Goal: Task Accomplishment & Management: Complete application form

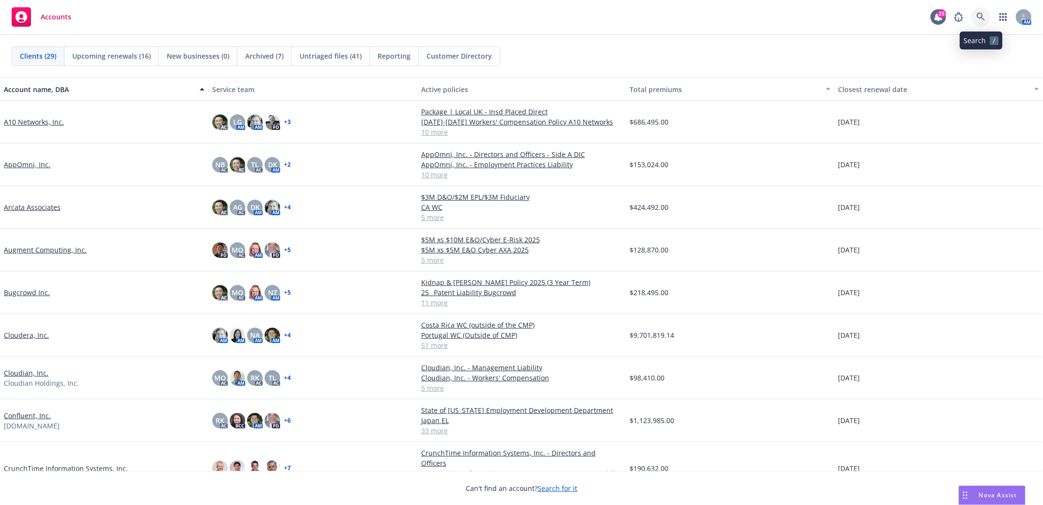
click at [976, 11] on link at bounding box center [980, 16] width 19 height 19
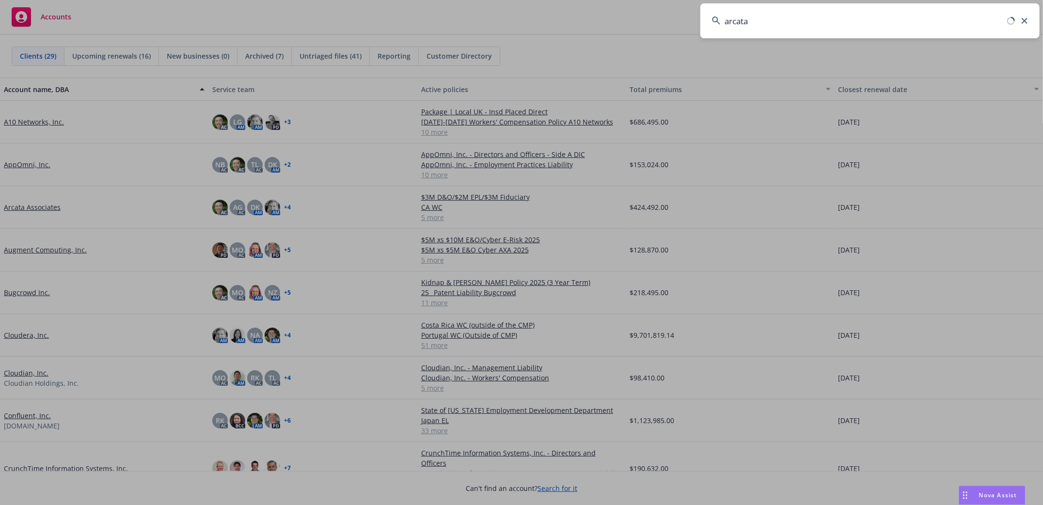
type input "arcata"
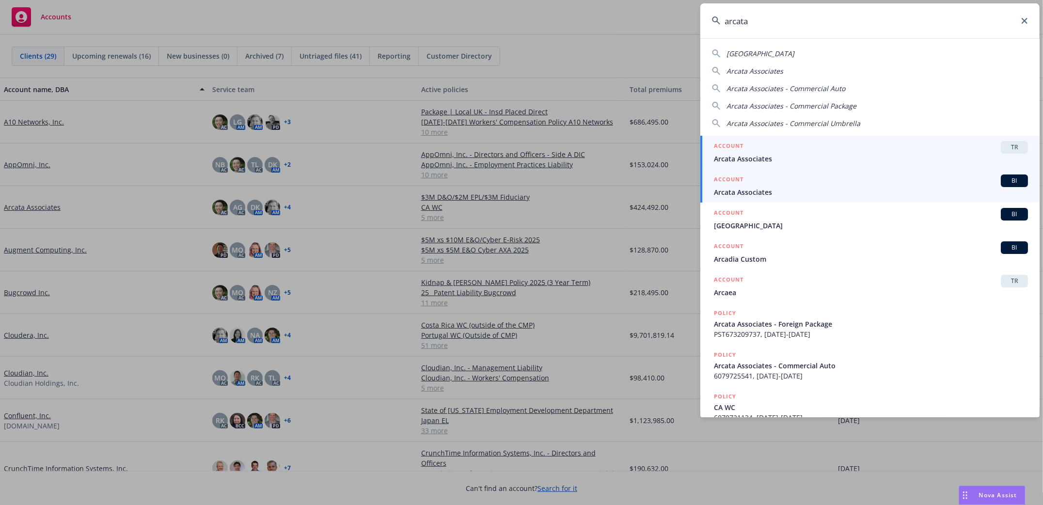
click at [738, 194] on span "Arcata Associates" at bounding box center [871, 192] width 314 height 10
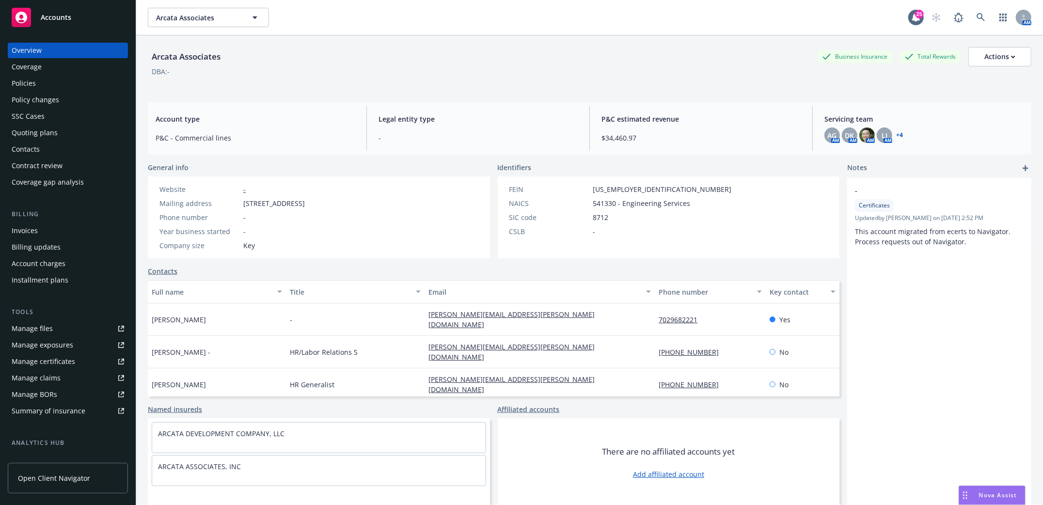
click at [23, 149] on div "Contacts" at bounding box center [26, 149] width 28 height 16
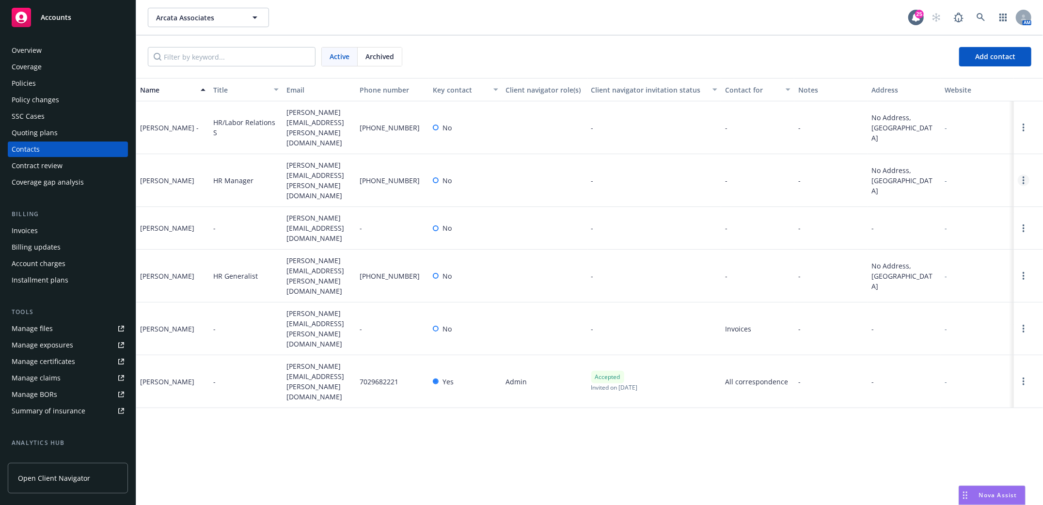
click at [1024, 176] on icon "Open options" at bounding box center [1023, 180] width 2 height 8
click at [944, 109] on link "Edit contact" at bounding box center [960, 104] width 109 height 19
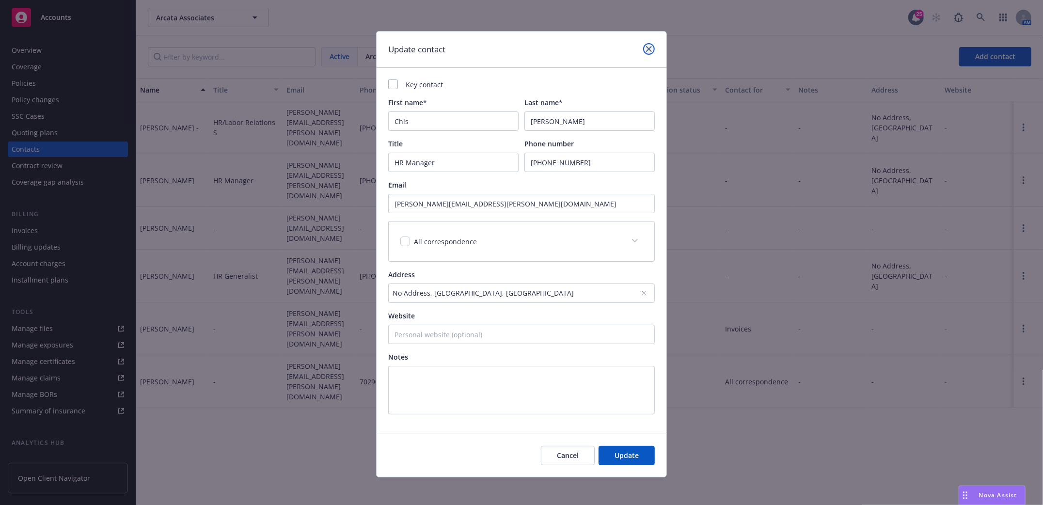
click at [646, 51] on icon "close" at bounding box center [649, 49] width 6 height 6
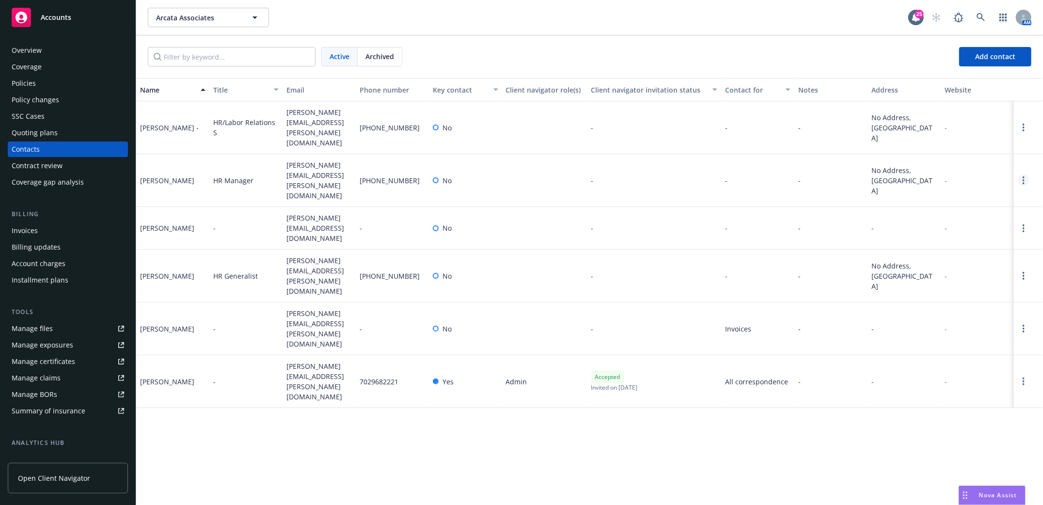
click at [1022, 179] on circle "Open options" at bounding box center [1023, 180] width 2 height 2
click at [926, 103] on link "Edit contact" at bounding box center [960, 104] width 109 height 19
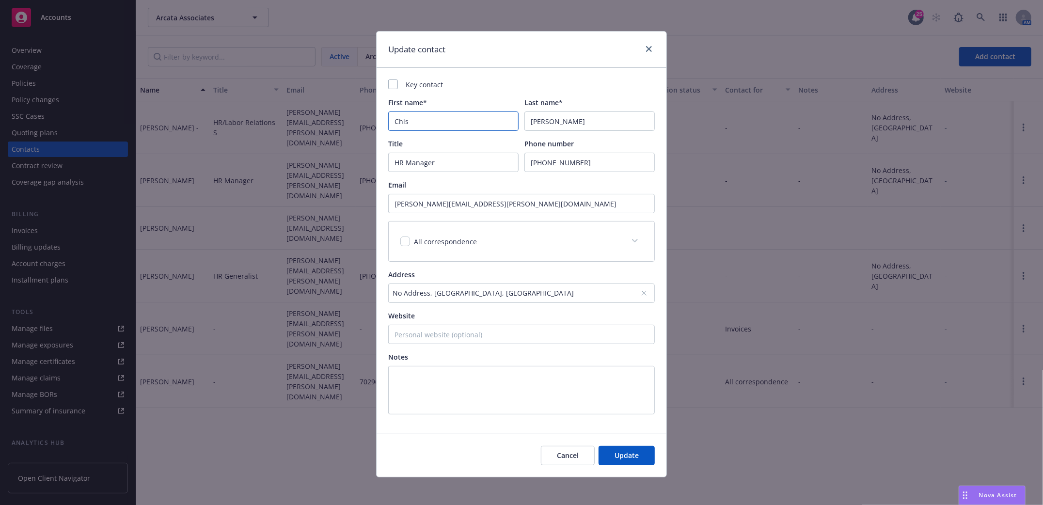
drag, startPoint x: 432, startPoint y: 121, endPoint x: 357, endPoint y: 126, distance: 75.8
click at [357, 126] on div "Update contact Key contact First name* Chis Last name* Higgins Title HR Manager…" at bounding box center [521, 252] width 1043 height 505
paste input "Paolo De La Paz at paolo.delapaz@arcataassoc.com. As you know, Chris left the c…"
type input "Paolo De La Paz at paolo.delapaz@arcataassoc.com. As you know, Chris left the c…"
drag, startPoint x: 510, startPoint y: 123, endPoint x: 168, endPoint y: 126, distance: 341.6
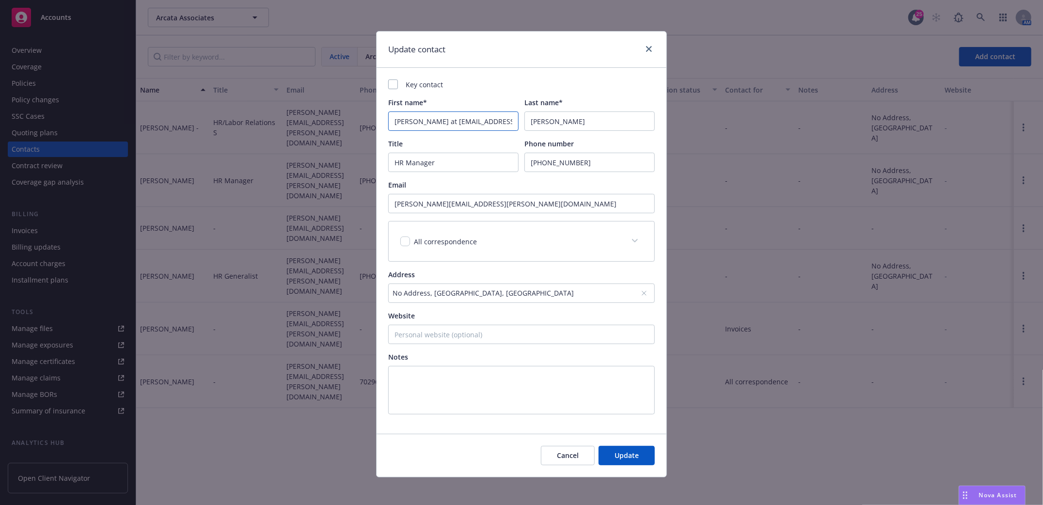
click at [168, 126] on div "Update contact Key contact First name* Paolo De La Paz at paolo.delapaz@arcataa…" at bounding box center [521, 252] width 1043 height 505
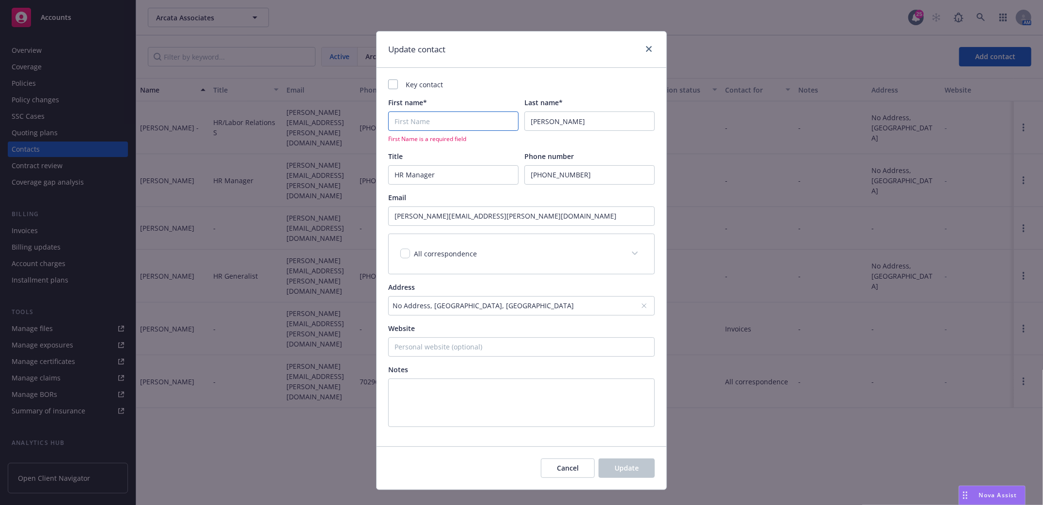
click at [413, 122] on input "First name*" at bounding box center [453, 120] width 130 height 19
paste input "De La Paz at paolo.delapaz@arcataassoc.com"
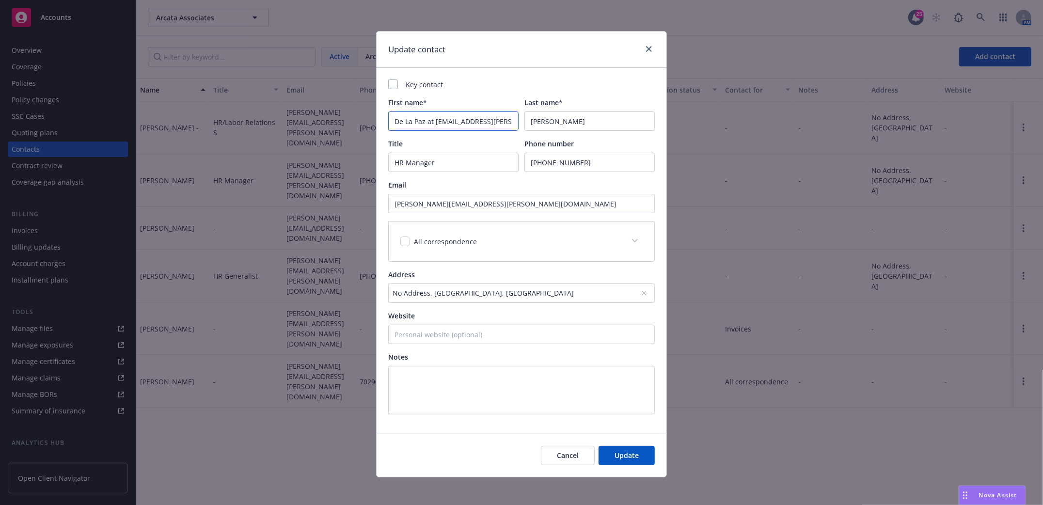
scroll to position [0, 25]
drag, startPoint x: 507, startPoint y: 122, endPoint x: 381, endPoint y: 125, distance: 125.5
click at [381, 125] on div "Key contact First name* De La Paz at paolo.delapaz@arcataassoc.com Last name* H…" at bounding box center [521, 251] width 290 height 366
type input "De La"
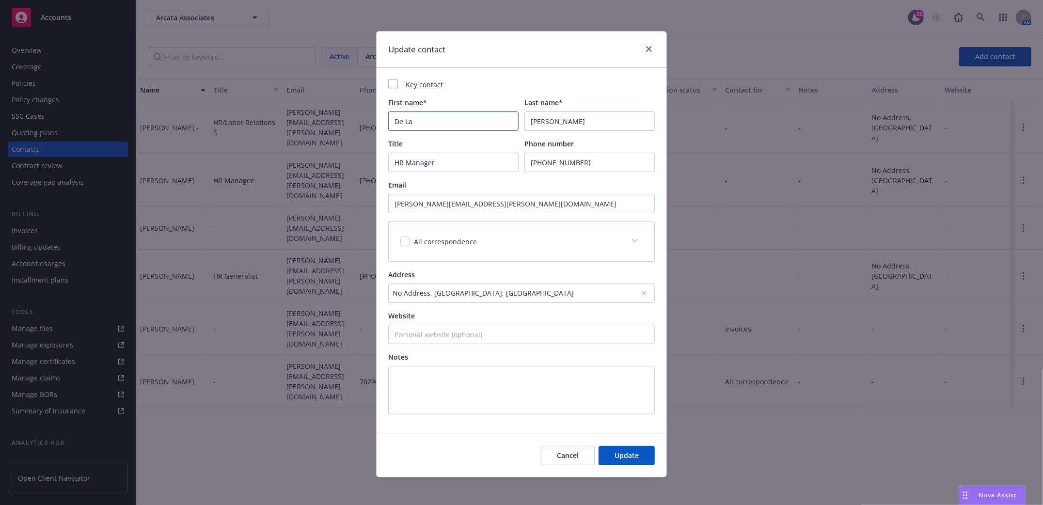
drag, startPoint x: 417, startPoint y: 125, endPoint x: 361, endPoint y: 124, distance: 55.7
click at [361, 124] on div "Update contact Key contact First name* De La Last name* Higgins Title HR Manage…" at bounding box center [521, 252] width 1043 height 505
type input "Paolo"
drag, startPoint x: 551, startPoint y: 120, endPoint x: 442, endPoint y: 117, distance: 109.0
click at [440, 120] on div "First name* Paolo Last name* Higgins" at bounding box center [521, 113] width 266 height 33
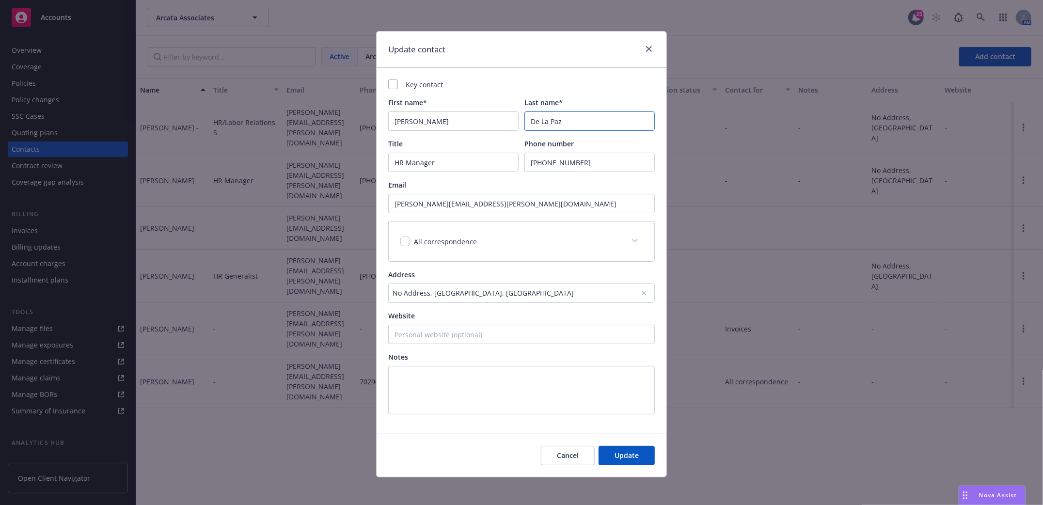
type input "De La Paz"
drag, startPoint x: 522, startPoint y: 165, endPoint x: 607, endPoint y: 166, distance: 84.3
click at [607, 166] on input "(702) 968-2239" at bounding box center [589, 162] width 130 height 19
type input "7029 968 2234"
drag, startPoint x: 510, startPoint y: 203, endPoint x: 268, endPoint y: 231, distance: 243.9
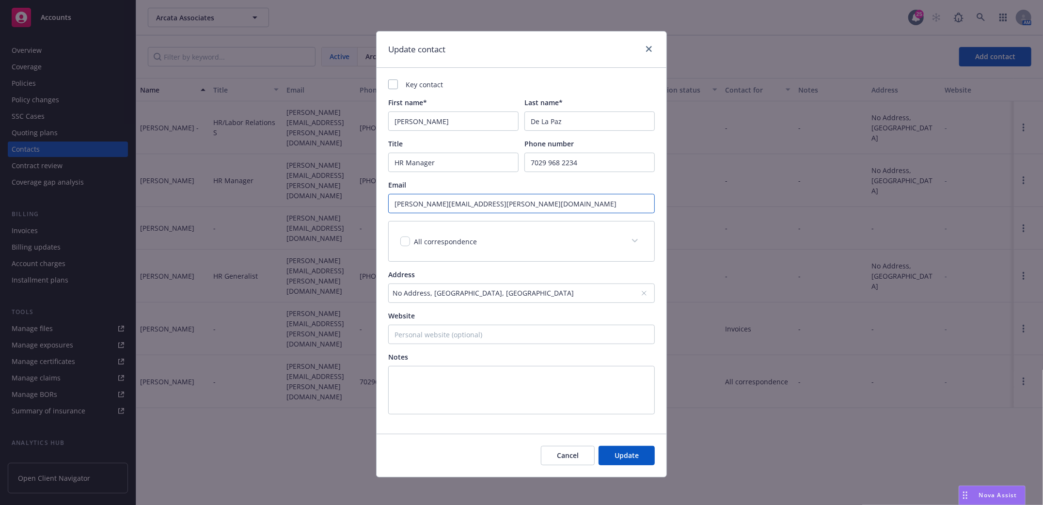
click at [268, 231] on div "Update contact Key contact First name* Paolo Last name* De La Paz Title HR Mana…" at bounding box center [521, 252] width 1043 height 505
paste input "Paolo De La Paz <Paolo.DeLaPaz@arcataassoc.com>"
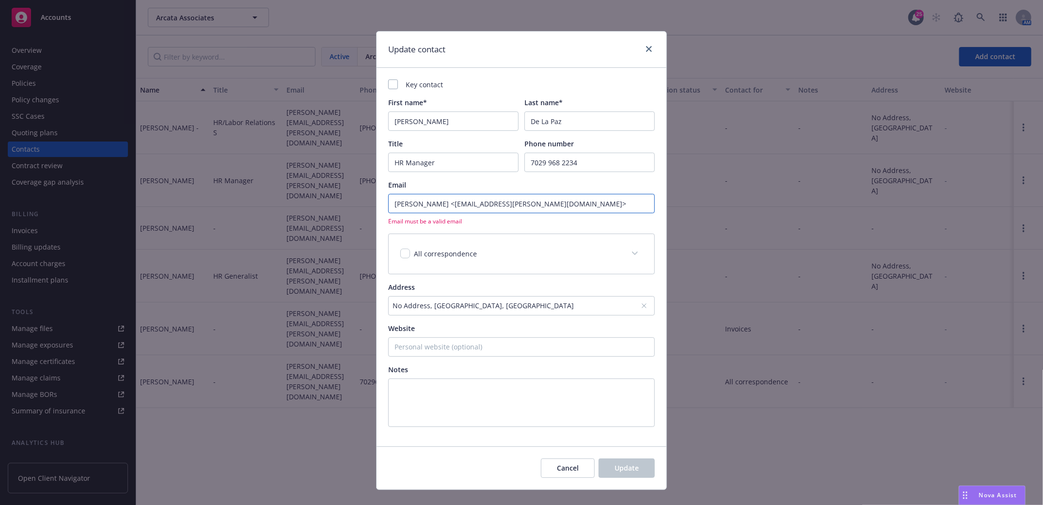
drag, startPoint x: 444, startPoint y: 204, endPoint x: 234, endPoint y: 210, distance: 209.4
click at [234, 210] on div "Update contact Key contact First name* Paolo Last name* De La Paz Title HR Mana…" at bounding box center [521, 252] width 1043 height 505
drag, startPoint x: 495, startPoint y: 204, endPoint x: 521, endPoint y: 196, distance: 27.3
click at [521, 196] on input "Paolo.DeLaPaz@arcataassoc.com>" at bounding box center [521, 203] width 266 height 19
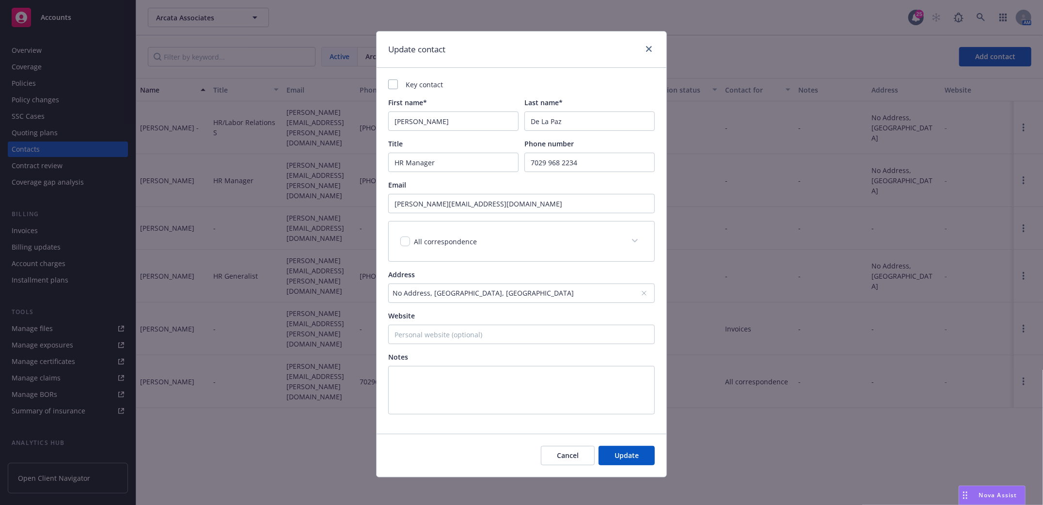
drag, startPoint x: 567, startPoint y: 283, endPoint x: 428, endPoint y: 283, distance: 138.6
click at [428, 283] on div "Address No Address, No City, AK, 99999, USA" at bounding box center [521, 285] width 266 height 33
click at [635, 460] on button "Update" at bounding box center [626, 455] width 56 height 19
type input "paolo.delapaz@arcataassoc.com"
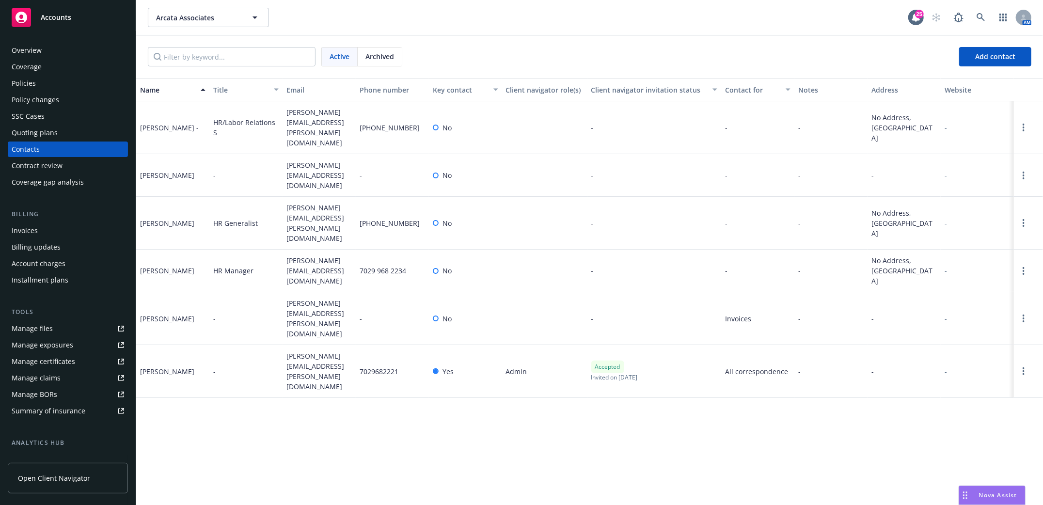
click at [61, 487] on link "Open Client Navigator" at bounding box center [68, 478] width 120 height 31
click at [43, 479] on span "Open Client Navigator" at bounding box center [54, 478] width 72 height 10
click at [980, 16] on icon at bounding box center [980, 17] width 9 height 9
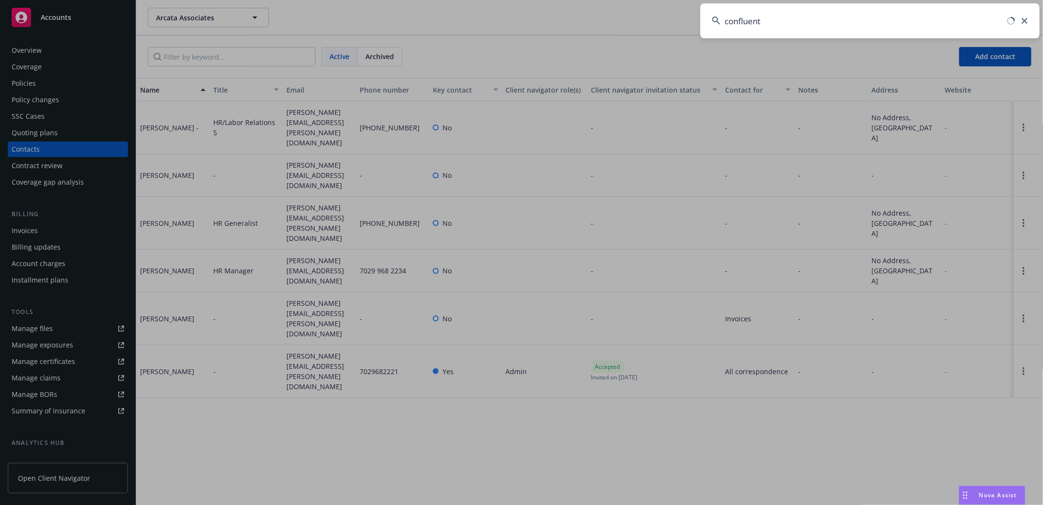
type input "confluent"
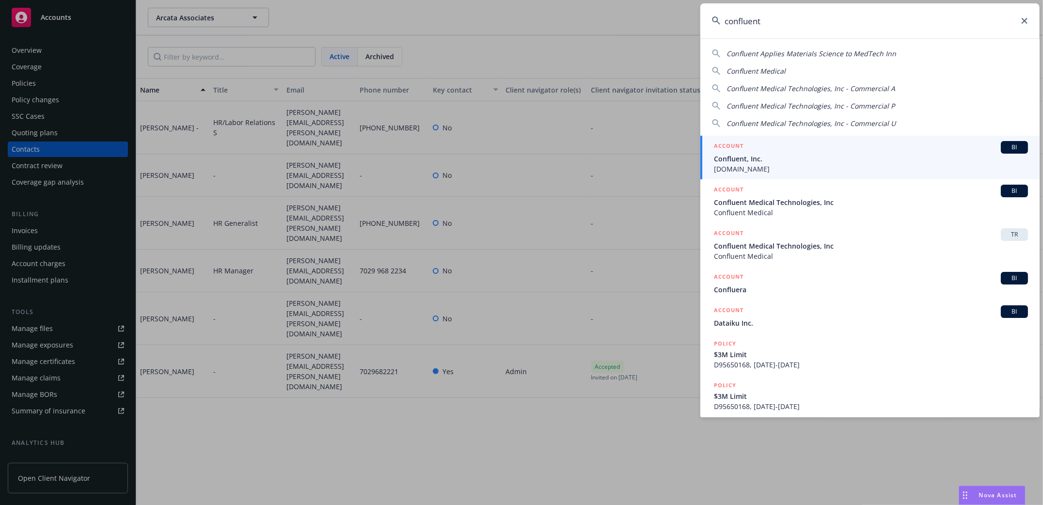
click at [747, 158] on span "Confluent, Inc." at bounding box center [871, 159] width 314 height 10
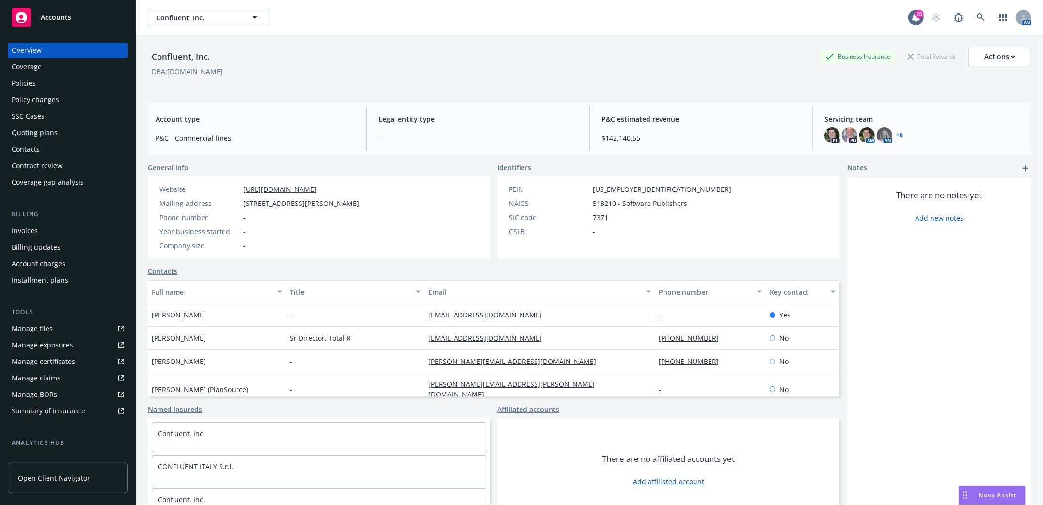
click at [33, 129] on div "Quoting plans" at bounding box center [35, 133] width 46 height 16
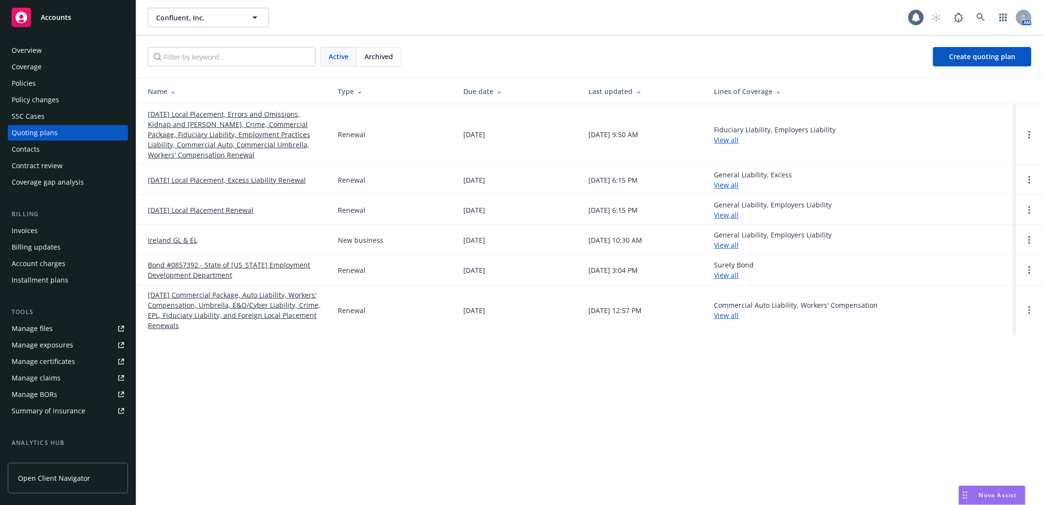
click at [200, 114] on link "10/23/25 Local Placement, Errors and Omissions, Kidnap and Ransom, Crime, Comme…" at bounding box center [235, 134] width 174 height 51
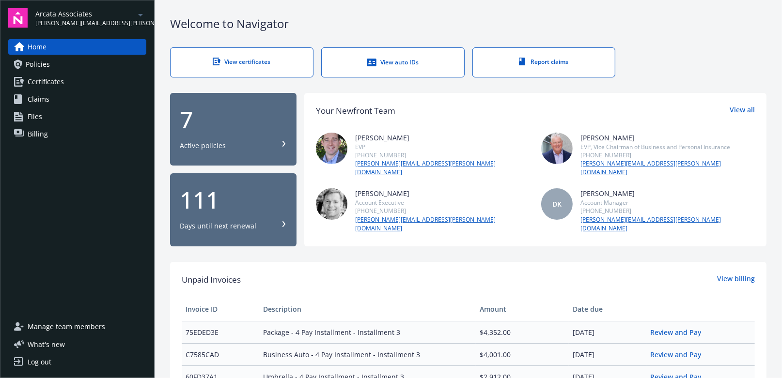
click at [50, 328] on span "Manage team members" at bounding box center [67, 327] width 78 height 16
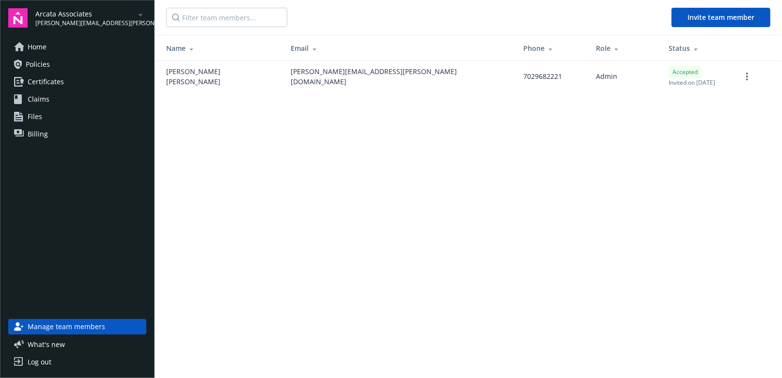
click at [38, 44] on span "Home" at bounding box center [37, 47] width 19 height 16
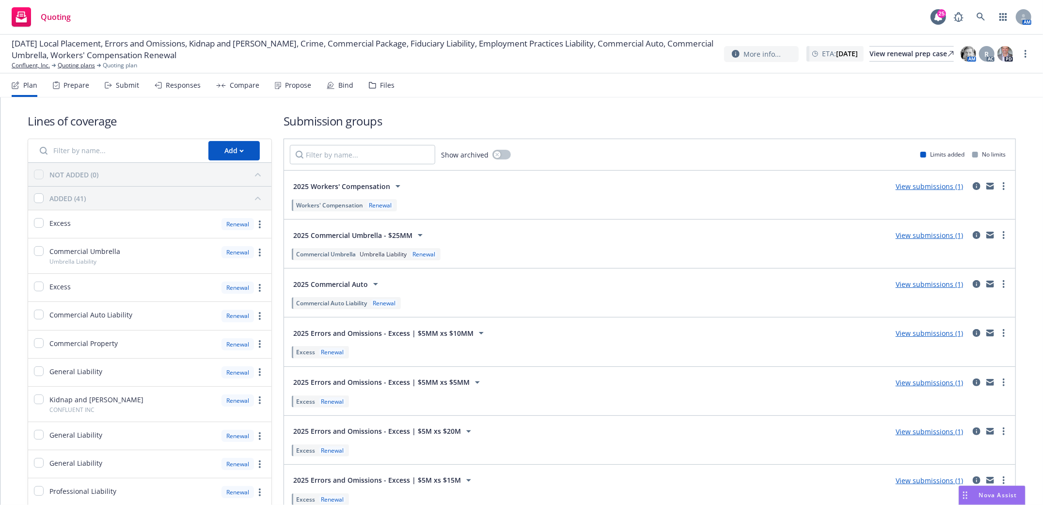
click at [64, 84] on div "Prepare" at bounding box center [76, 85] width 26 height 8
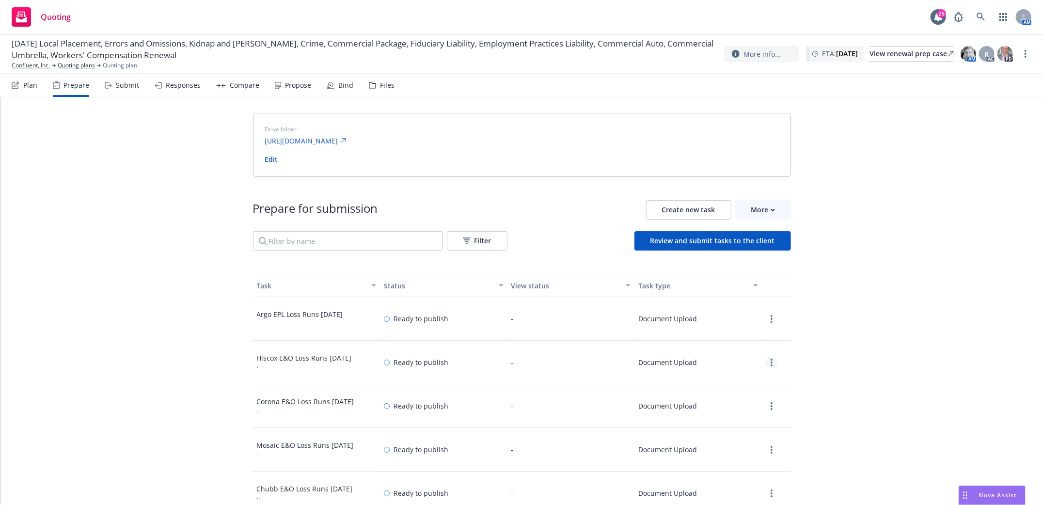
click at [770, 364] on circle "more" at bounding box center [771, 365] width 2 height 2
click at [30, 91] on div "Plan" at bounding box center [25, 85] width 26 height 23
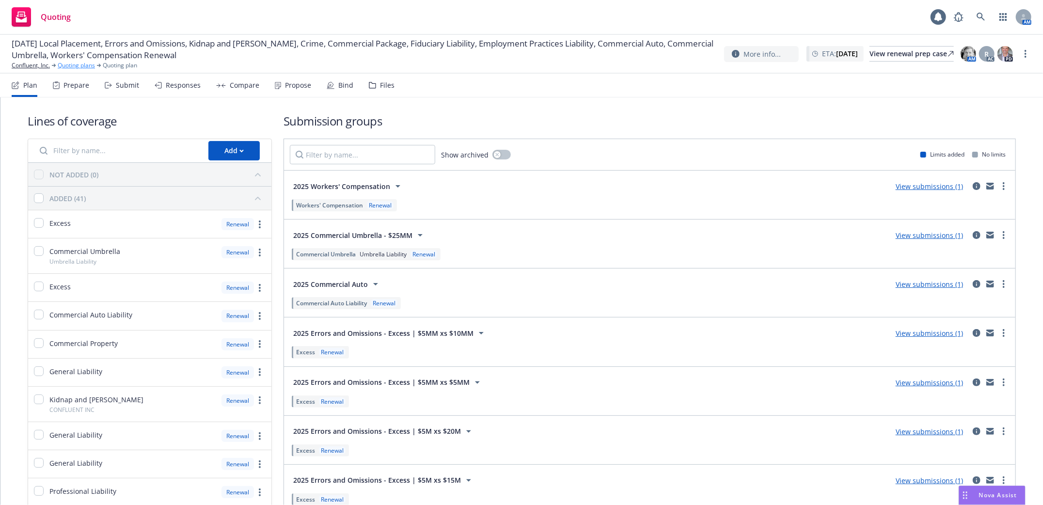
click at [73, 63] on link "Quoting plans" at bounding box center [76, 65] width 37 height 9
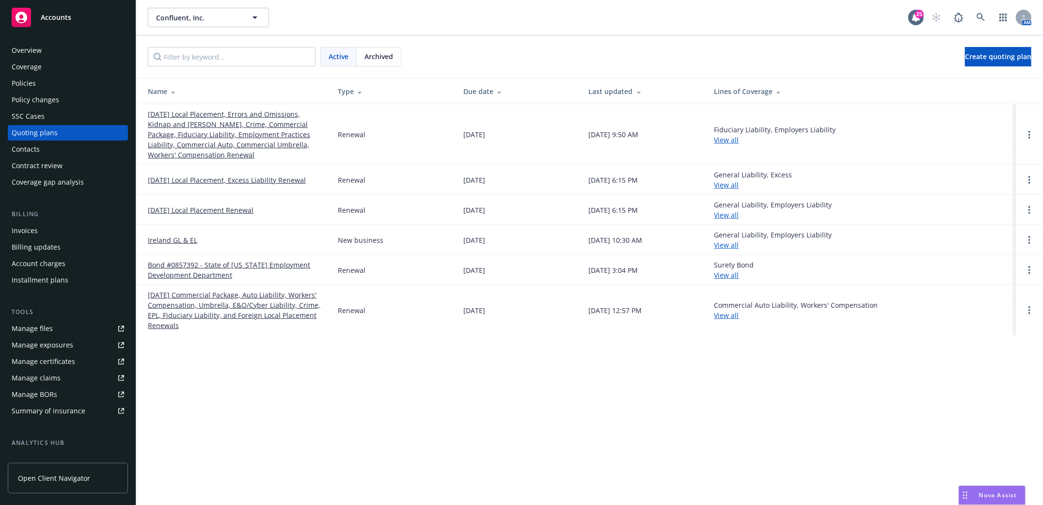
click at [33, 330] on div "Manage files" at bounding box center [32, 329] width 41 height 16
click at [981, 18] on icon at bounding box center [980, 17] width 8 height 8
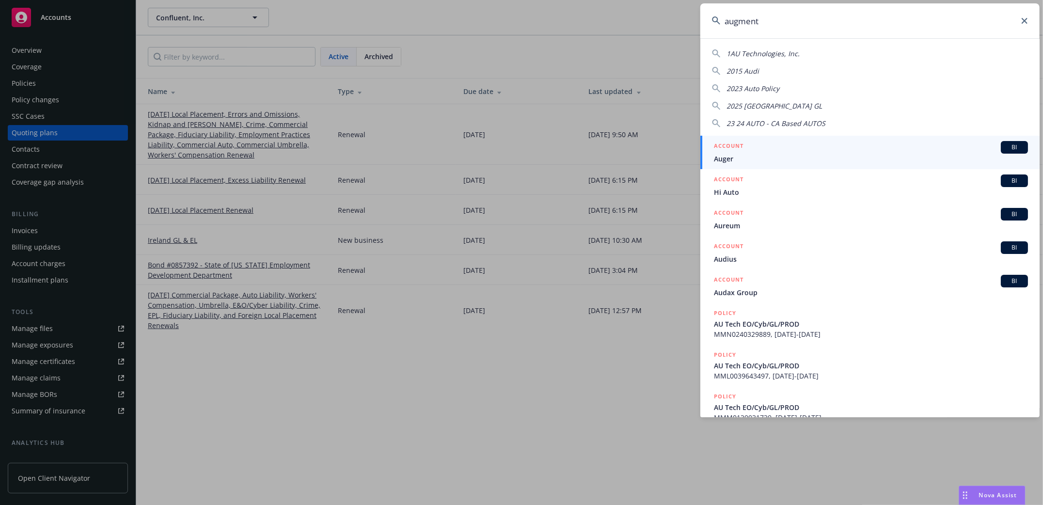
type input "augment"
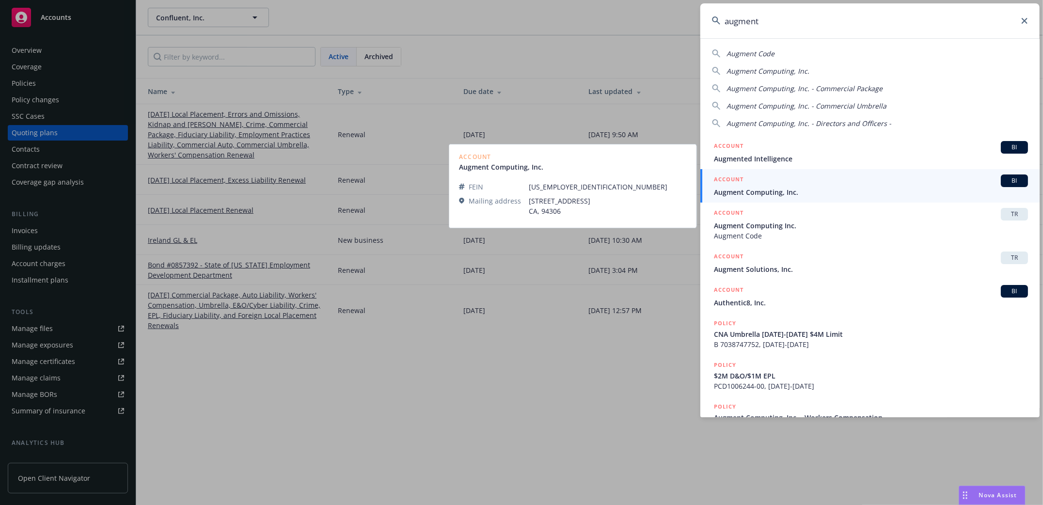
click at [755, 193] on span "Augment Computing, Inc." at bounding box center [871, 192] width 314 height 10
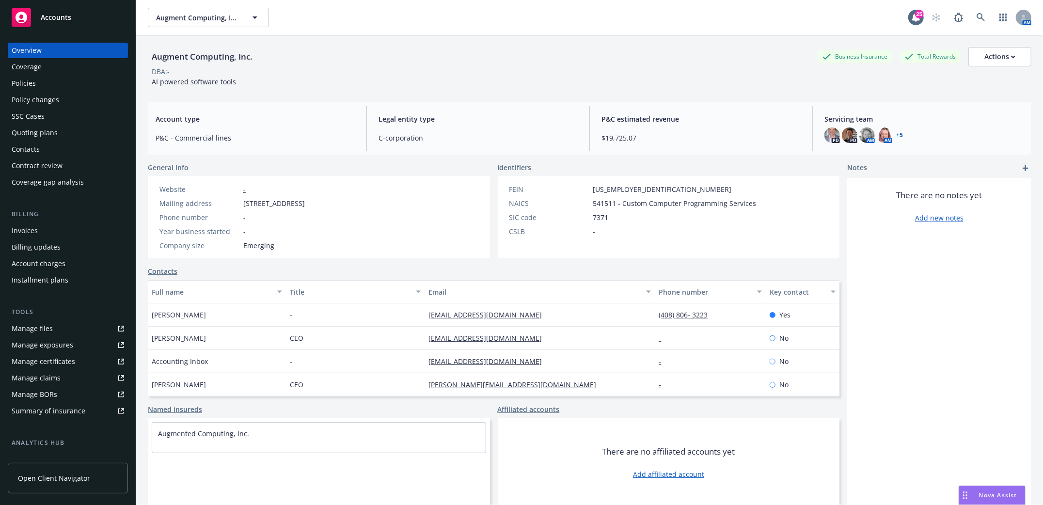
click at [27, 83] on div "Policies" at bounding box center [24, 84] width 24 height 16
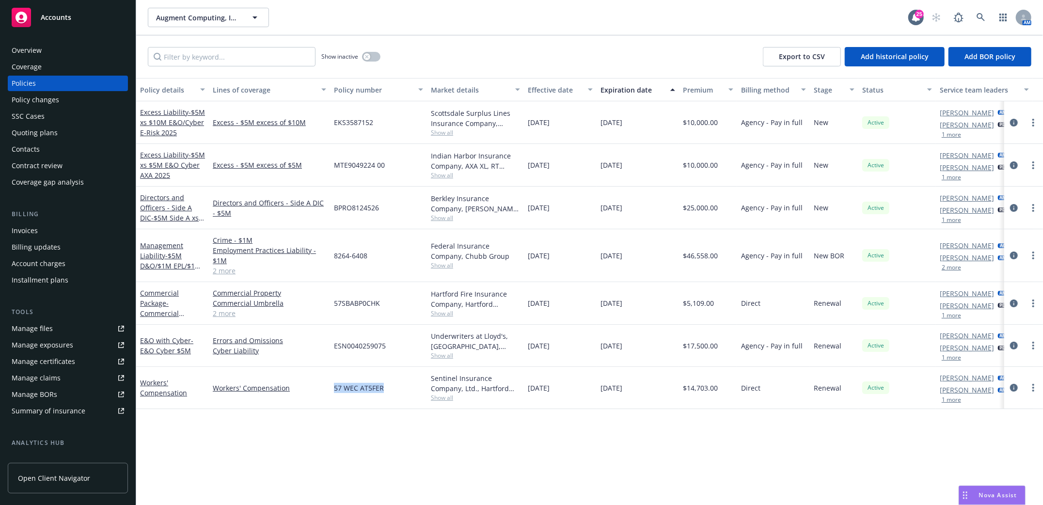
drag, startPoint x: 351, startPoint y: 386, endPoint x: 390, endPoint y: 386, distance: 38.8
click at [390, 386] on div "Workers' Compensation Workers' Compensation 57 WEC AT5FER Sentinel Insurance Co…" at bounding box center [603, 388] width 935 height 42
click at [34, 43] on div "Overview" at bounding box center [27, 51] width 30 height 16
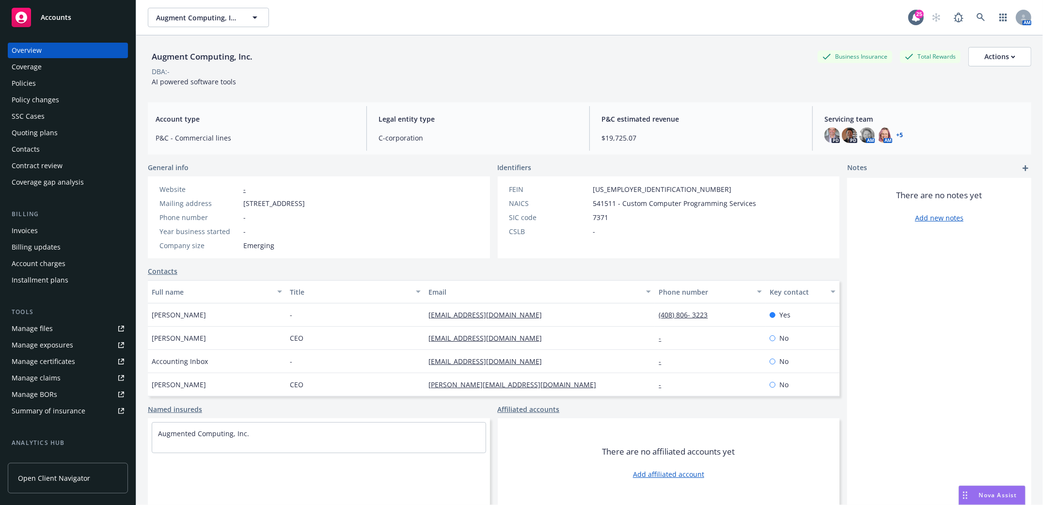
click at [14, 81] on div "Policies" at bounding box center [24, 84] width 24 height 16
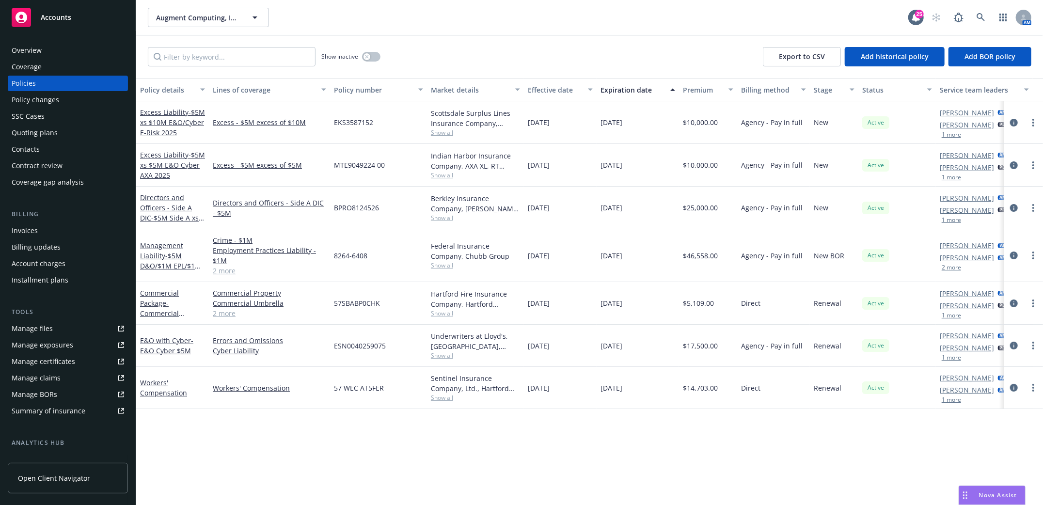
click at [38, 44] on div "Overview" at bounding box center [27, 51] width 30 height 16
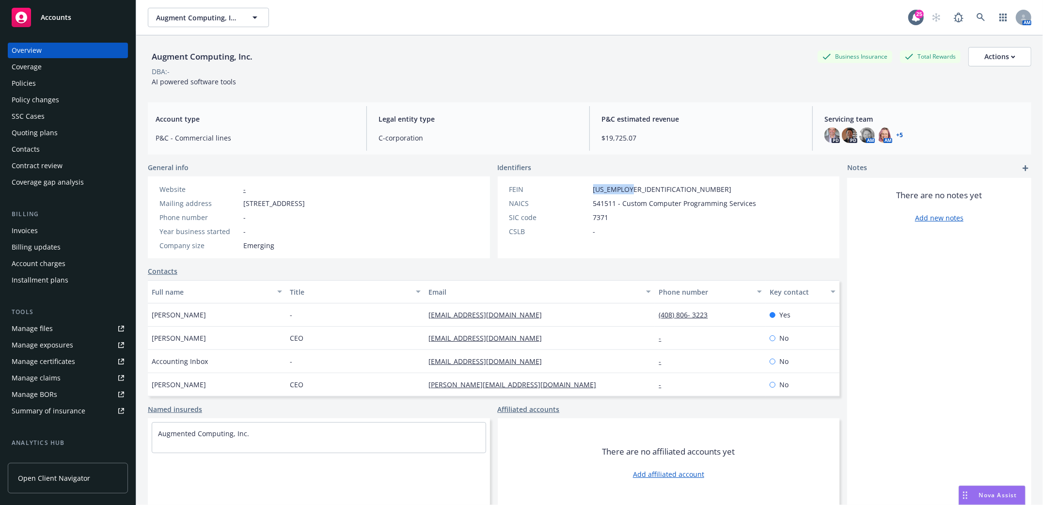
drag, startPoint x: 621, startPoint y: 190, endPoint x: 654, endPoint y: 190, distance: 32.9
click at [654, 190] on div "FEIN 88-1171425" at bounding box center [632, 189] width 255 height 10
click at [28, 71] on div "Coverage" at bounding box center [27, 67] width 30 height 16
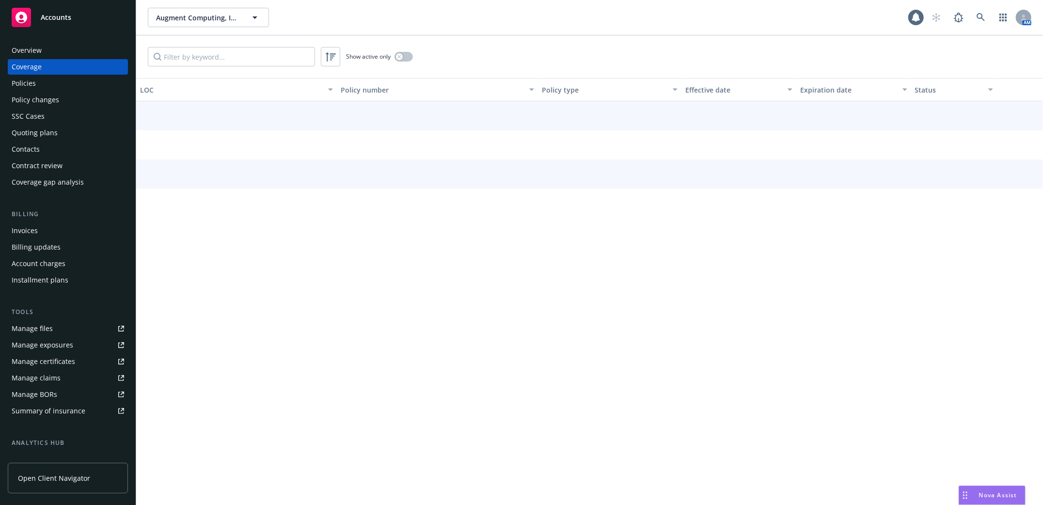
click at [24, 84] on div "Policies" at bounding box center [24, 84] width 24 height 16
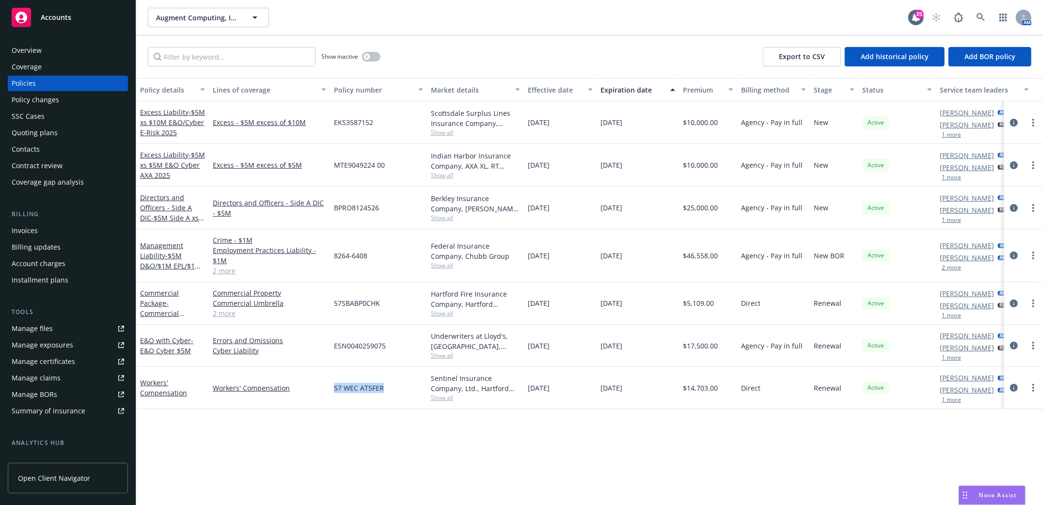
drag, startPoint x: 335, startPoint y: 385, endPoint x: 399, endPoint y: 392, distance: 64.8
click at [399, 392] on div "57 WEC AT5FER" at bounding box center [378, 388] width 97 height 42
click at [983, 17] on icon at bounding box center [980, 17] width 9 height 9
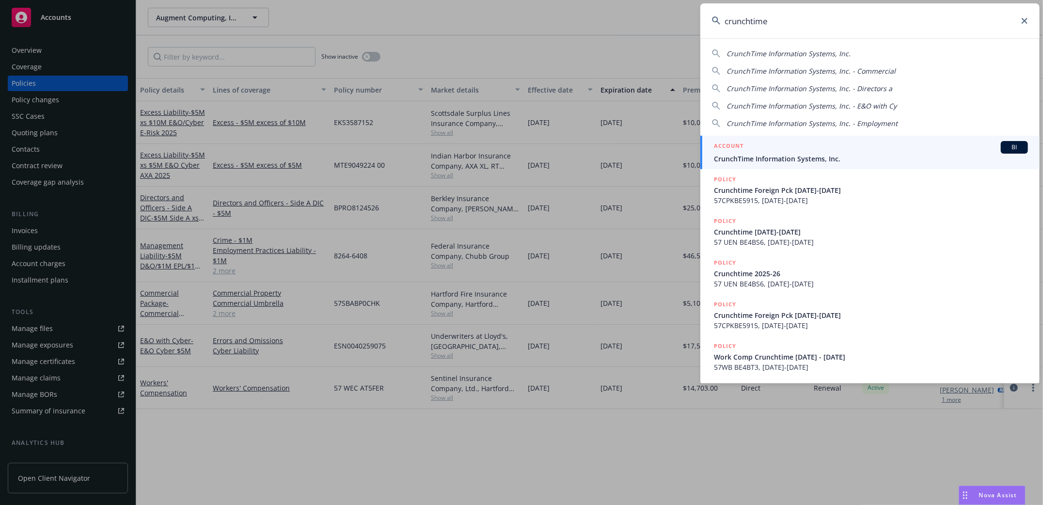
type input "crunchtime"
click at [735, 156] on span "CrunchTime Information Systems, Inc." at bounding box center [871, 159] width 314 height 10
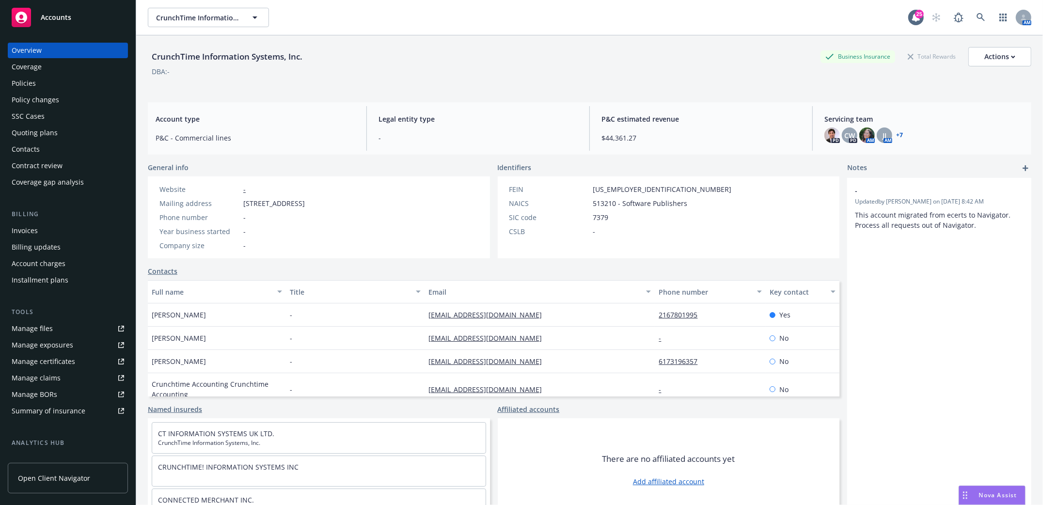
click at [27, 83] on div "Policies" at bounding box center [24, 84] width 24 height 16
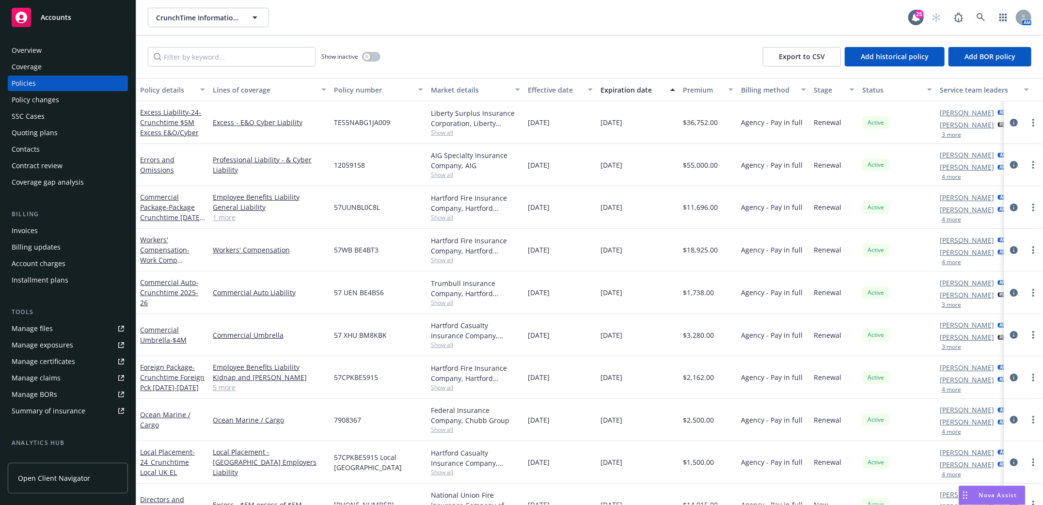
click at [43, 331] on div "Manage files" at bounding box center [32, 329] width 41 height 16
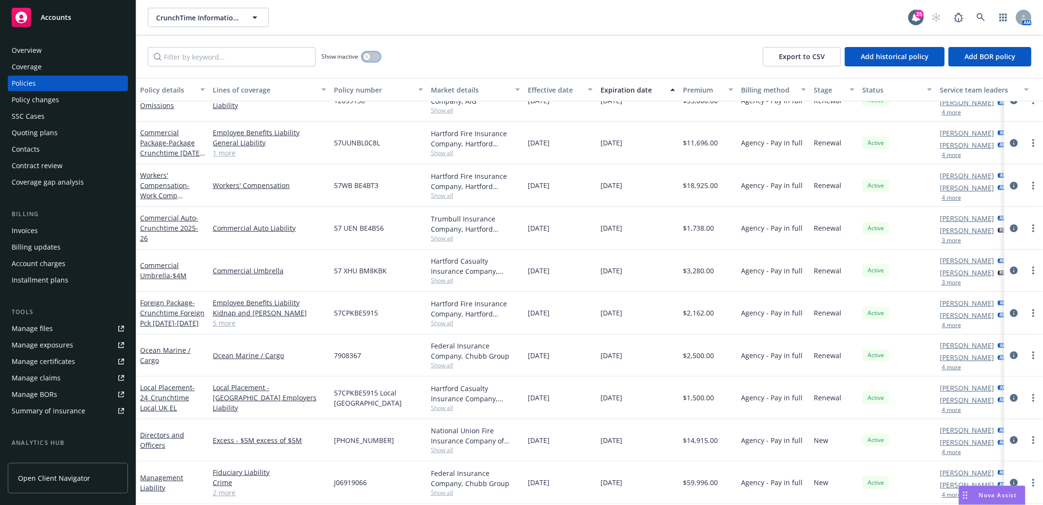
click at [375, 58] on button "button" at bounding box center [371, 57] width 18 height 10
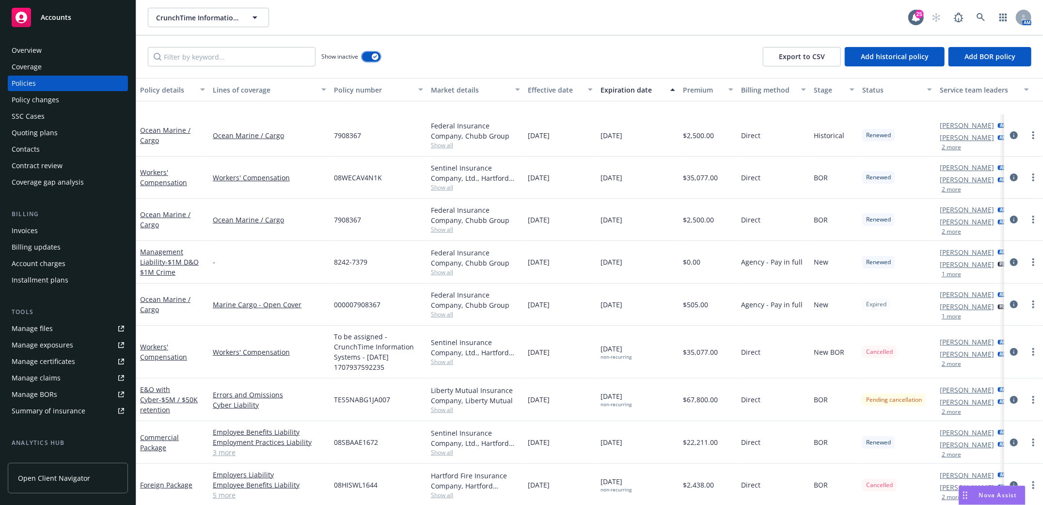
scroll to position [129, 0]
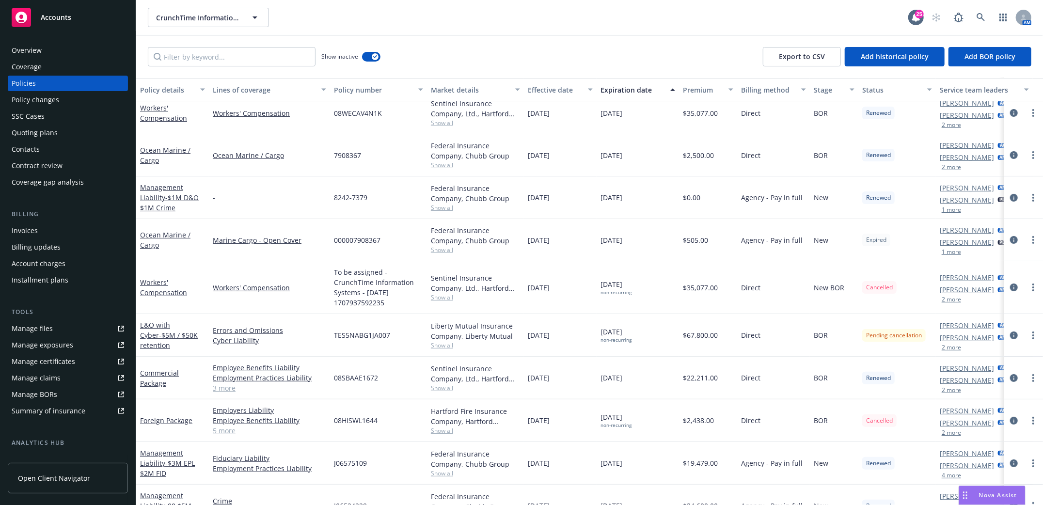
click at [615, 87] on div "Expiration date" at bounding box center [632, 90] width 64 height 10
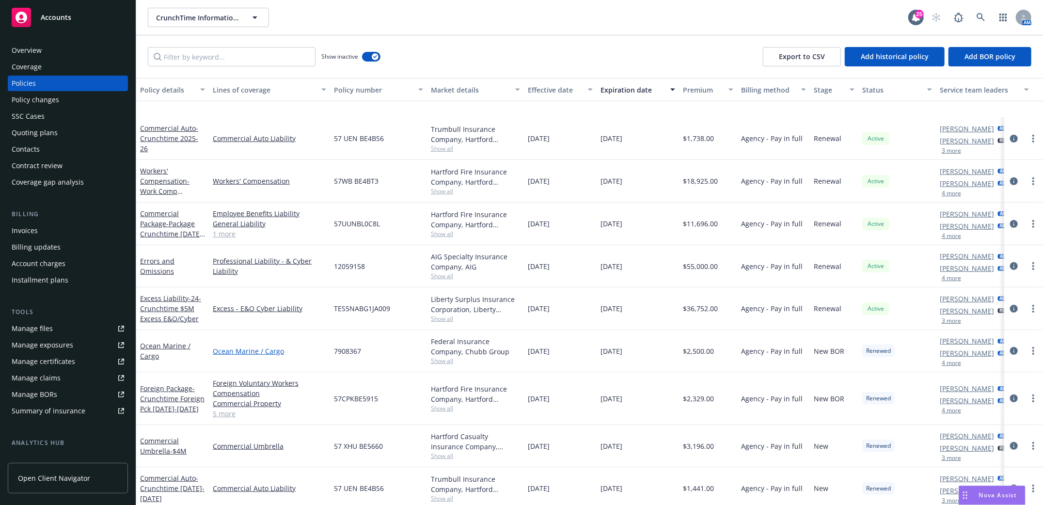
scroll to position [387, 0]
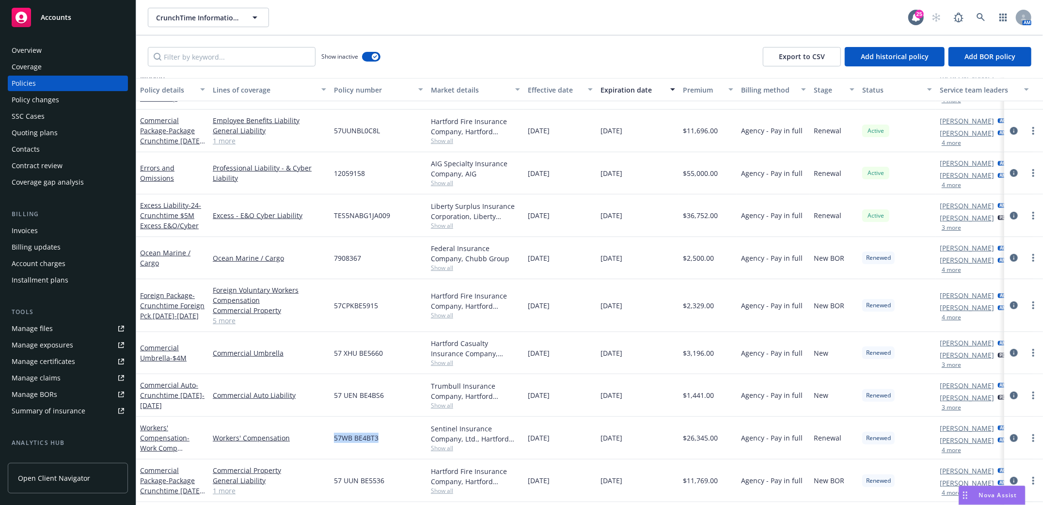
drag, startPoint x: 334, startPoint y: 438, endPoint x: 390, endPoint y: 437, distance: 56.7
click at [390, 437] on div "57WB BE4BT3" at bounding box center [378, 438] width 97 height 43
copy span "57WB BE4BT3"
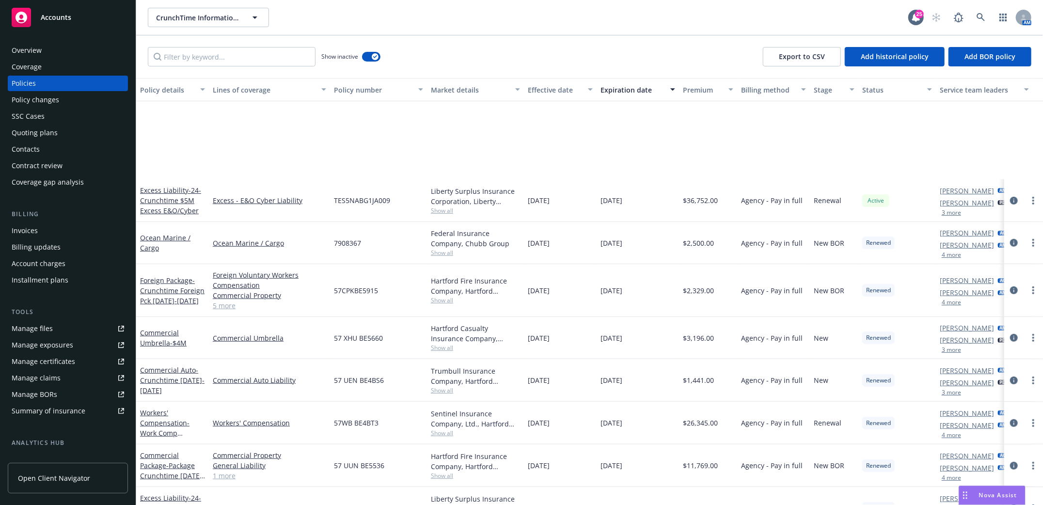
scroll to position [516, 0]
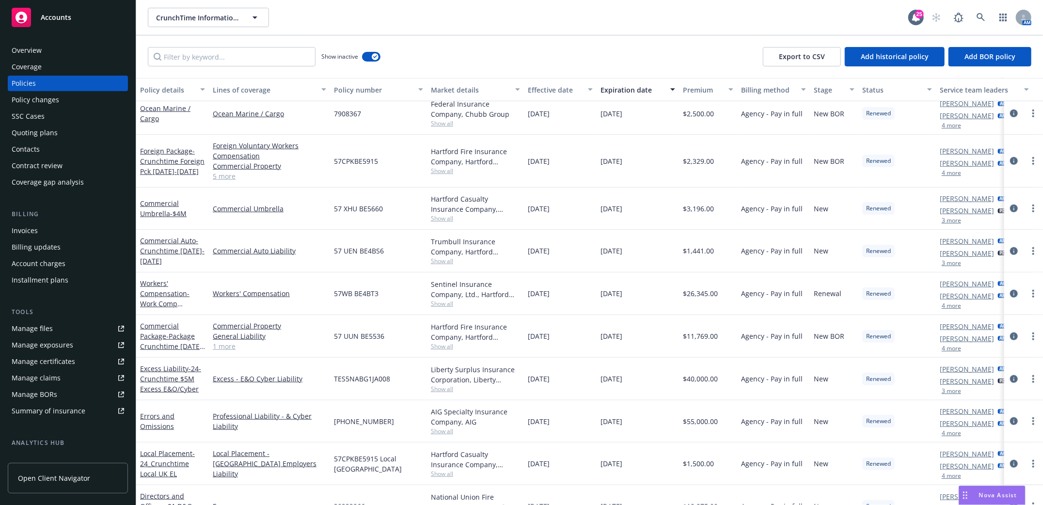
click at [48, 83] on div "Policies" at bounding box center [68, 84] width 112 height 16
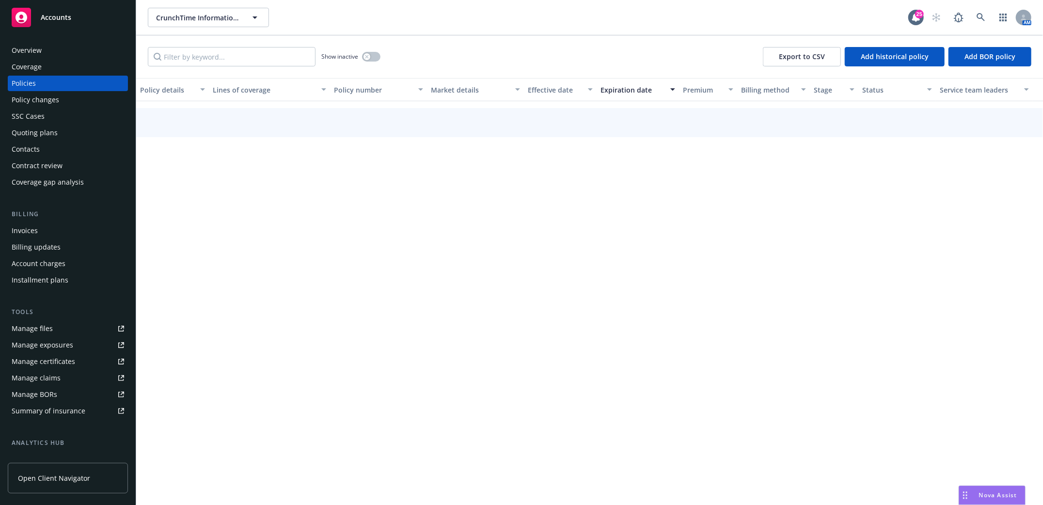
scroll to position [118, 0]
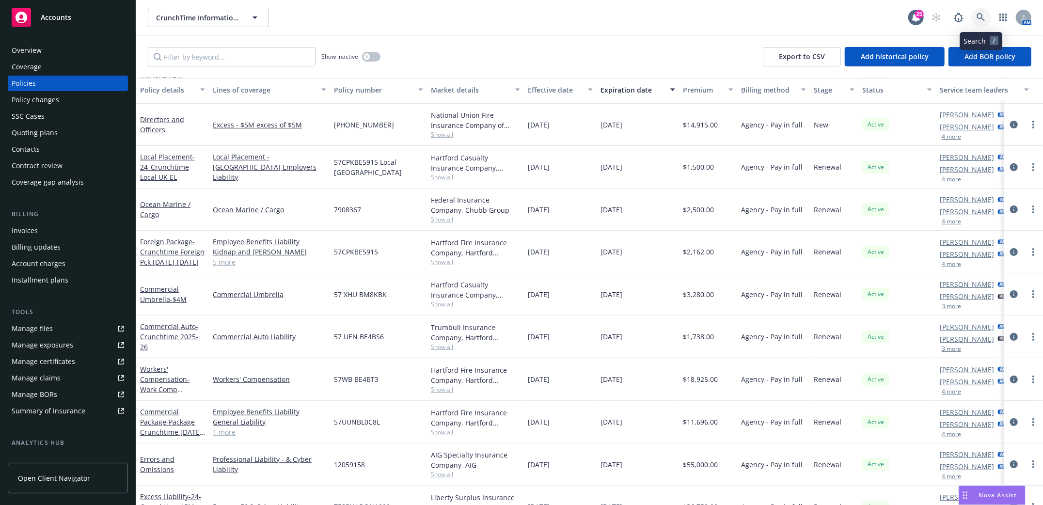
click at [983, 21] on icon at bounding box center [980, 17] width 9 height 9
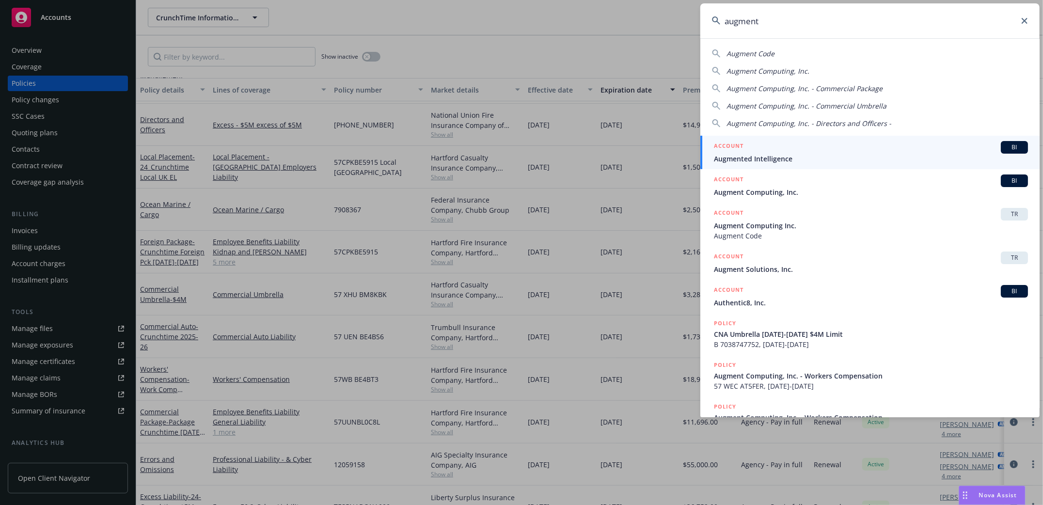
drag, startPoint x: 716, startPoint y: 27, endPoint x: 624, endPoint y: 53, distance: 95.7
click at [625, 44] on div "augment Augment Code Augment Computing, Inc. Augment Computing, Inc. - Commerci…" at bounding box center [521, 252] width 1043 height 505
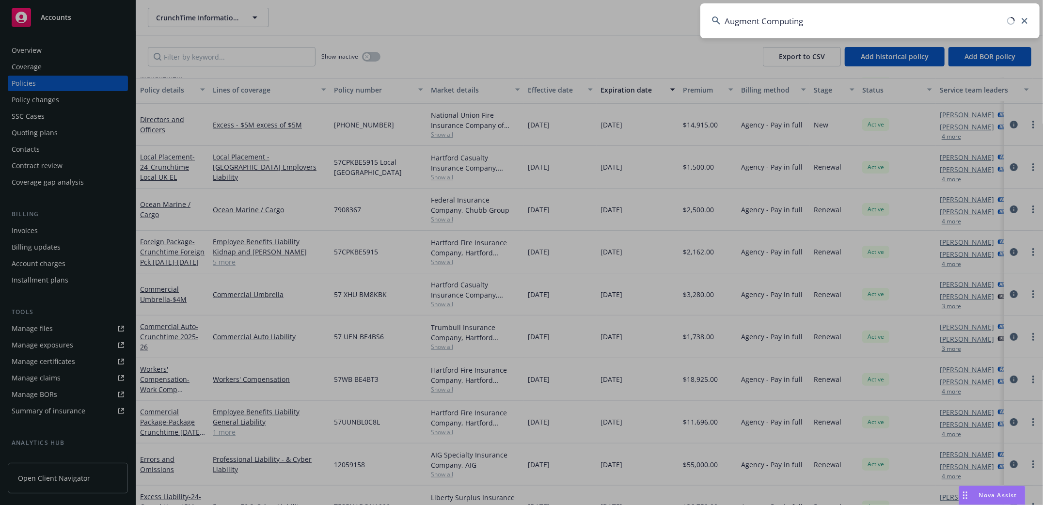
type input "Augment Computing"
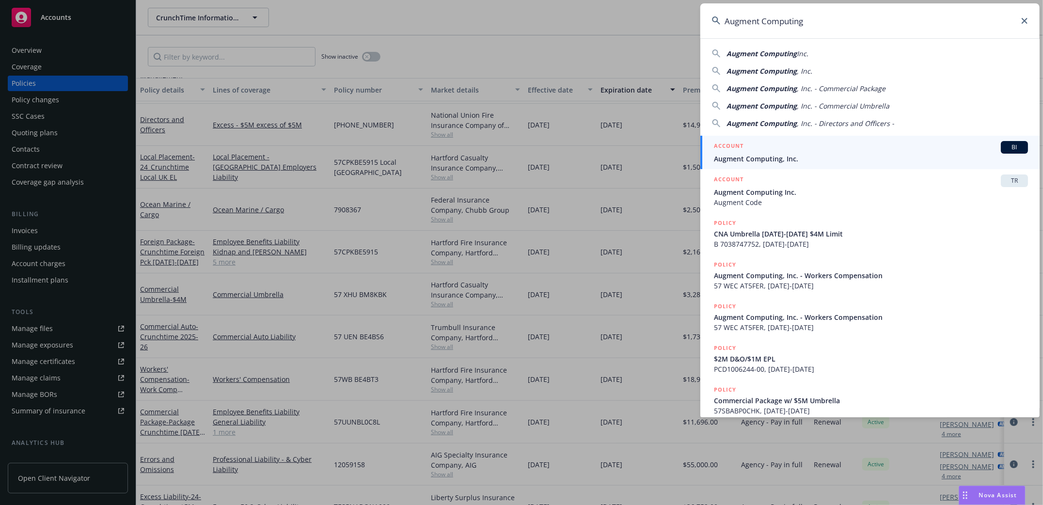
click at [726, 155] on span "Augment Computing, Inc." at bounding box center [871, 159] width 314 height 10
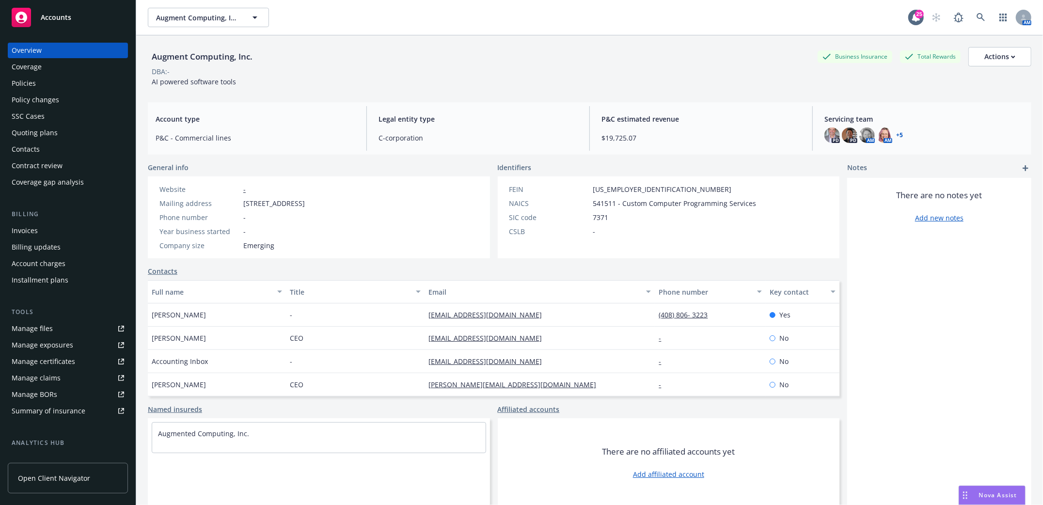
click at [26, 82] on div "Policies" at bounding box center [24, 84] width 24 height 16
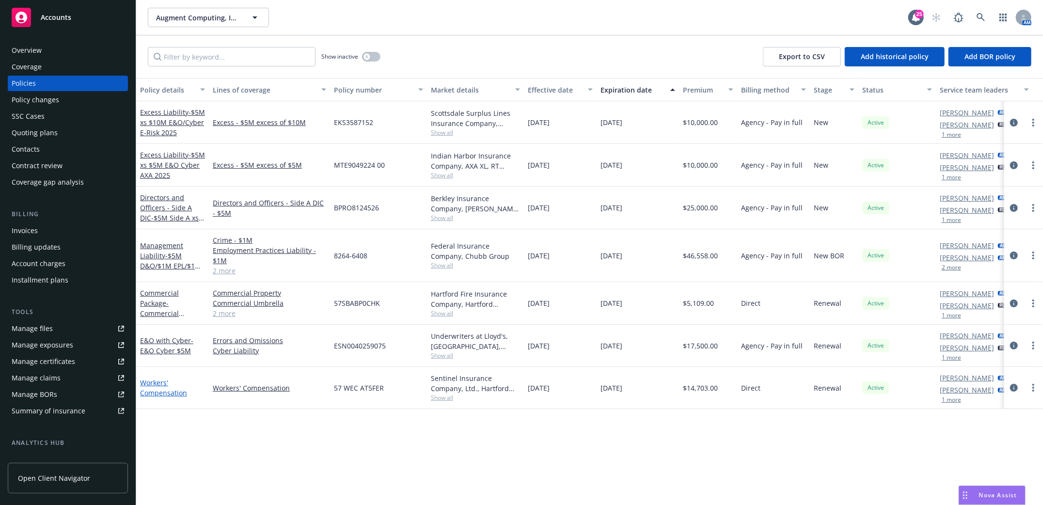
click at [156, 389] on link "Workers' Compensation" at bounding box center [163, 387] width 47 height 19
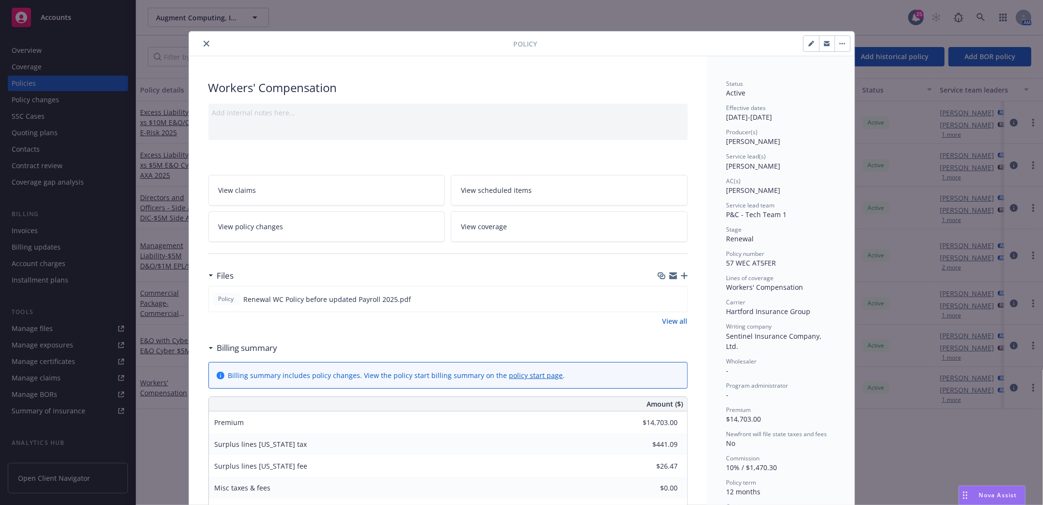
click at [247, 227] on span "View policy changes" at bounding box center [250, 226] width 65 height 10
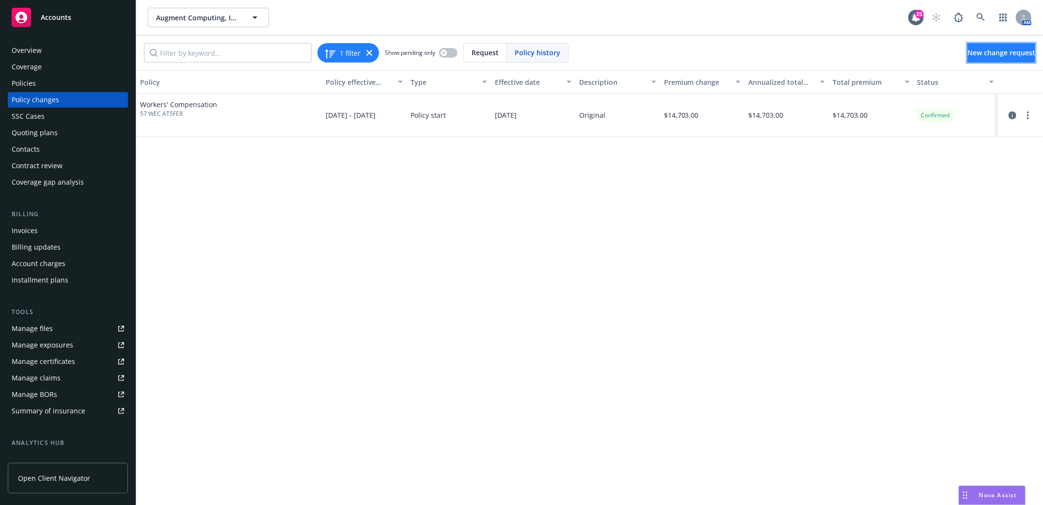
click at [1001, 53] on span "New change request" at bounding box center [1001, 52] width 68 height 9
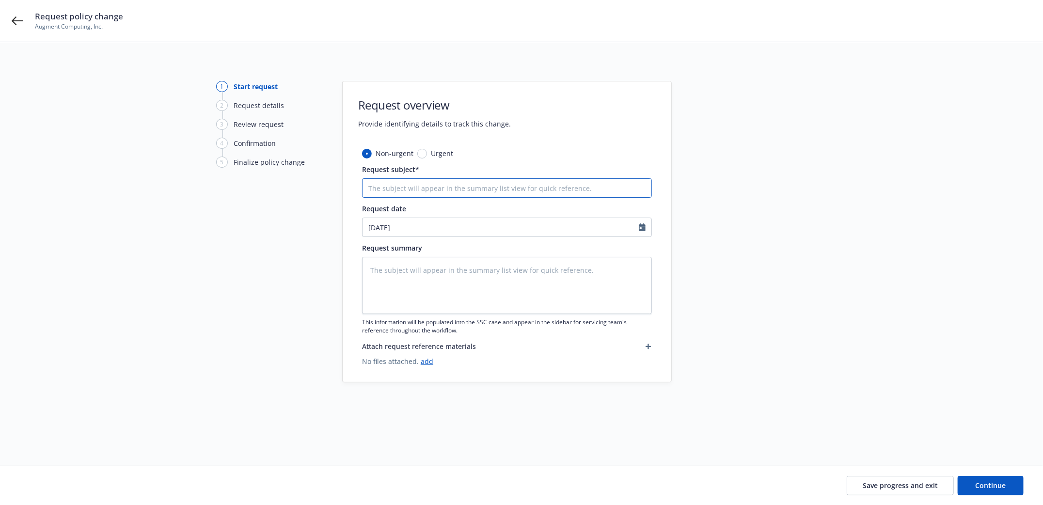
click at [387, 192] on input "Request subject*" at bounding box center [507, 187] width 290 height 19
click at [394, 188] on input "Request subject*" at bounding box center [507, 187] width 290 height 19
type textarea "x"
type input "Ad"
type textarea "x"
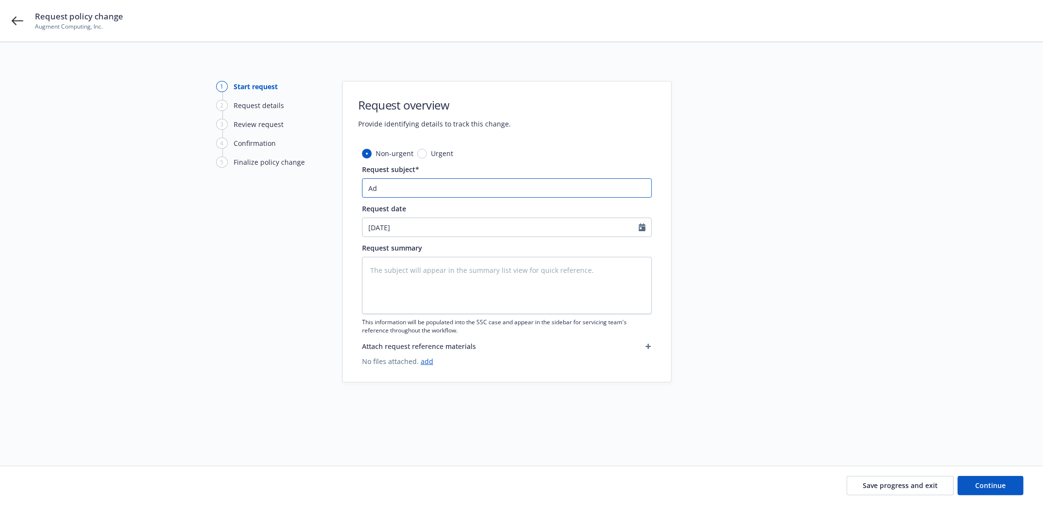
type input "Add"
type textarea "x"
type input "Add"
type textarea "x"
type input "Add M"
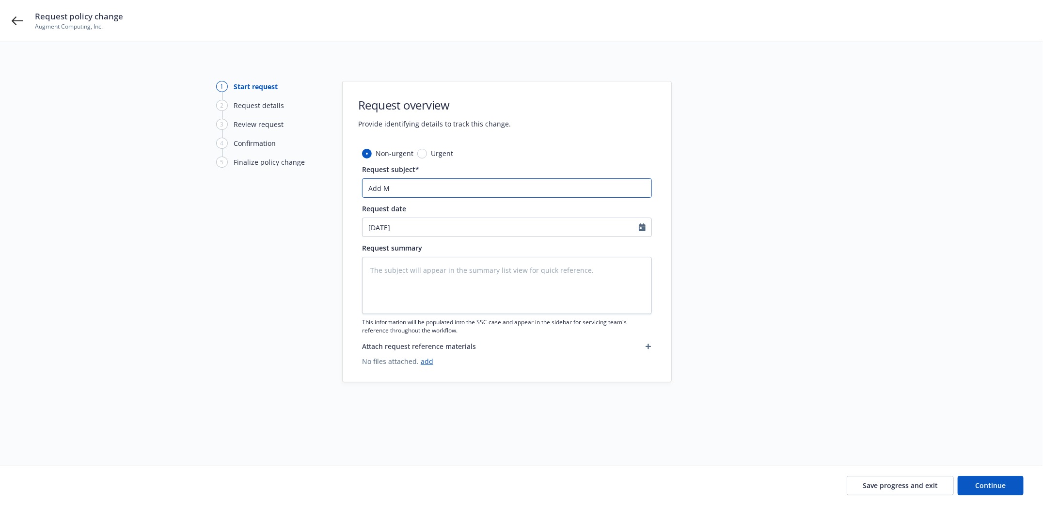
type textarea "x"
type input "Add MA"
type textarea "x"
type input "Add MA,"
type textarea "x"
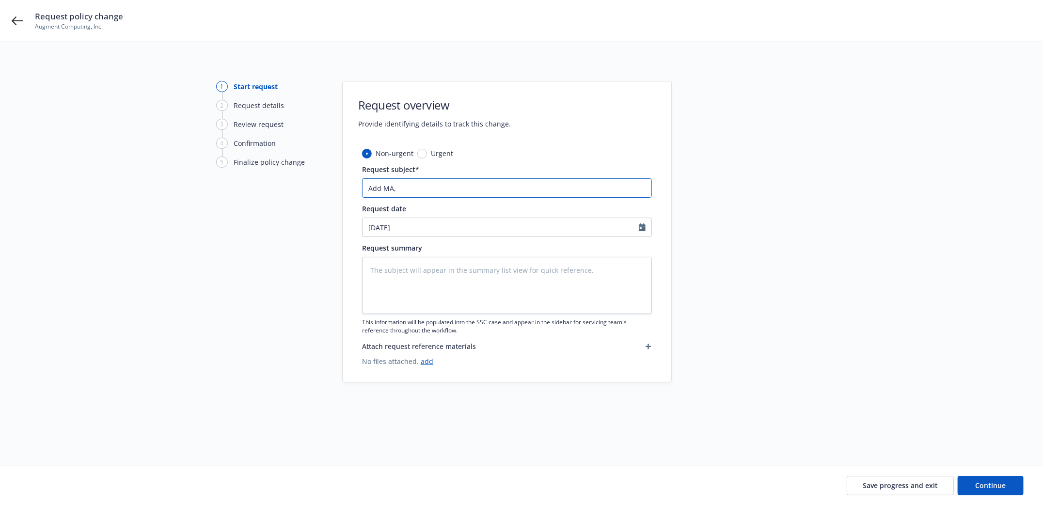
type input "Add MA,"
type textarea "x"
type input "Add MA, M"
type textarea "x"
type input "Add MA, MN"
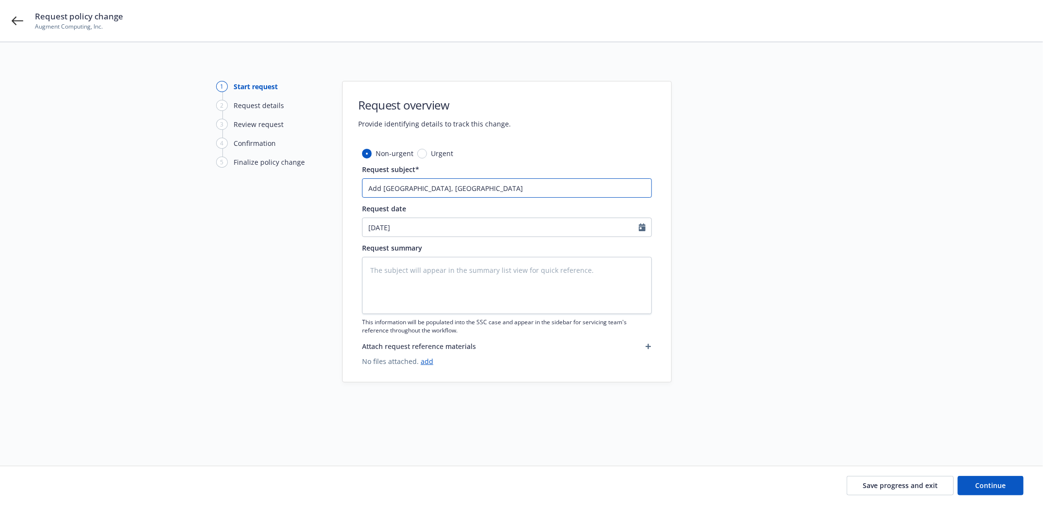
type textarea "x"
type input "Add MA, MN,"
type textarea "x"
type input "Add MA, MN,"
type textarea "x"
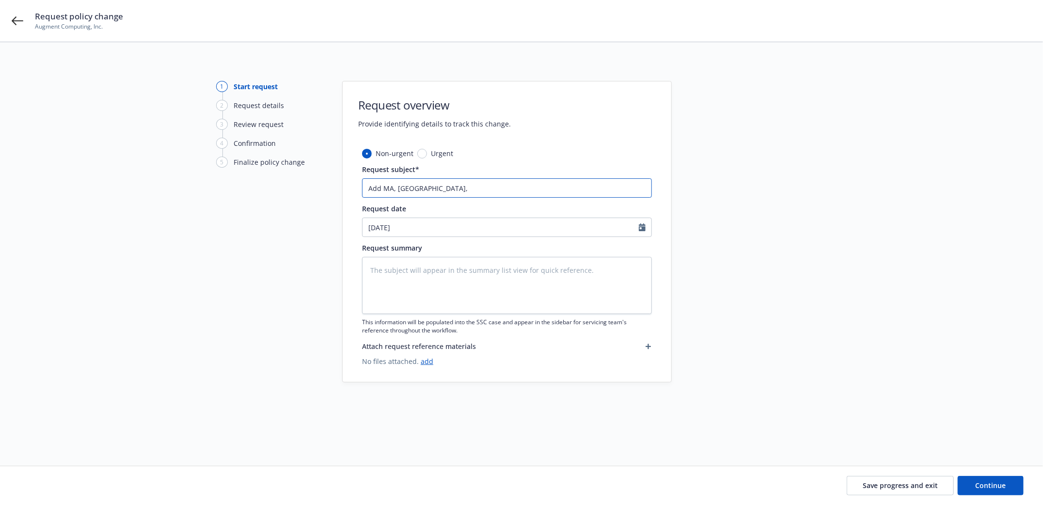
type input "Add MA, MN, T"
type textarea "x"
type input "Add MA, MN, TX"
type textarea "x"
type input "Add MA, MN, TX"
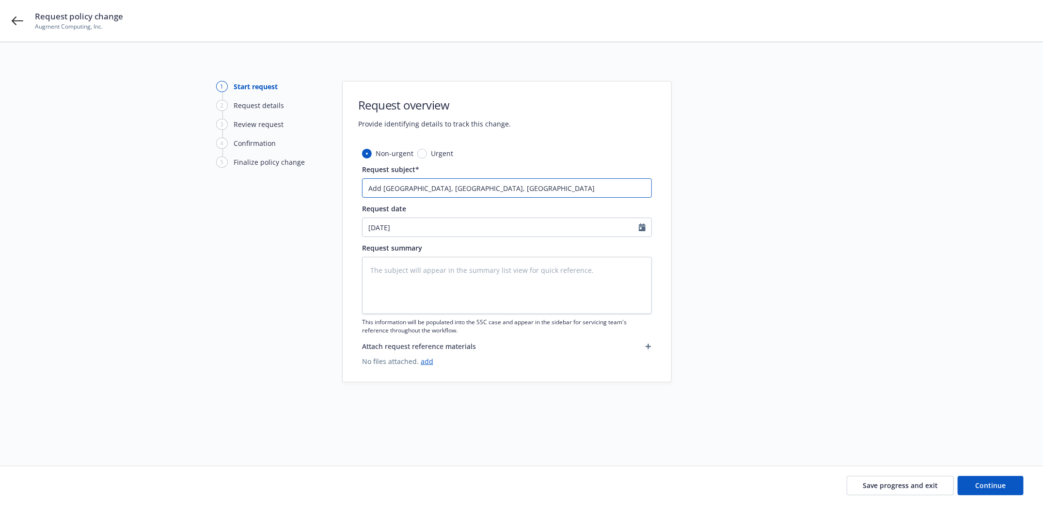
type textarea "x"
type input "Add MA, MN, TX a"
type textarea "x"
type input "Add MA, MN, TX an"
type textarea "x"
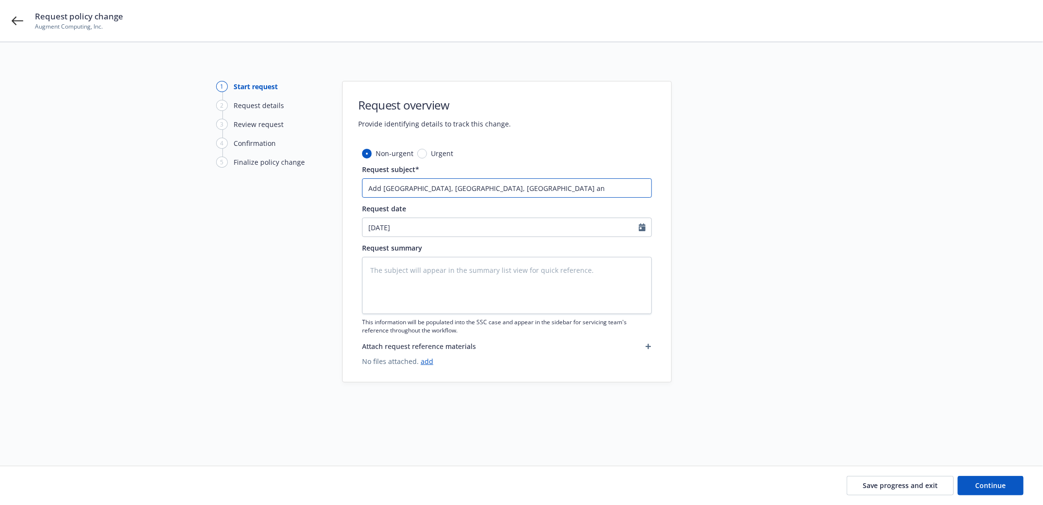
type input "Add MA, MN, TX and"
type textarea "x"
type input "Add MA, MN, TX and"
type textarea "x"
type input "Add MA, MN, TX and G"
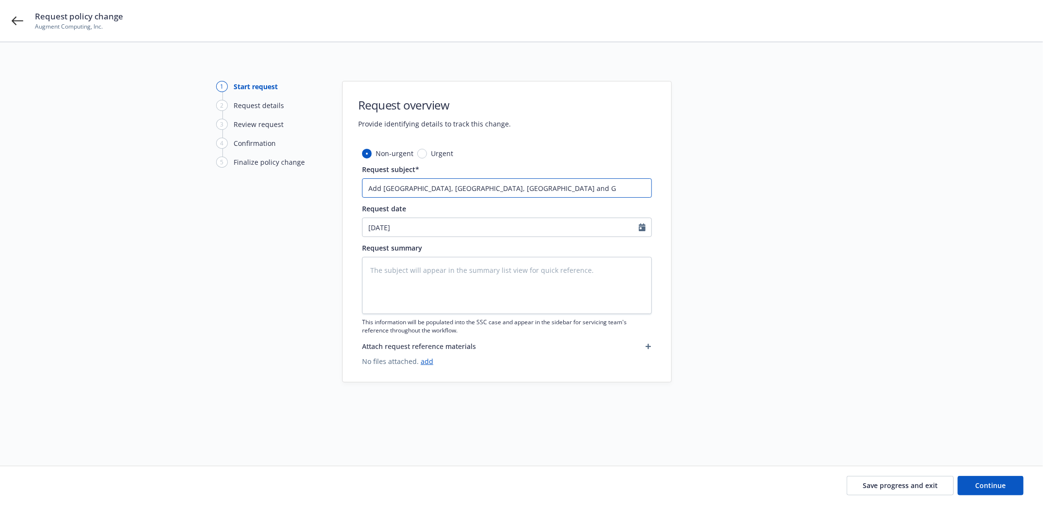
type textarea "x"
type input "Add MA, MN, TX and GA"
type textarea "x"
type input "Add MA, MN, TX and GA"
type textarea "x"
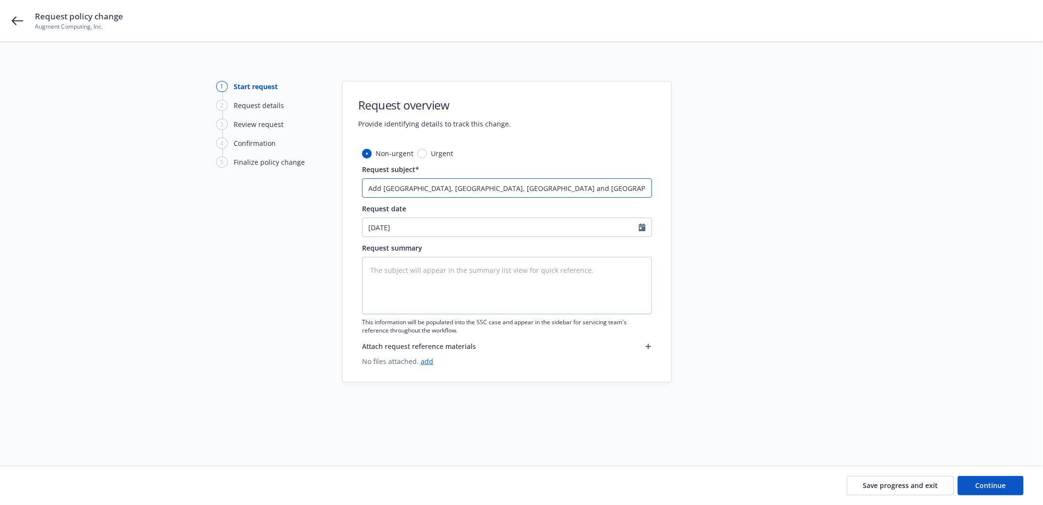
type input "Add MA, MN, TX and GA to"
type textarea "x"
type input "Add MA, MN, TX and GA to"
type textarea "x"
type input "Add MA, MN, TX and GA to Wo"
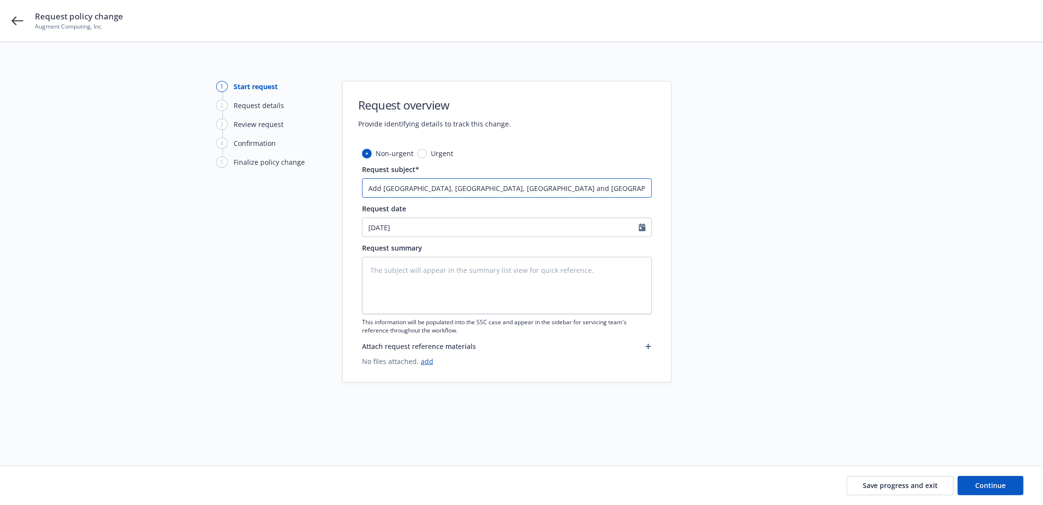
type textarea "x"
type input "Add MA, MN, TX and GA to Wor"
type textarea "x"
type input "Add MA, MN, TX and GA to Work"
type textarea "x"
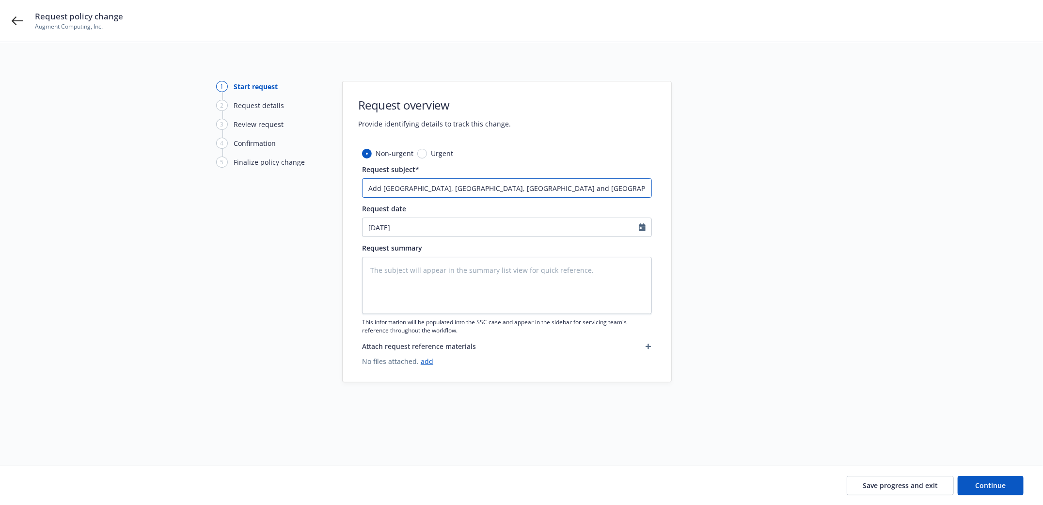
type input "Add MA, MN, TX and GA to Work"
type textarea "x"
type input "Add MA, MN, TX and GA to Work Co"
type textarea "x"
type input "Add MA, MN, TX and GA to Work Com"
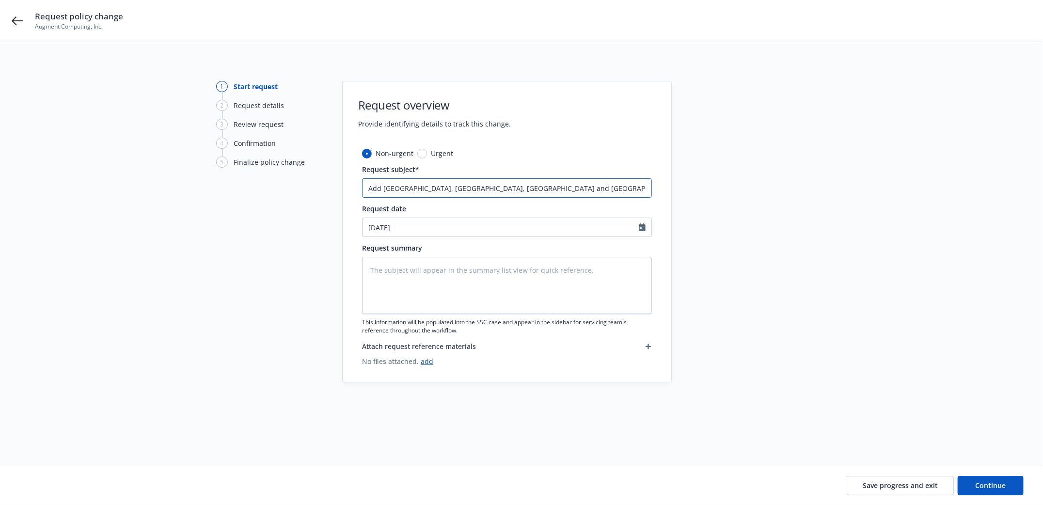
type textarea "x"
type input "Add MA, MN, TX and GA to Work Comp"
type textarea "x"
type input "Add MA, MN, TX and GA to Work Comp"
type textarea "x"
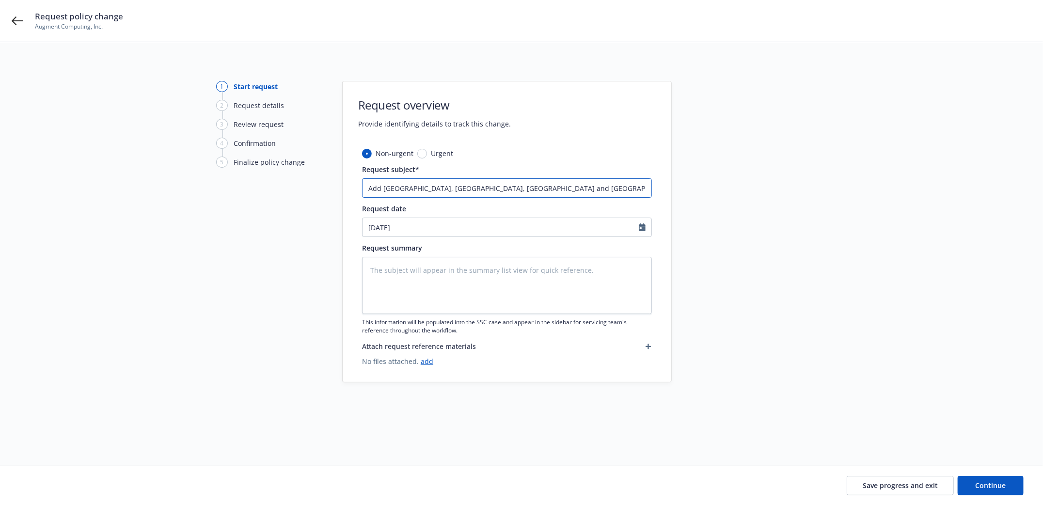
type input "Add MA, MN, TX and GA to Work Comp p"
type textarea "x"
type input "Add MA, MN, TX and GA to Work Comp po"
type textarea "x"
type input "Add MA, MN, TX and GA to Work Comp pol"
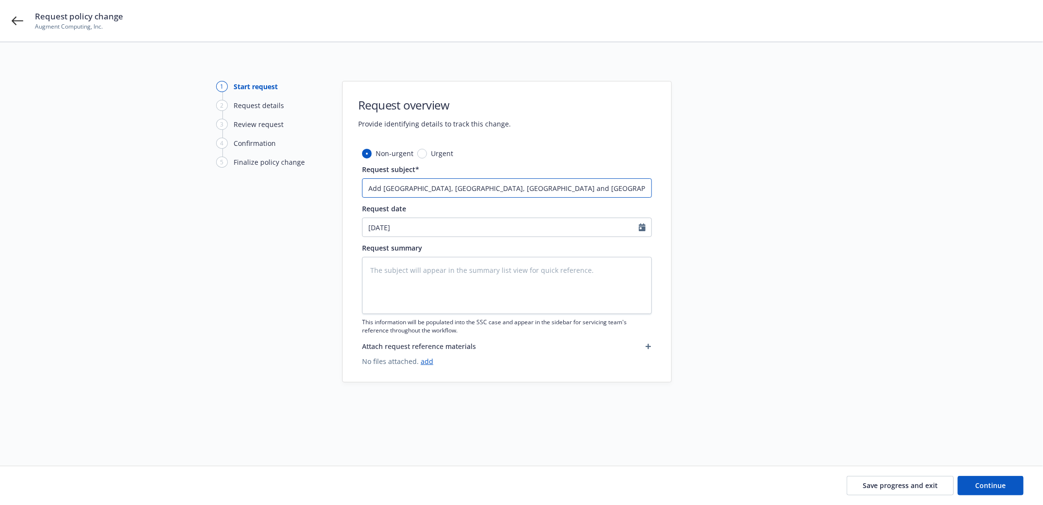
type textarea "x"
type input "Add MA, MN, TX and GA to Work Comp poli"
type textarea "x"
type input "Add MA, MN, TX and GA to Work Comp polic"
type textarea "x"
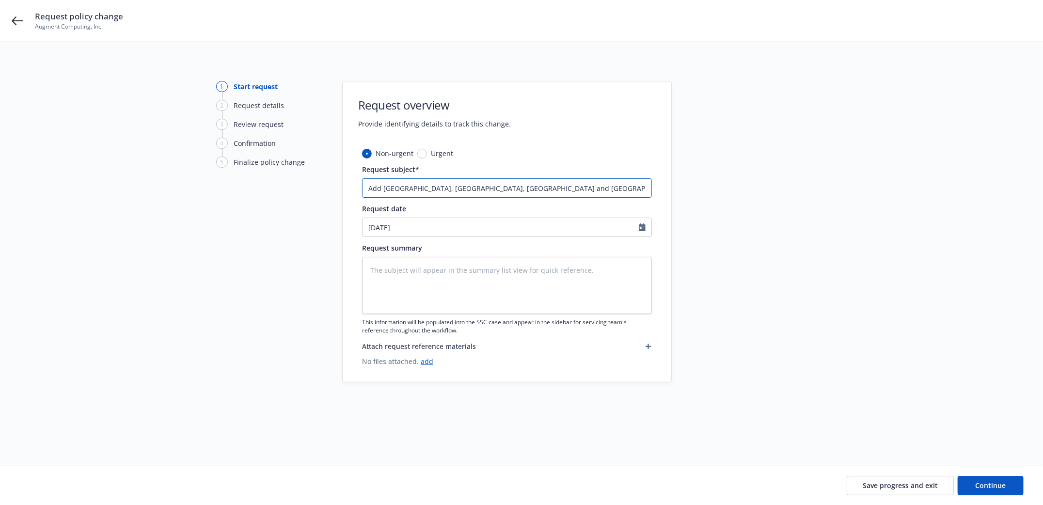
type input "Add MA, MN, TX and GA to Work Comp policy"
click at [406, 266] on textarea at bounding box center [507, 285] width 290 height 57
drag, startPoint x: 366, startPoint y: 187, endPoint x: 576, endPoint y: 195, distance: 210.4
click at [576, 195] on input "Add MA, MN, TX and GA to Work Comp policy" at bounding box center [507, 187] width 290 height 19
click at [427, 278] on textarea at bounding box center [507, 285] width 290 height 57
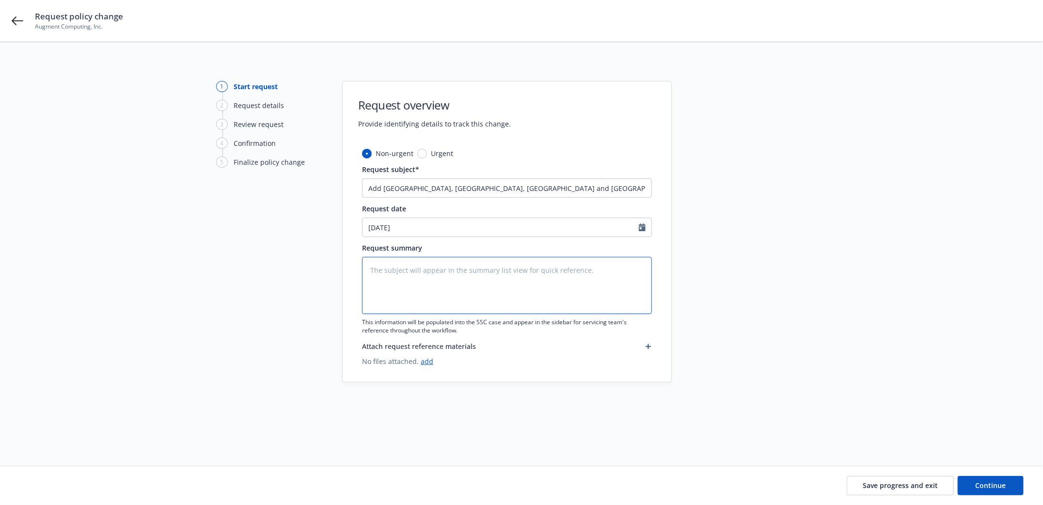
paste textarea "Add MA, MN, TX and GA to Work Comp policy"
type textarea "x"
type textarea "Add MA, MN, TX and GA to Work Comp policy"
click at [424, 361] on link "add" at bounding box center [427, 361] width 13 height 9
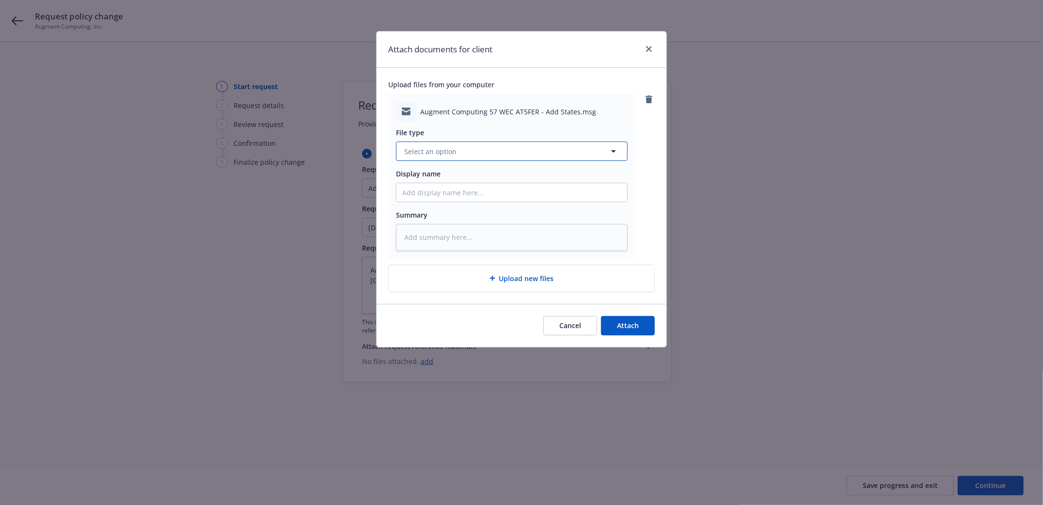
click at [492, 152] on button "Select an option" at bounding box center [512, 150] width 232 height 19
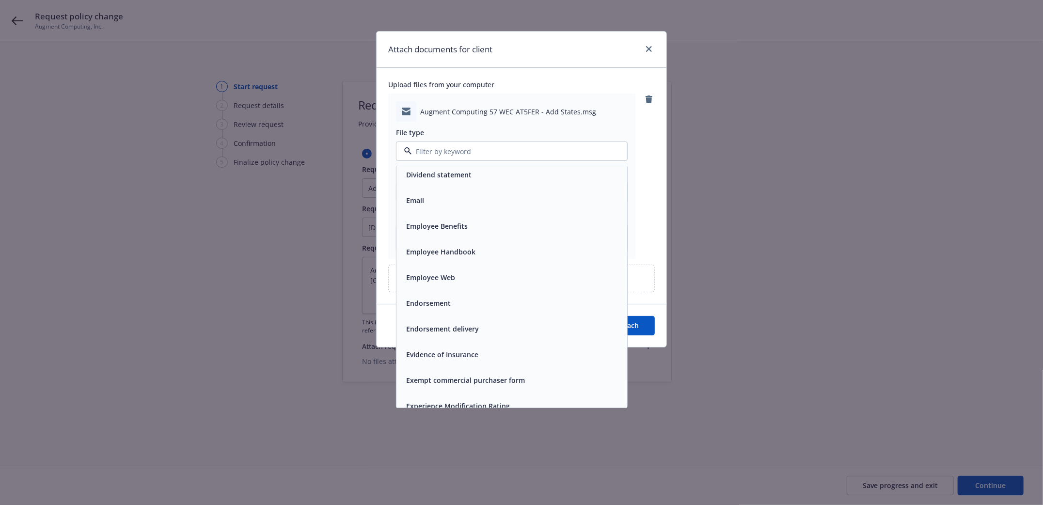
scroll to position [1565, 0]
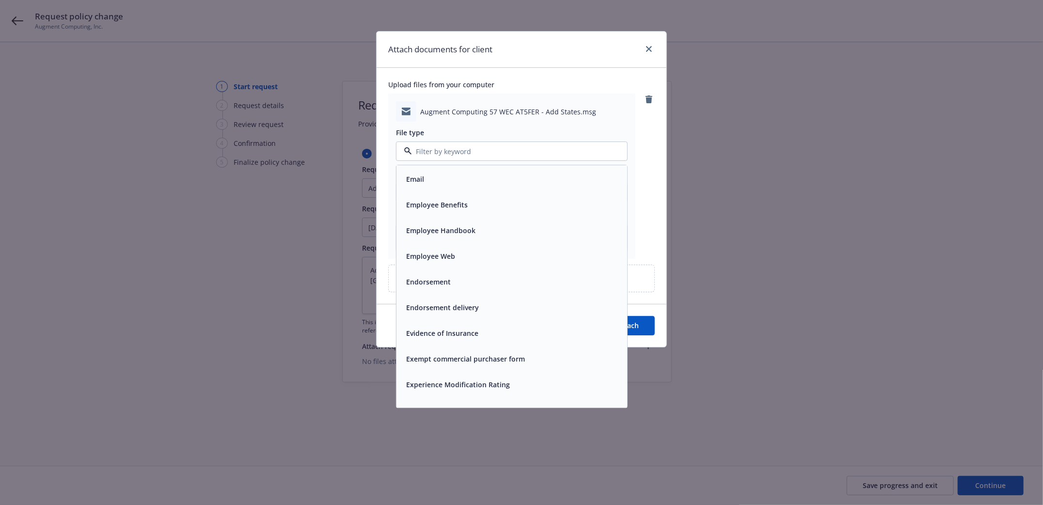
click at [450, 184] on div "Email" at bounding box center [511, 179] width 219 height 14
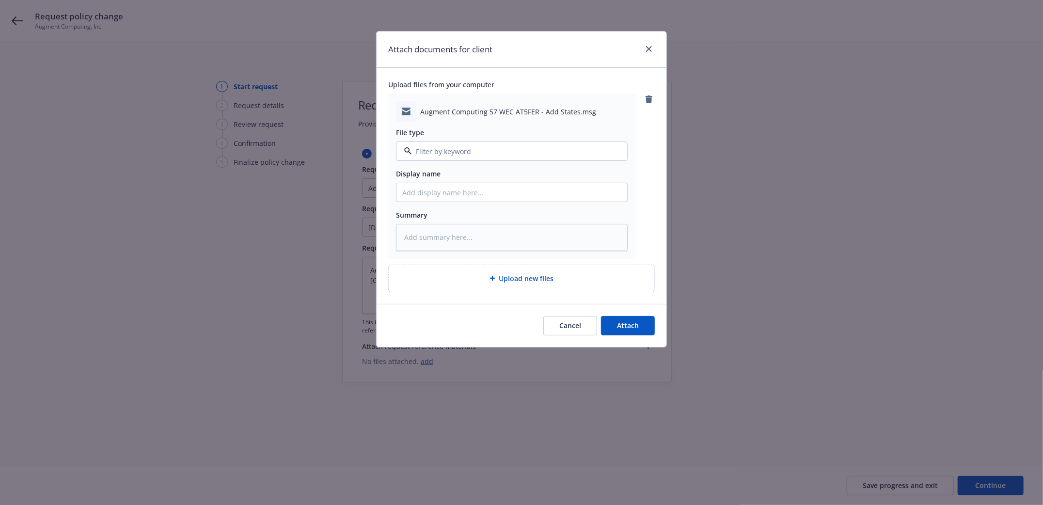
type textarea "x"
click at [431, 192] on input "Display name" at bounding box center [511, 192] width 231 height 18
type input "E"
type textarea "x"
type input "Em"
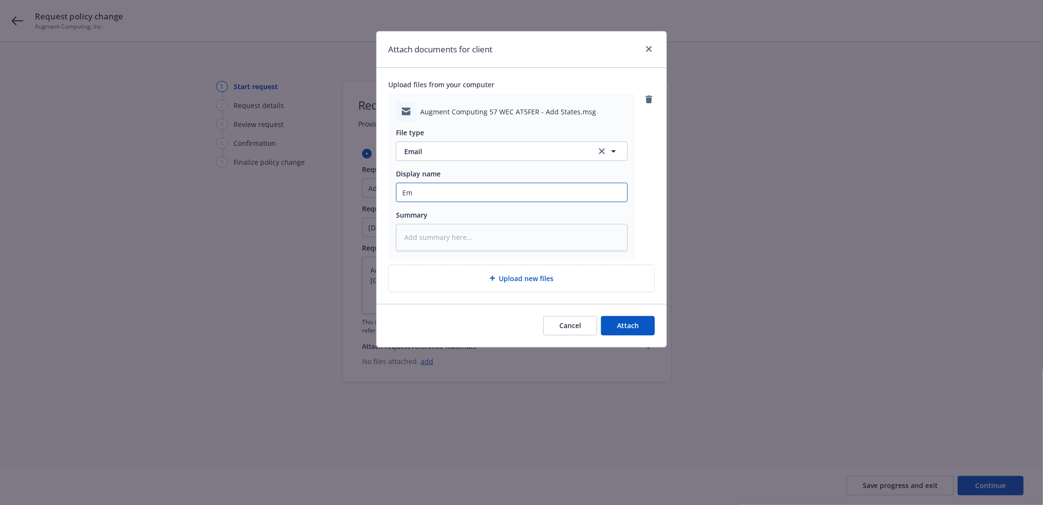
type textarea "x"
type input "Ema"
type textarea "x"
type input "Emai"
type textarea "x"
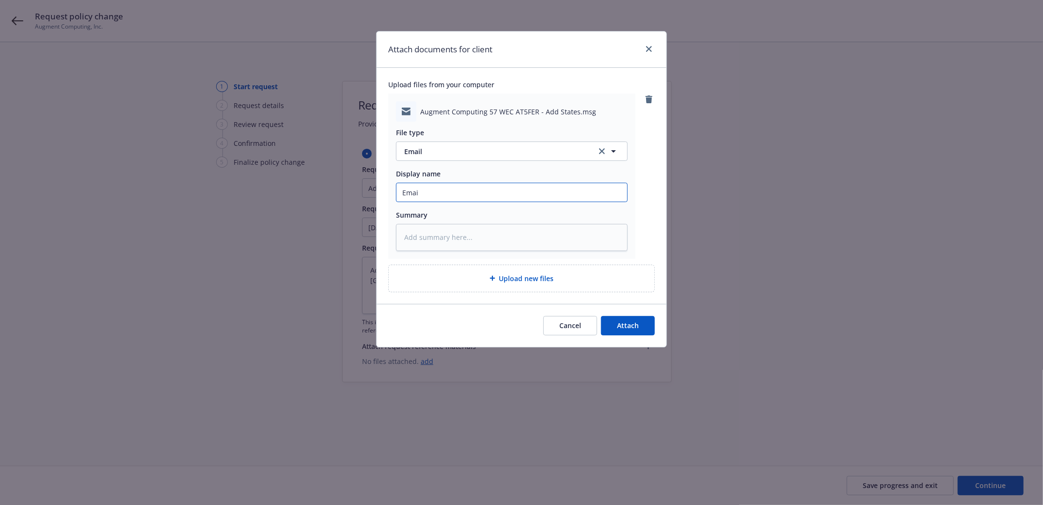
type input "Email"
type textarea "x"
type input "Email"
type textarea "x"
type input "Email t"
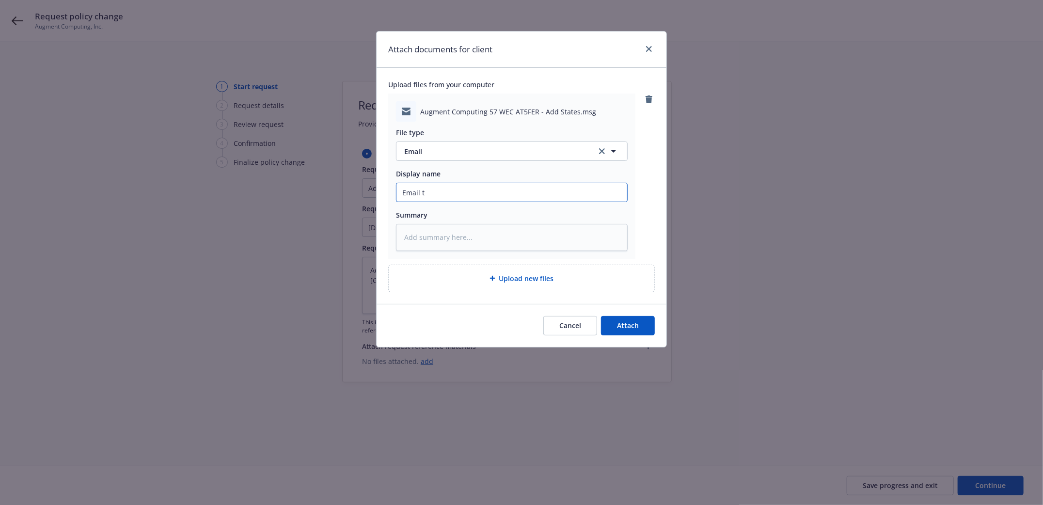
type textarea "x"
type input "Email to"
type textarea "x"
type input "Email to"
type textarea "x"
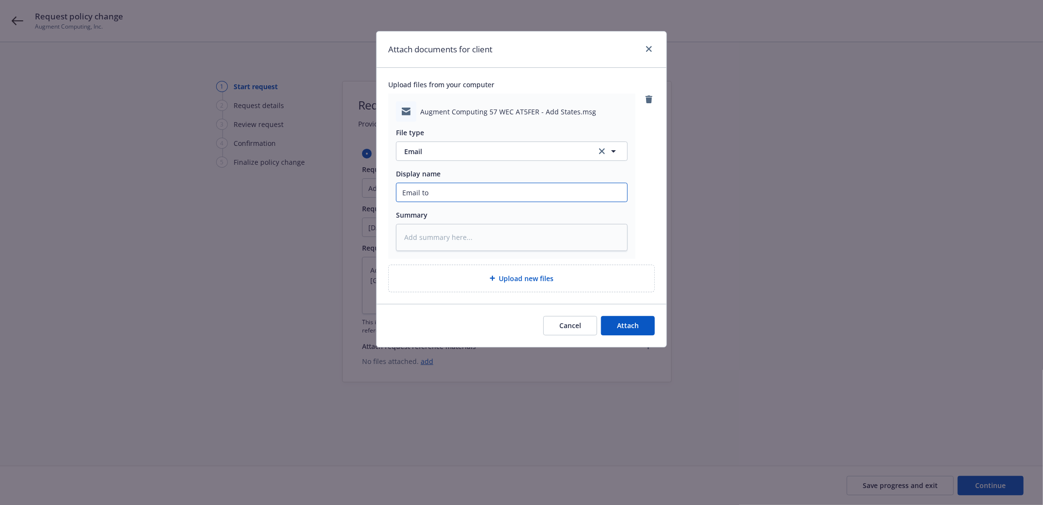
type input "Email to h"
type textarea "x"
type input "Email to ha"
type textarea "x"
type input "Email to har"
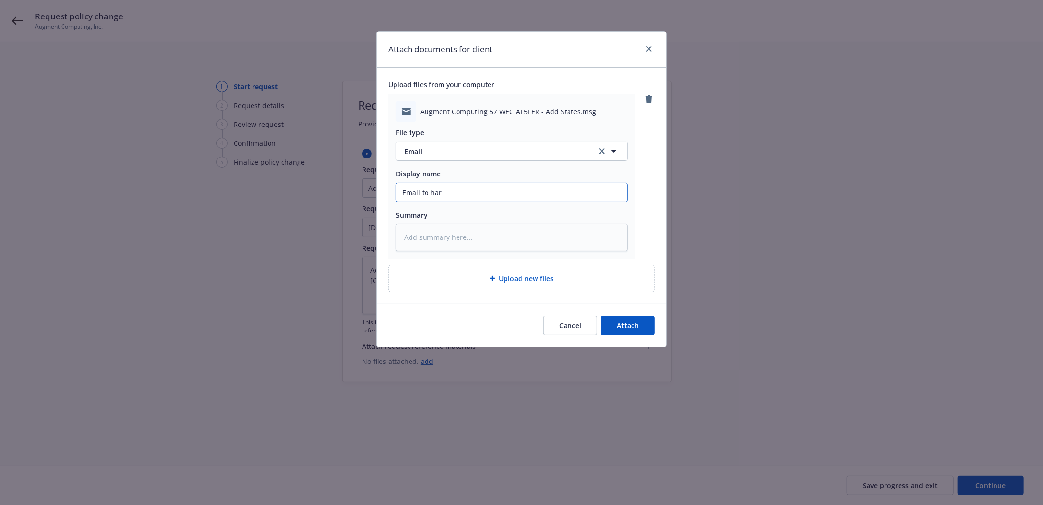
type textarea "x"
type input "Email to hart"
type textarea "x"
type input "Email to hartfr"
type textarea "x"
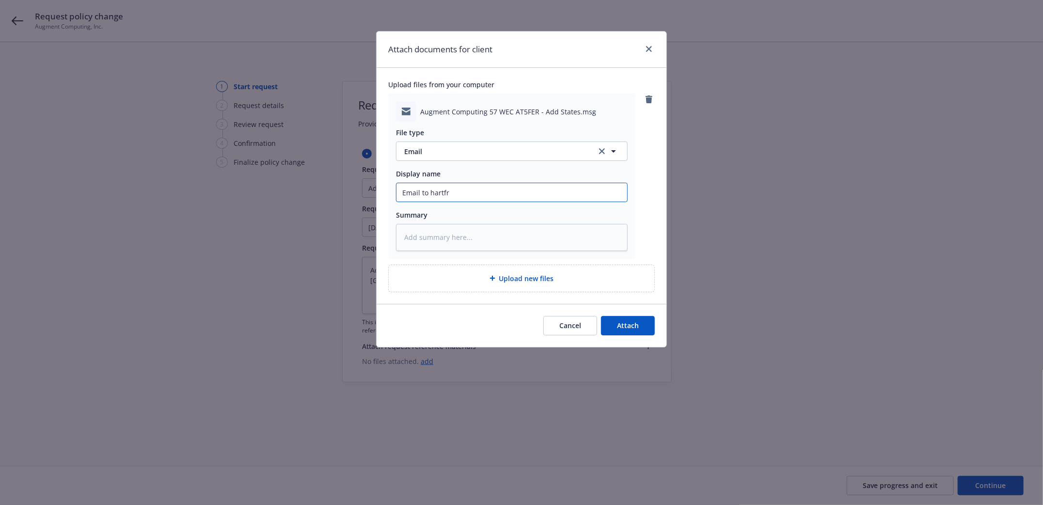
type input "Email to hartfro"
type textarea "x"
type input "Email to hartfrod"
type textarea "x"
type input "Email to hartfrod"
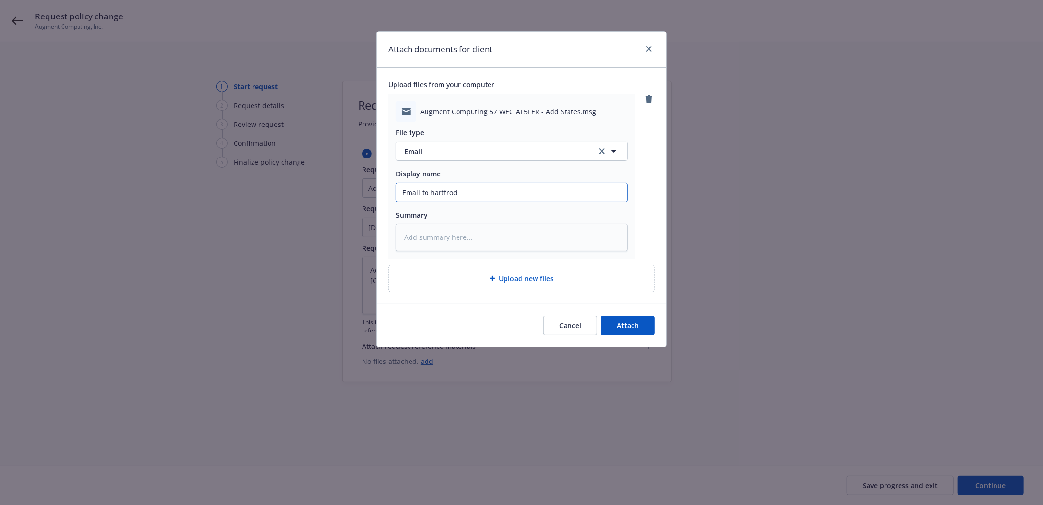
type textarea "x"
type input "Email to hartfrod Re"
type textarea "x"
type input "Email to hartfrod Req"
type textarea "x"
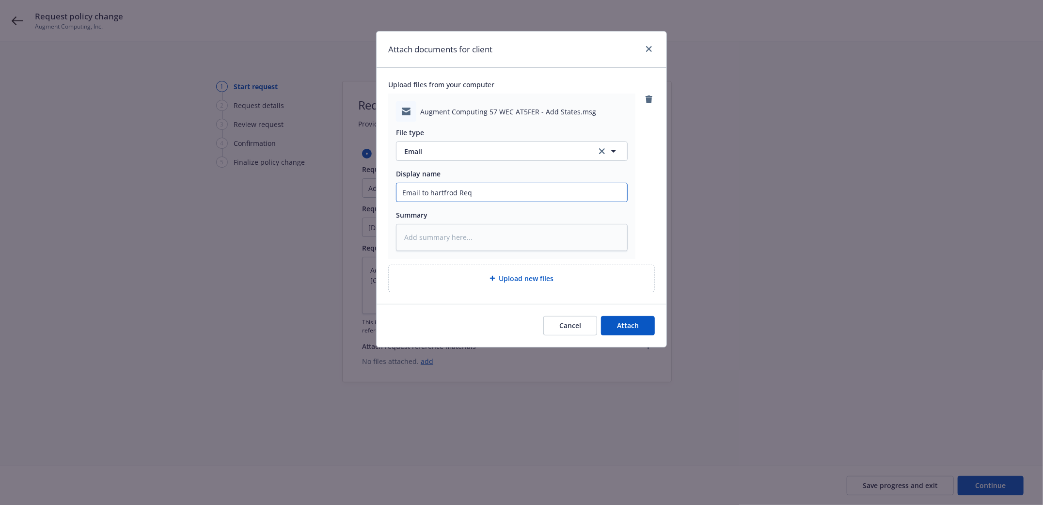
type input "Email to hartfrod Req2"
type textarea "x"
type input "Email to hartfrod Req2u"
type textarea "x"
type input "Email to hartfrod Req2ue"
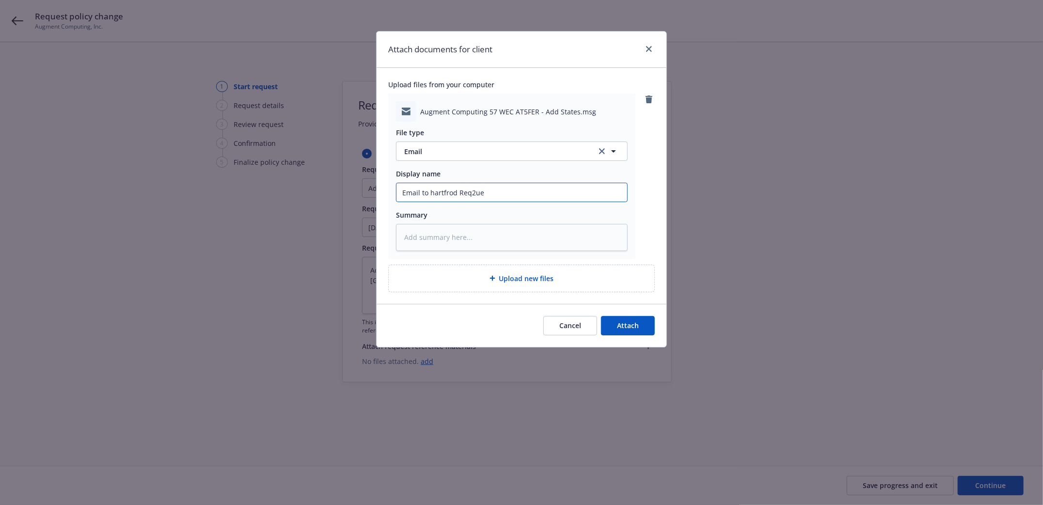
type textarea "x"
type input "Email to hartfrod Req2ues"
type textarea "x"
type input "Email to hartfrod Req2uest"
type textarea "x"
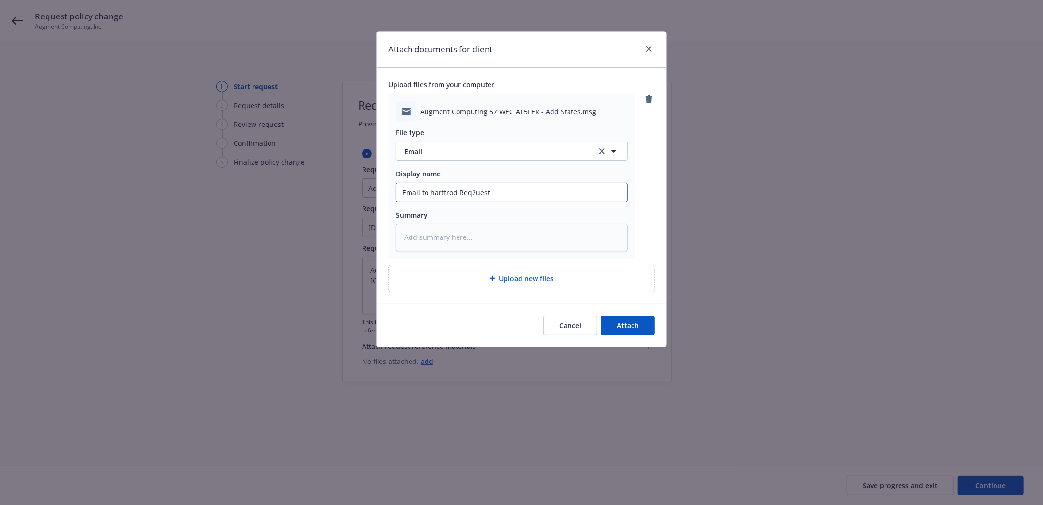
type input "Email to hartfrod Req2uesti"
type textarea "x"
type input "Email to hartfrod Req2uesting"
type textarea "x"
type input "Email to hartfrod Req2uesting"
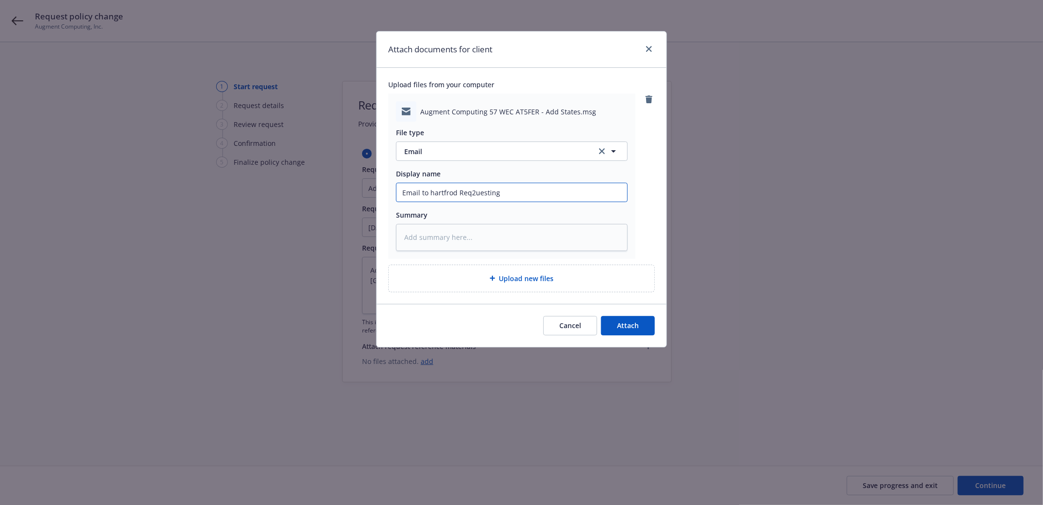
type textarea "x"
type input "Email to hartfrod Req2uesting a"
type textarea "x"
type input "Email to hartfrod Req2uesting ad"
type textarea "x"
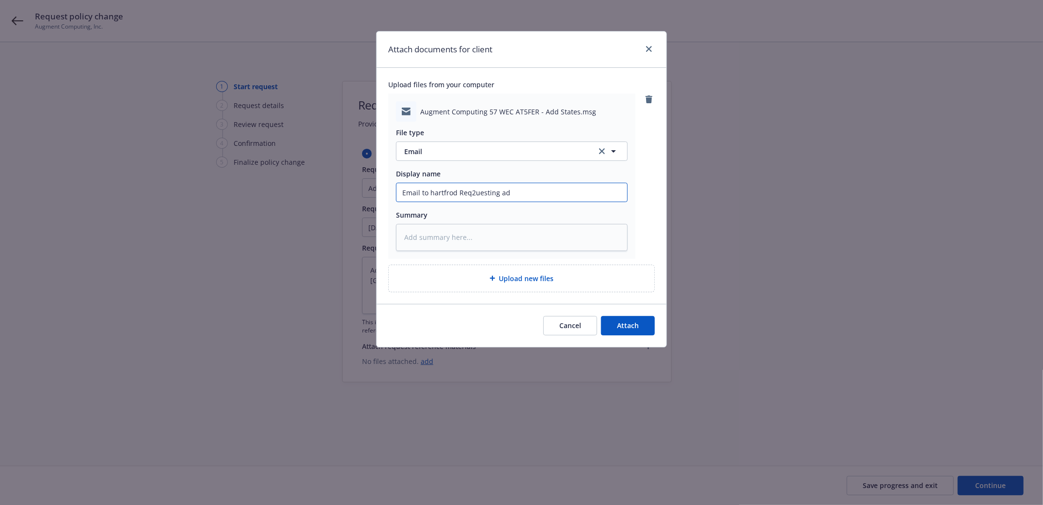
type input "Email to hartfrod Req2uesting add"
type textarea "x"
type input "Email to hartfrod Req2uesting addi"
type textarea "x"
type input "Email to hartfrod Req2uesting addit"
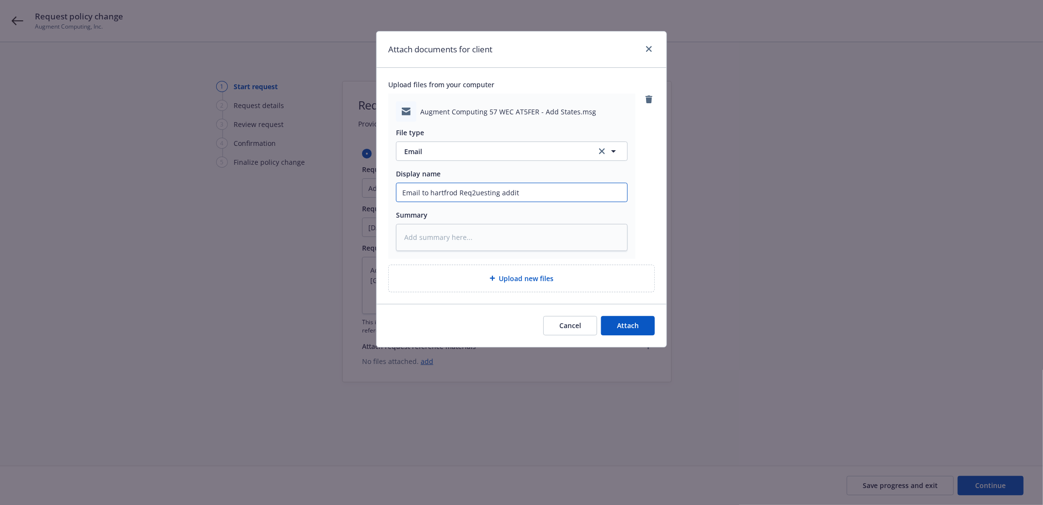
type textarea "x"
type input "Email to hartfrod Req2uesting additi"
type textarea "x"
type input "Email to hartfrod Req2uesting additio"
type textarea "x"
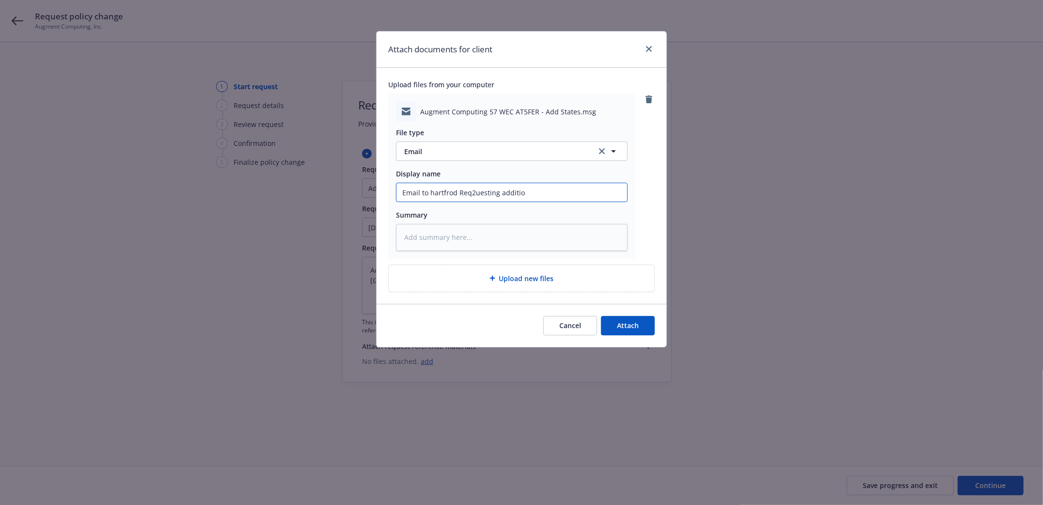
type input "Email to hartfrod Req2uesting addition"
type textarea "x"
type input "Email to hartfrod Req2uesting addition"
type textarea "x"
type input "Email to hartfrod Req2uesting addition o"
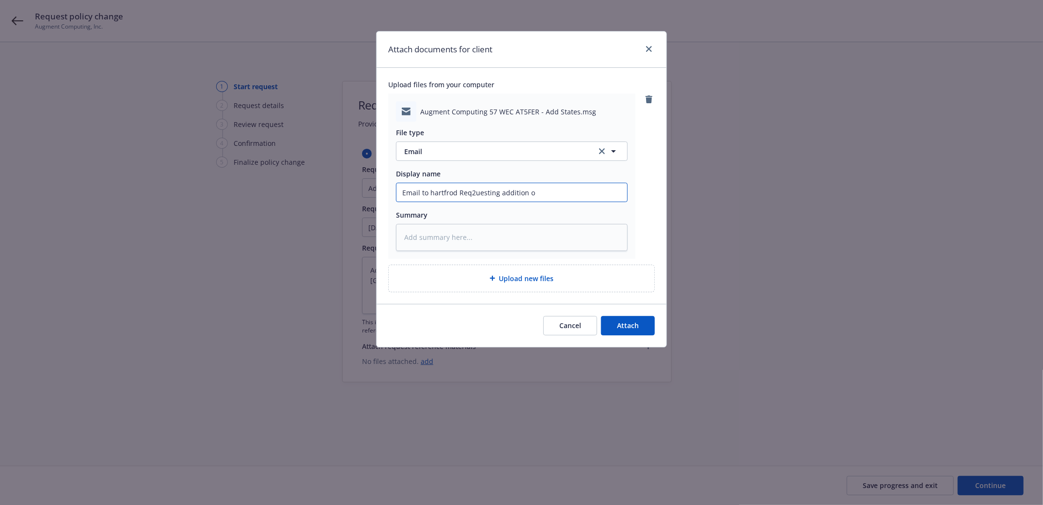
type textarea "x"
type input "Email to hartfrod Req2uesting addition of"
type textarea "x"
type input "Email to hartfrod Req2uesting addition of"
click at [430, 194] on input "Email to hartfrod Req2uesting addition of" at bounding box center [511, 192] width 231 height 18
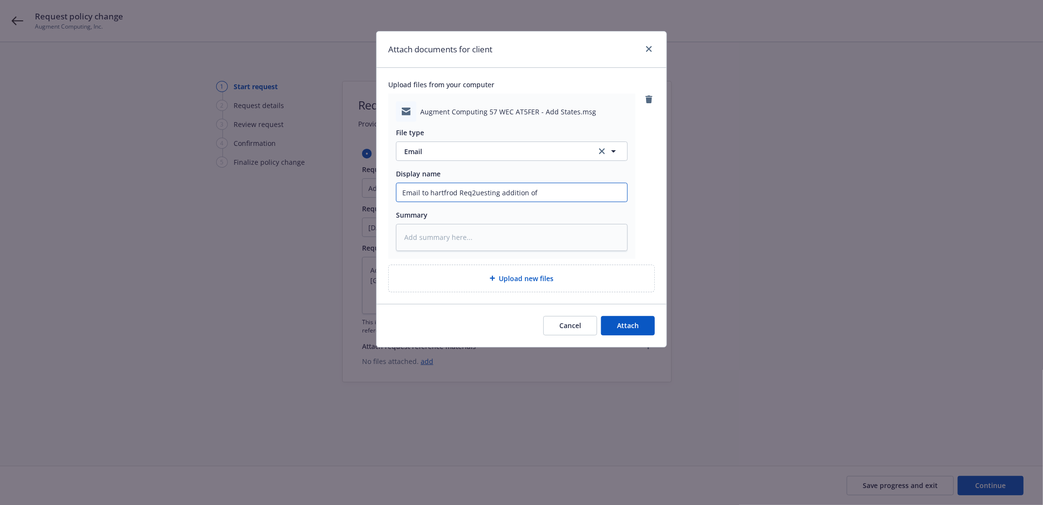
type textarea "x"
type input "Email to Hhartfrod Req2uesting addition of"
type textarea "x"
type input "Email to Hartfrod Req2uesting addition of"
click at [470, 193] on input "Email to Hartfrod Req2uesting addition of" at bounding box center [511, 192] width 231 height 18
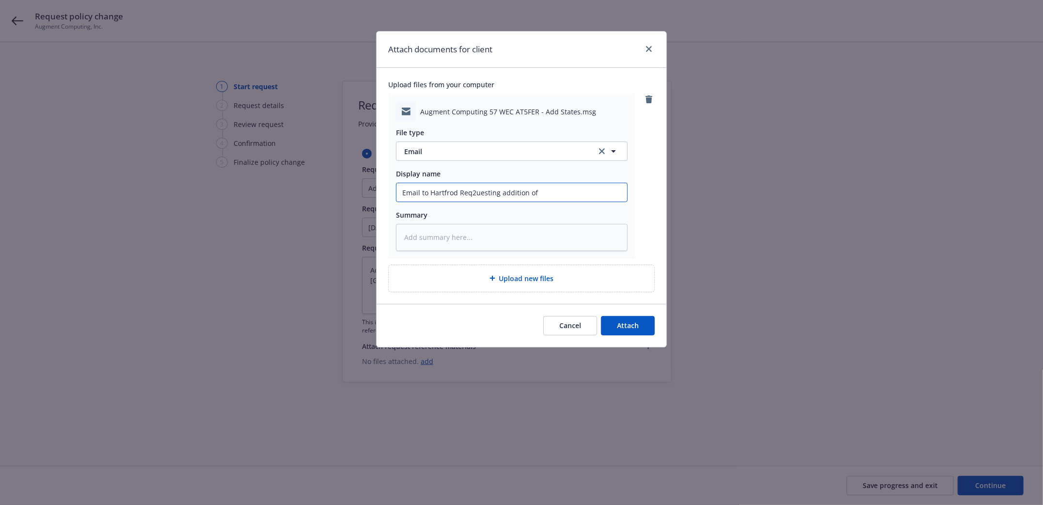
type textarea "x"
type input "Email to Hartfrod Requesting addition of"
type textarea "x"
type input "Email to Hartfod Requesting addition of"
type textarea "x"
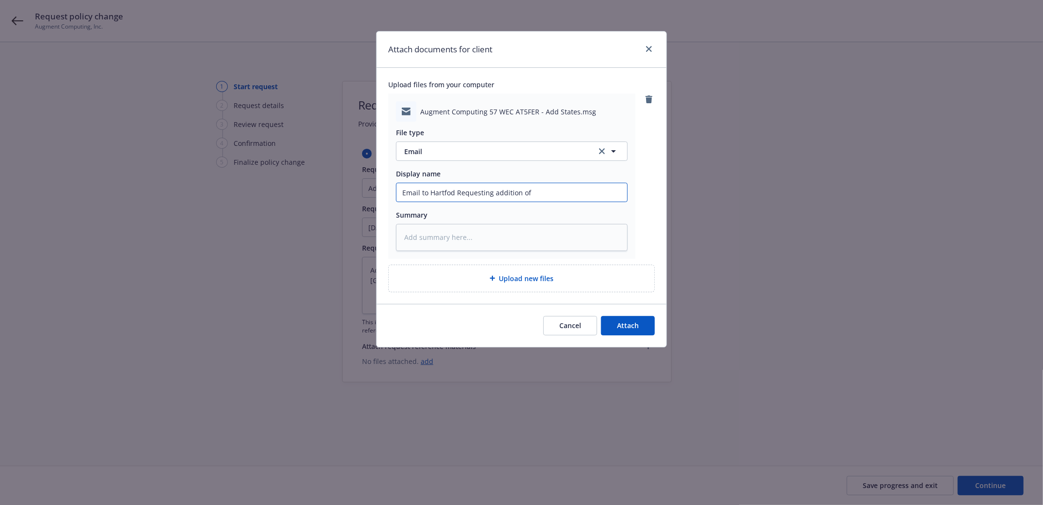
type input "Email to Hartford Requesting addition of"
type textarea "x"
type input "Email to Hartford Requesting addition of"
type textarea "x"
type input "Email to Hartford Requesting addition of M"
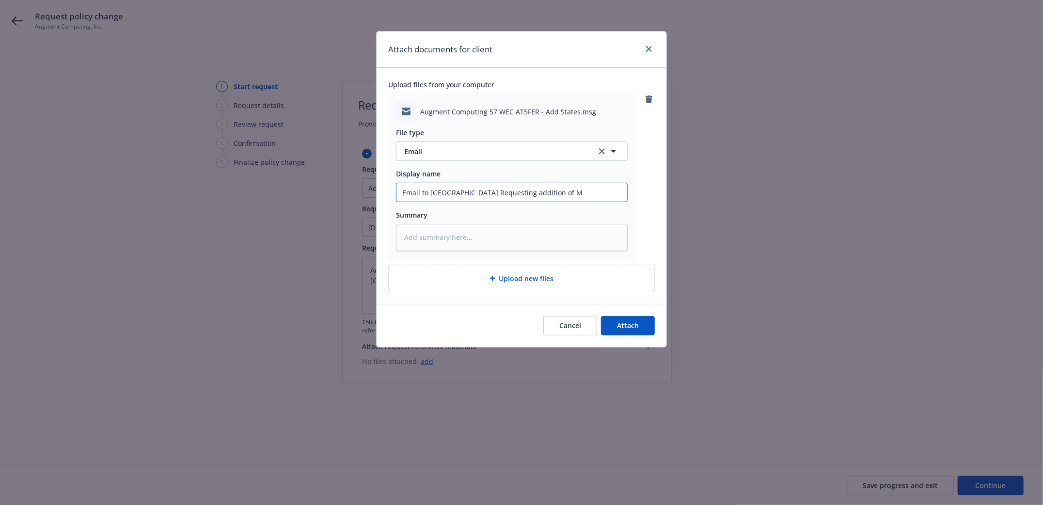
type textarea "x"
type input "Email to Hartford Requesting addition of MA"
type textarea "x"
type input "Email to Hartford Requesting addition of MA,"
type textarea "x"
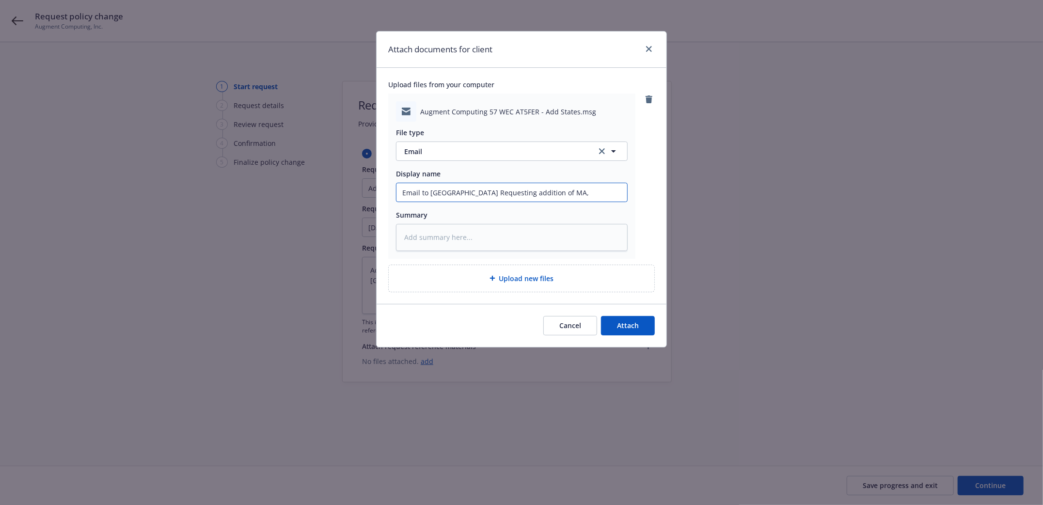
type input "Email to Hartford Requesting addition of MA,"
type textarea "x"
type input "Email to Hartford Requesting addition of MA, M"
type textarea "x"
type input "Email to Hartford Requesting addition of MA, MN"
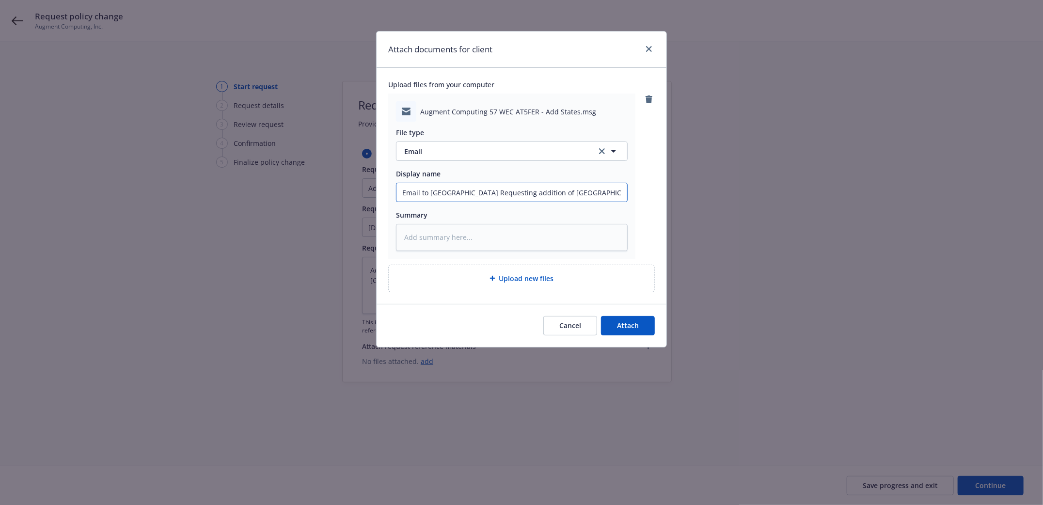
type textarea "x"
type input "Email to Hartford Requesting addition of MA, MN,"
type textarea "x"
type input "Email to Hartford Requesting addition of MA, MN,"
type textarea "x"
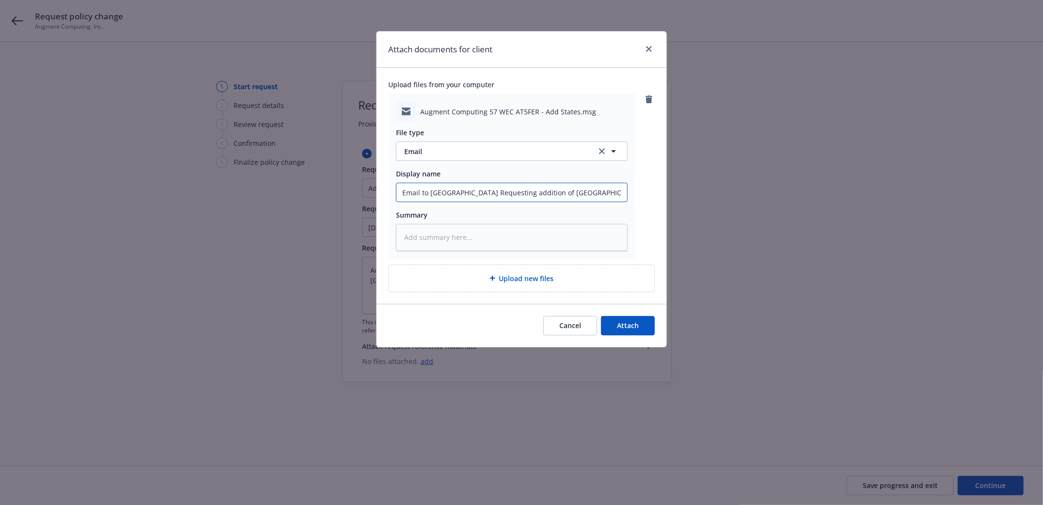
type input "Email to Hartford Requesting addition of MA, MN, T"
type textarea "x"
type input "Email to Hartford Requesting addition of MA, MN, TX,"
type textarea "x"
type input "Email to Hartford Requesting addition of MA, MN, TX,"
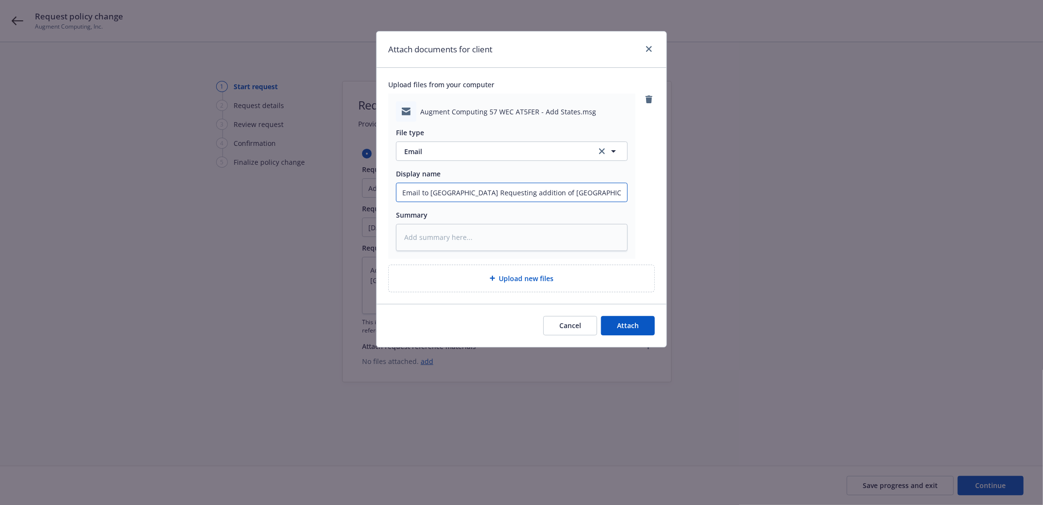
type textarea "x"
type input "Email to Hartford Requesting addition of MA, MN, TX, G"
type textarea "x"
type input "Email to Hartford Requesting addition of MA, MN, TX, GA"
click at [618, 318] on button "Attach" at bounding box center [628, 325] width 54 height 19
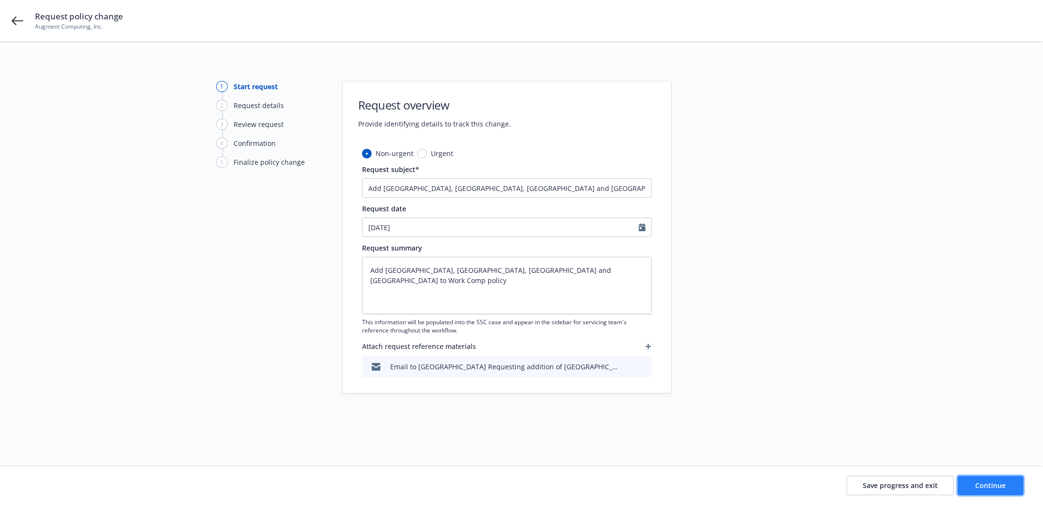
click at [988, 484] on span "Continue" at bounding box center [990, 485] width 31 height 9
type textarea "x"
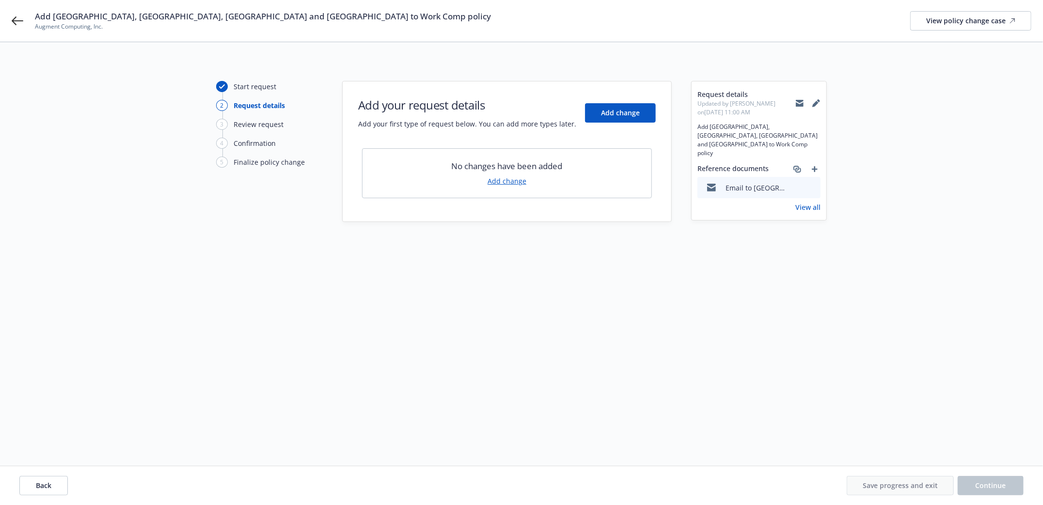
click at [494, 179] on link "Add change" at bounding box center [506, 181] width 39 height 10
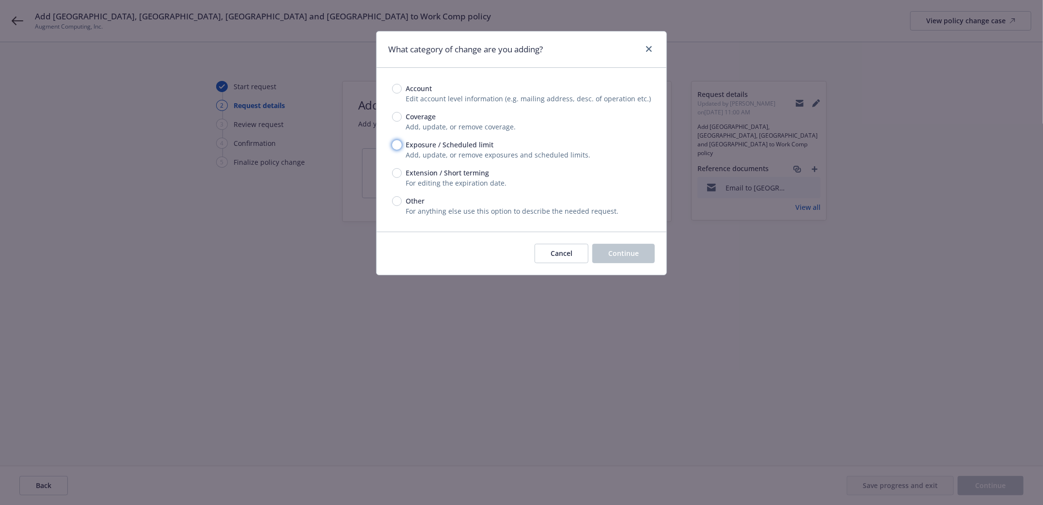
click at [399, 146] on input "Exposure / Scheduled limit" at bounding box center [397, 145] width 10 height 10
radio input "true"
click at [628, 254] on span "Continue" at bounding box center [623, 253] width 31 height 9
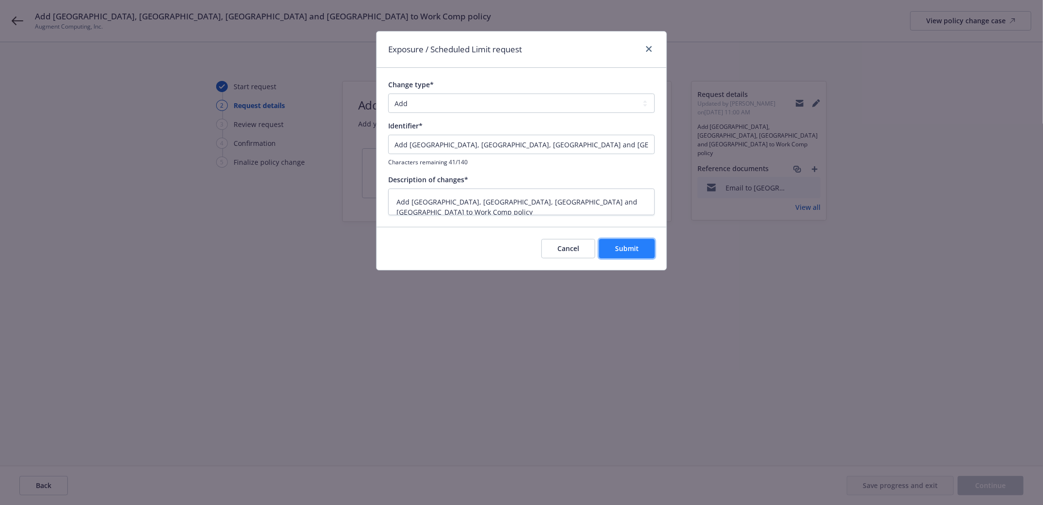
click at [645, 249] on button "Submit" at bounding box center [627, 248] width 56 height 19
type textarea "x"
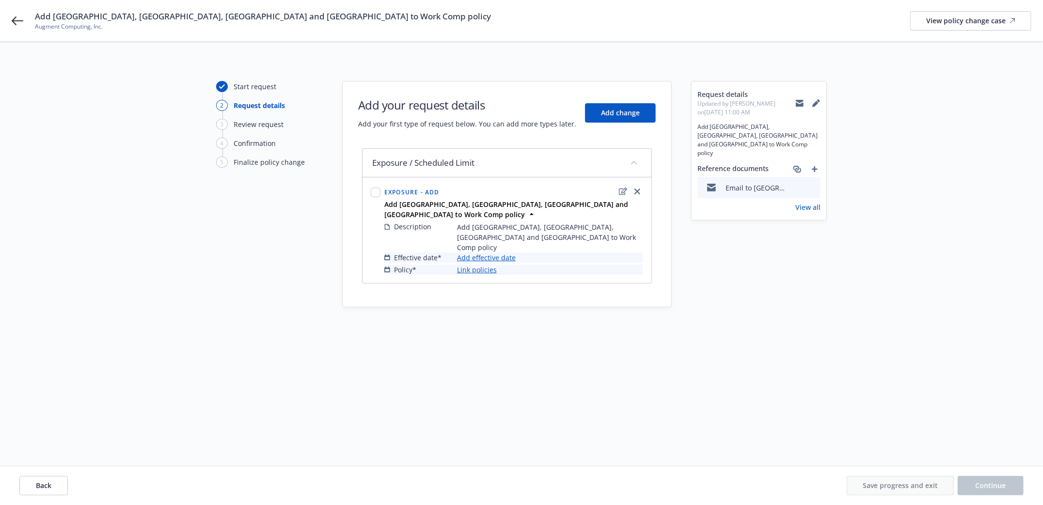
click at [489, 252] on link "Add effective date" at bounding box center [486, 257] width 59 height 10
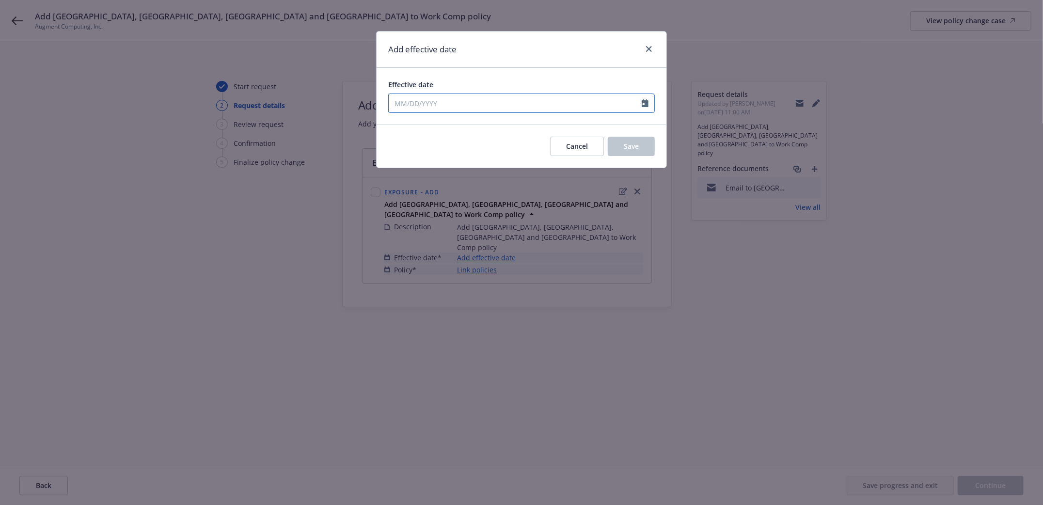
click at [431, 103] on input "Effective date" at bounding box center [515, 103] width 253 height 18
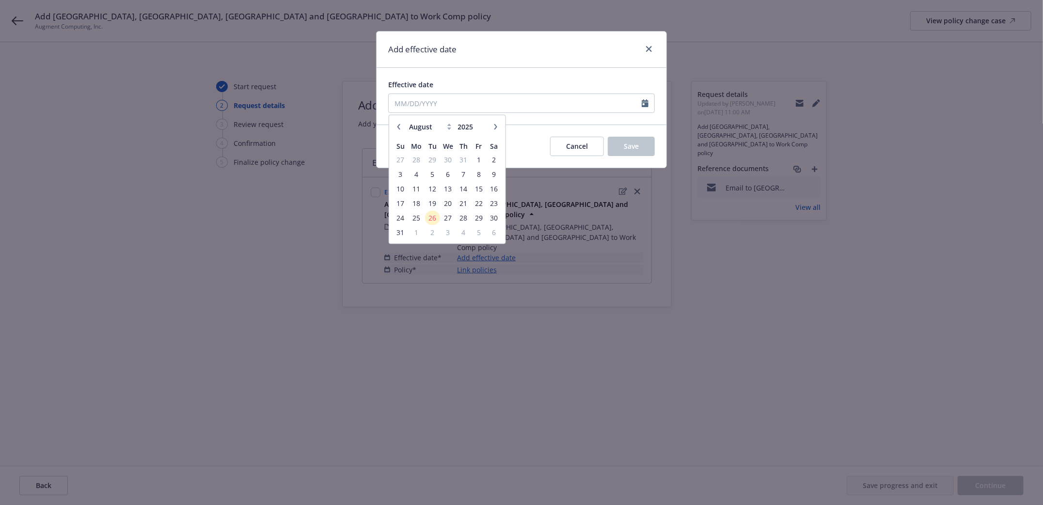
click at [396, 128] on icon "button" at bounding box center [399, 127] width 6 height 6
select select "7"
click at [461, 215] on span "31" at bounding box center [463, 218] width 13 height 12
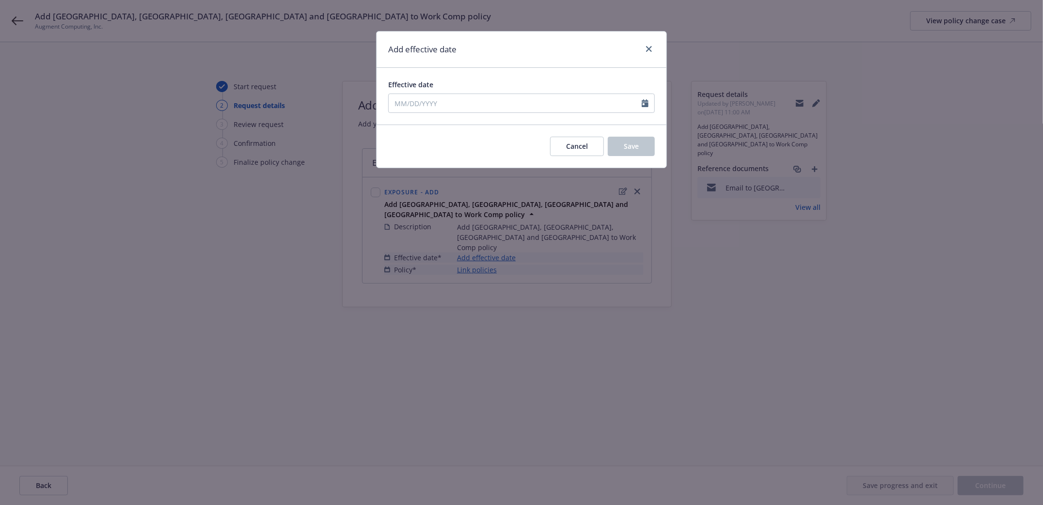
type input "07/31/2025"
click at [641, 141] on button "Save" at bounding box center [631, 146] width 47 height 19
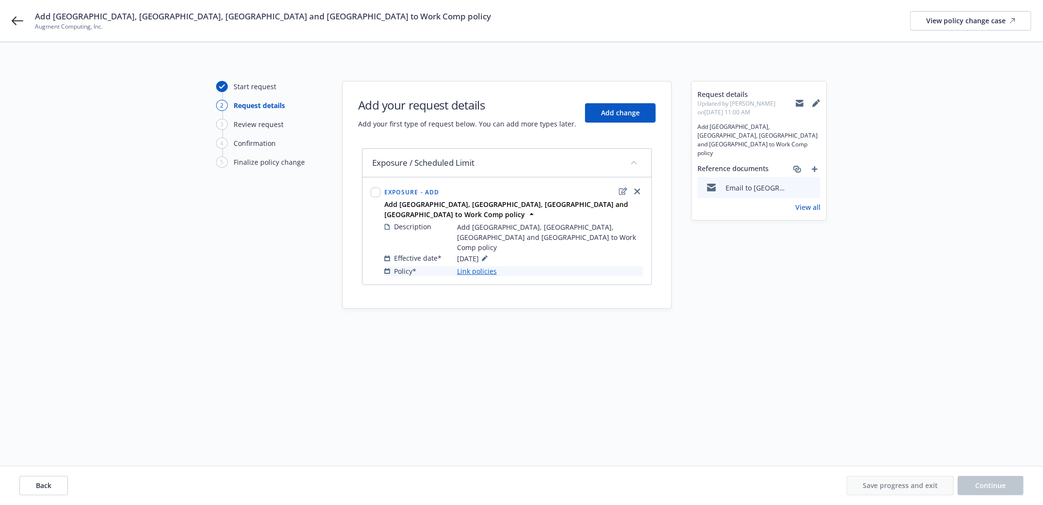
click at [474, 266] on link "Link policies" at bounding box center [477, 271] width 40 height 10
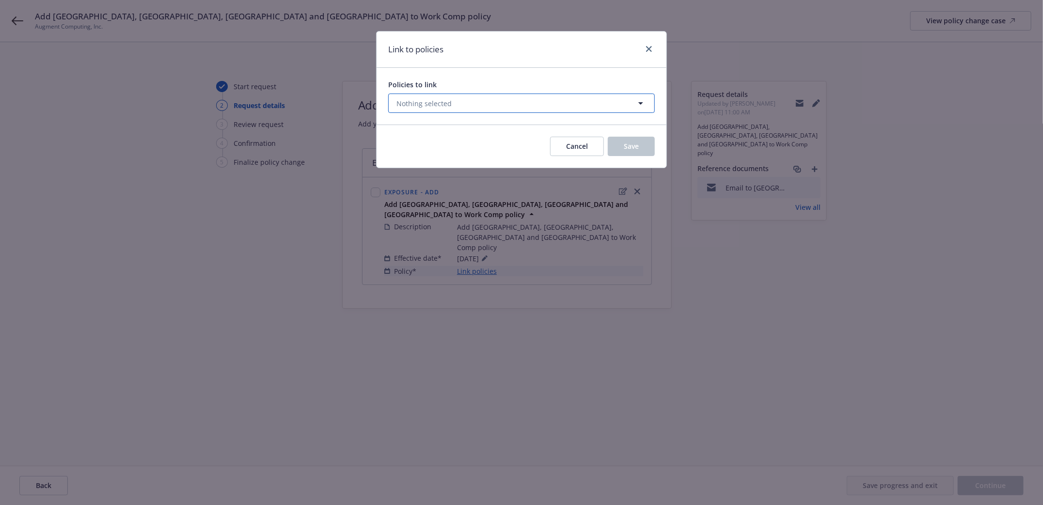
click at [450, 103] on button "Nothing selected" at bounding box center [521, 103] width 266 height 19
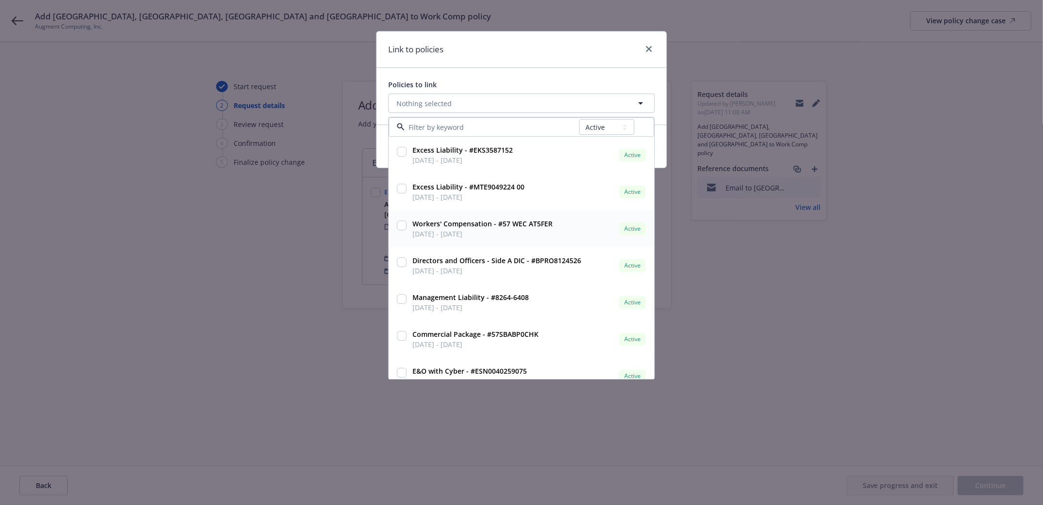
click at [401, 225] on input "checkbox" at bounding box center [402, 226] width 10 height 10
click at [738, 369] on div "Link to policies Policies to link 1 selected All Active Upcoming Expired Cancel…" at bounding box center [521, 252] width 1043 height 505
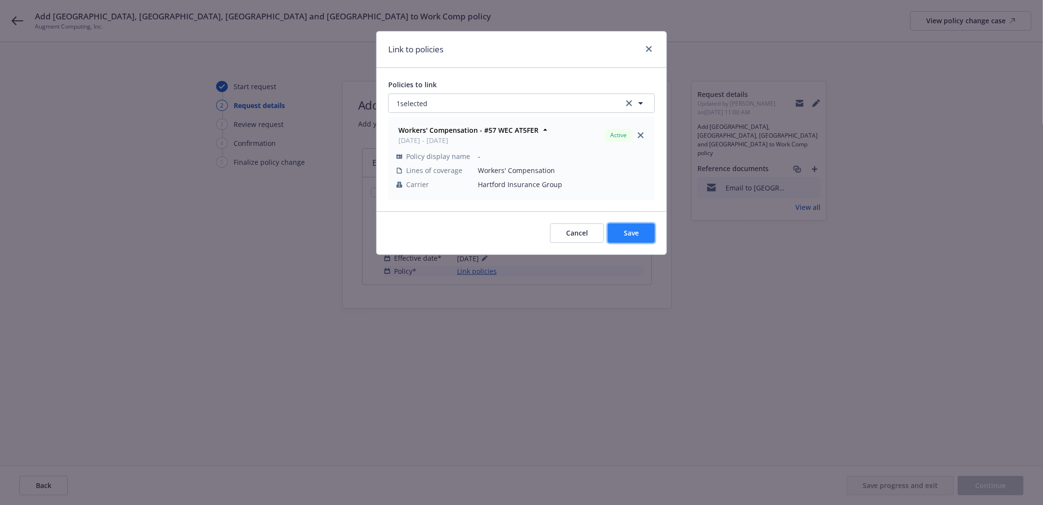
click at [627, 226] on button "Save" at bounding box center [631, 232] width 47 height 19
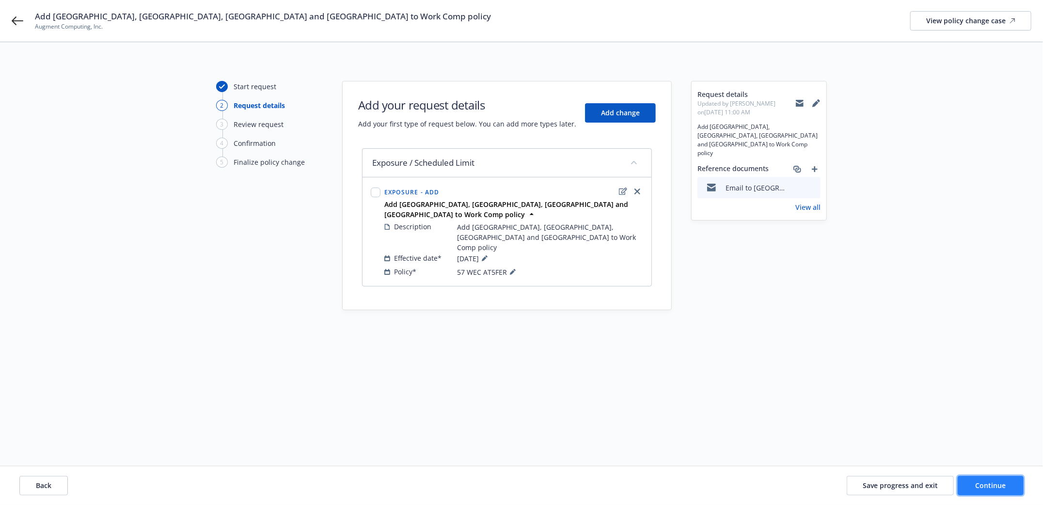
click at [987, 484] on span "Continue" at bounding box center [990, 485] width 31 height 9
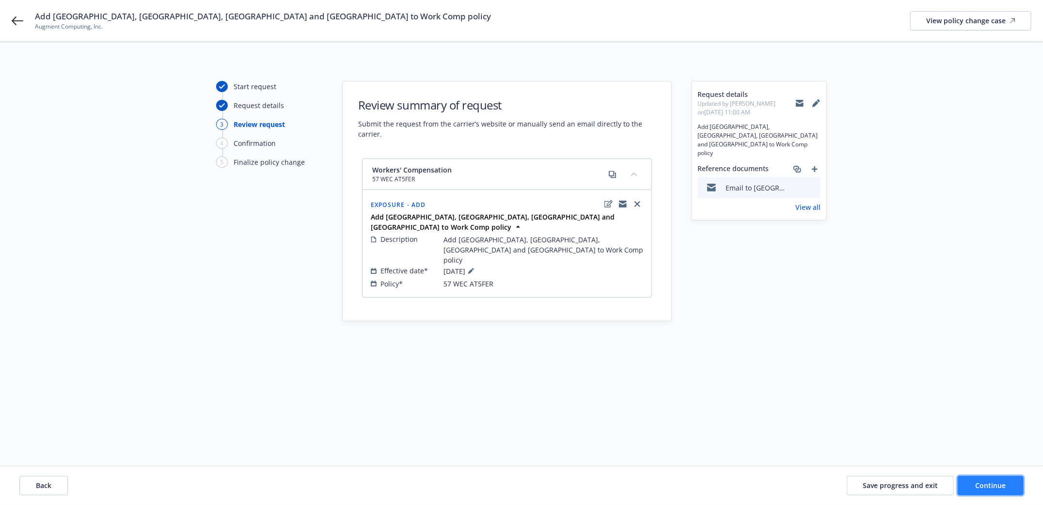
click at [1008, 487] on button "Continue" at bounding box center [990, 485] width 66 height 19
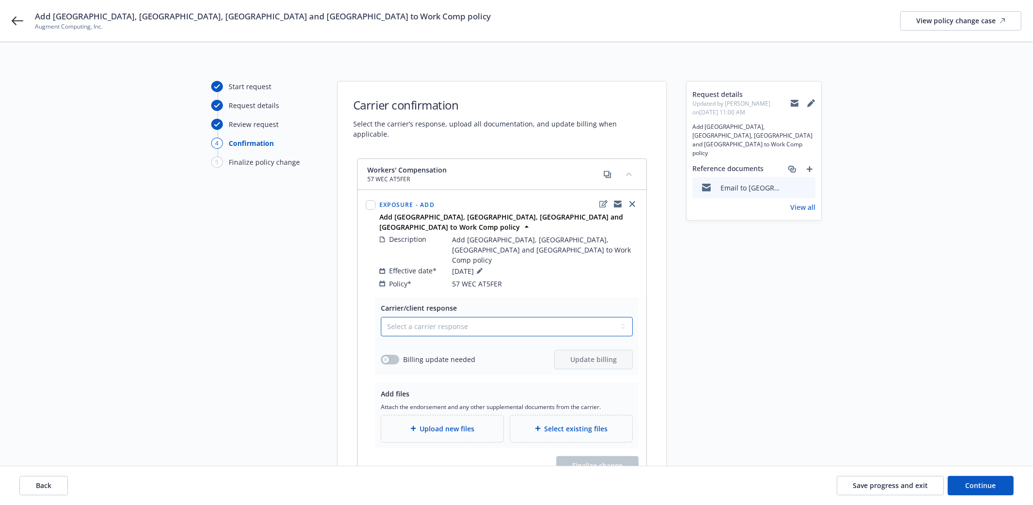
click at [392, 317] on select "Select a carrier response Accepted Accepted with revision No endorsement needed…" at bounding box center [507, 326] width 252 height 19
click at [381, 317] on select "Select a carrier response Accepted Accepted with revision No endorsement needed…" at bounding box center [507, 326] width 252 height 19
click at [460, 317] on select "Select a carrier response Accepted Accepted with revision No endorsement needed…" at bounding box center [507, 326] width 252 height 19
click at [381, 317] on select "Select a carrier response Accepted Accepted with revision No endorsement needed…" at bounding box center [507, 326] width 252 height 19
click at [913, 490] on button "Save progress and exit" at bounding box center [890, 485] width 107 height 19
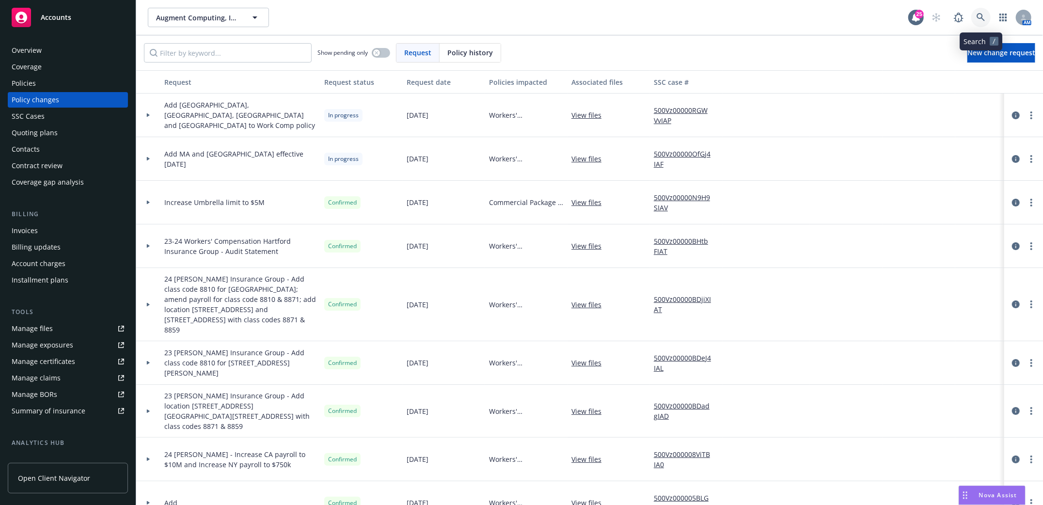
click at [984, 17] on icon at bounding box center [980, 17] width 9 height 9
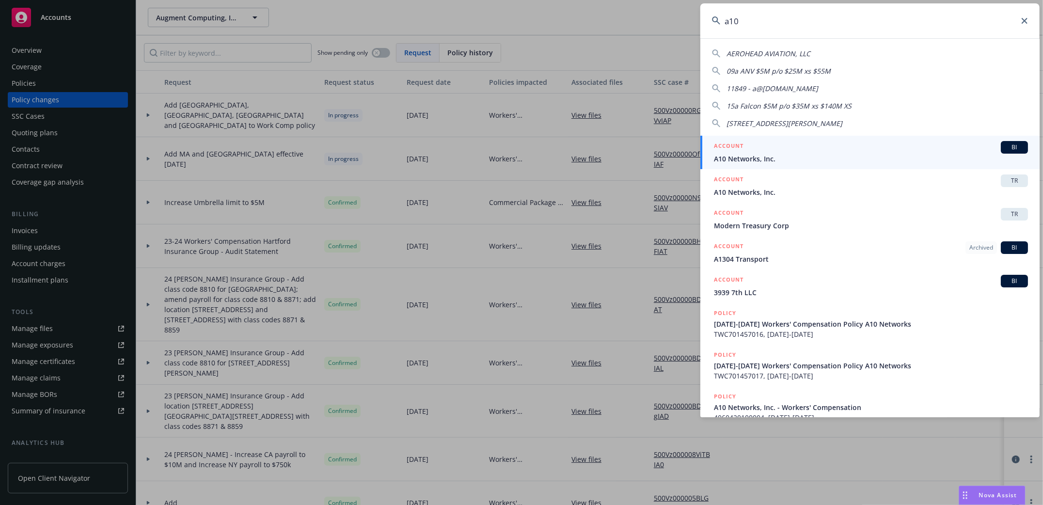
click at [763, 158] on span "A10 Networks, Inc." at bounding box center [871, 159] width 314 height 10
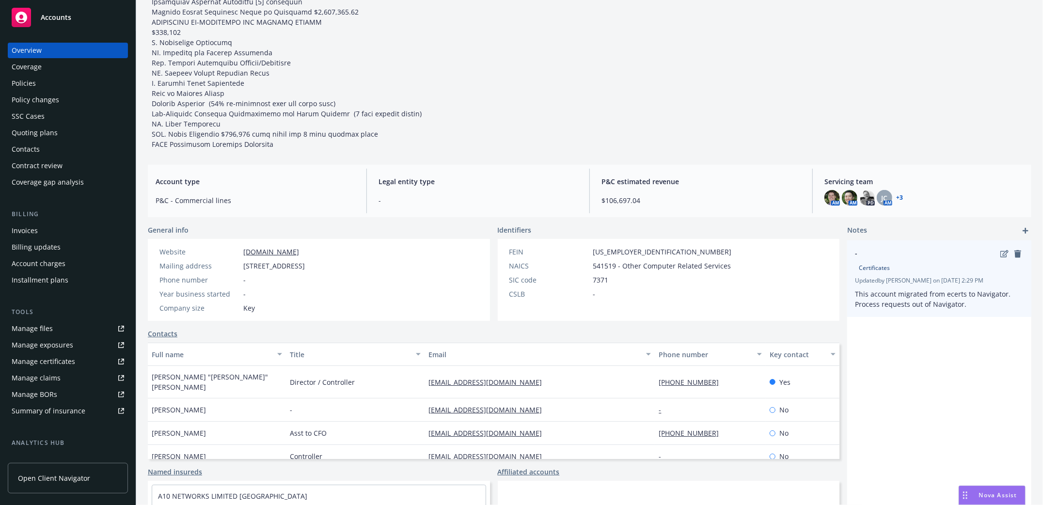
scroll to position [193, 0]
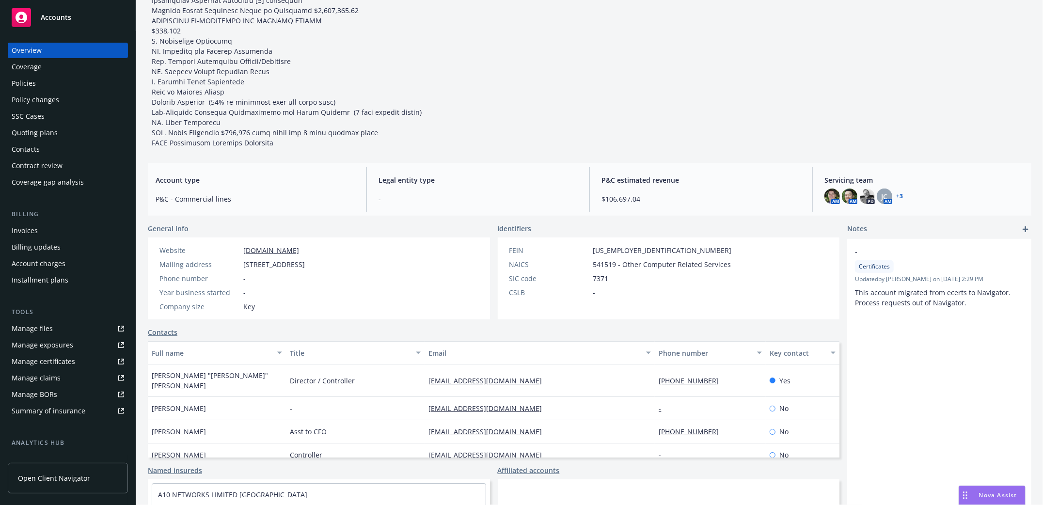
click at [20, 145] on div "Contacts" at bounding box center [26, 149] width 28 height 16
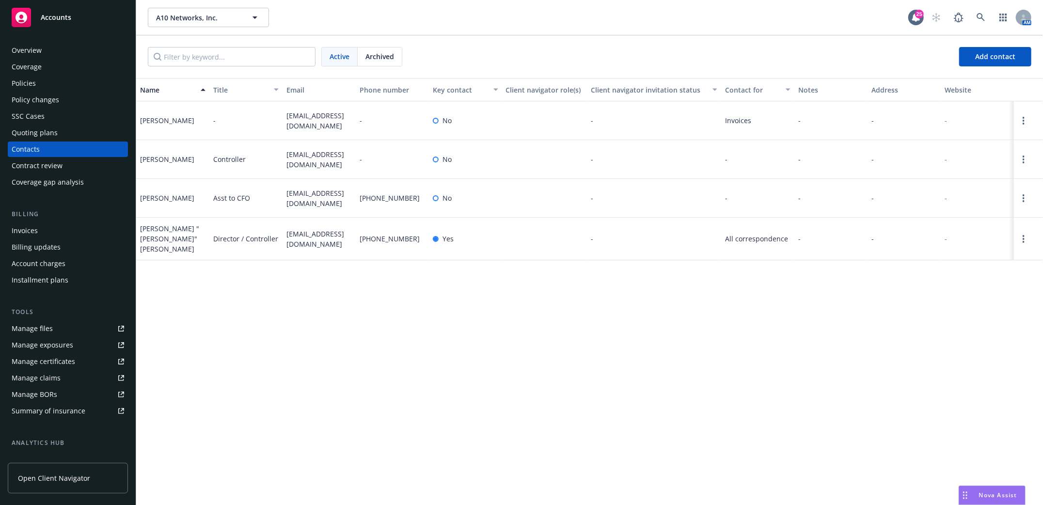
click at [21, 48] on div "Overview" at bounding box center [27, 51] width 30 height 16
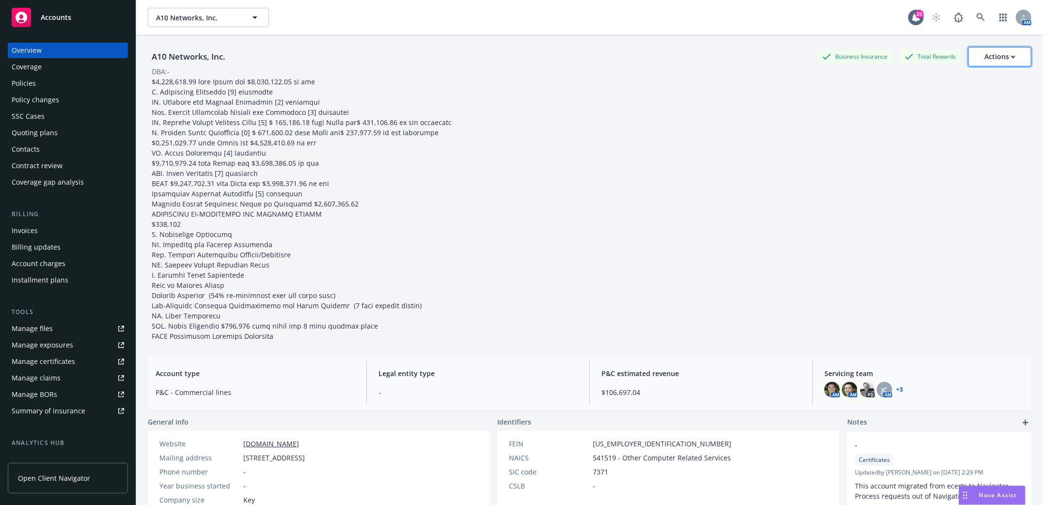
click at [1011, 58] on icon "button" at bounding box center [1013, 56] width 4 height 3
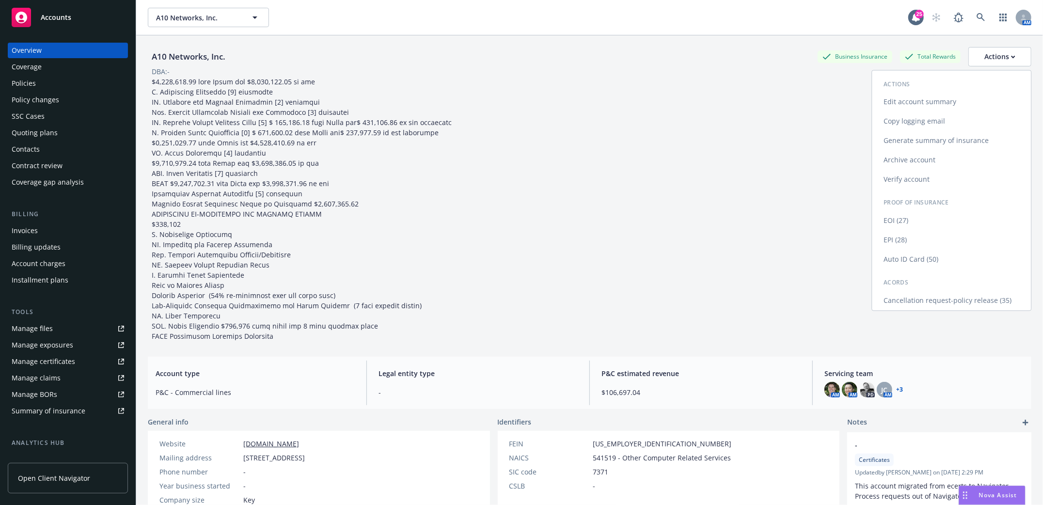
click at [905, 101] on link "Edit account summary" at bounding box center [951, 102] width 159 height 19
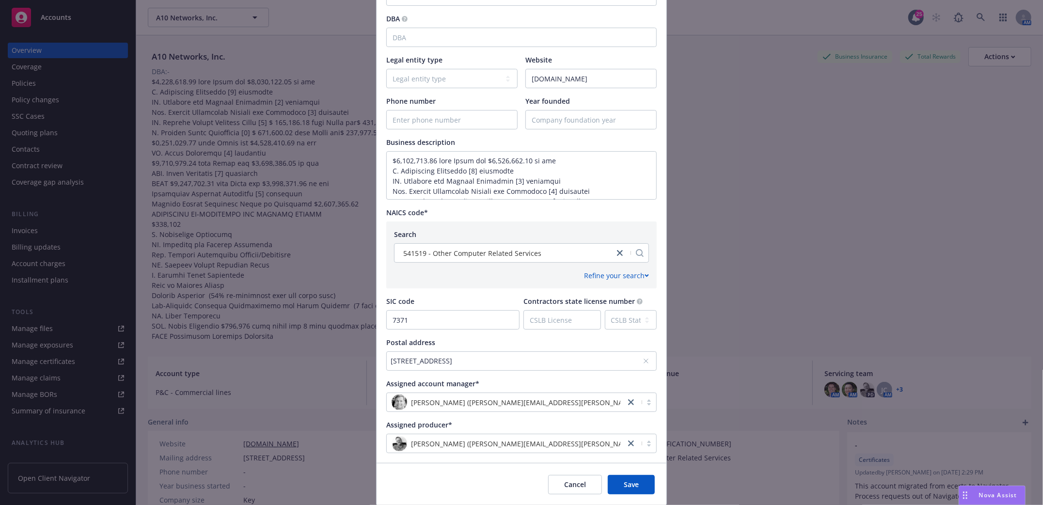
scroll to position [258, 0]
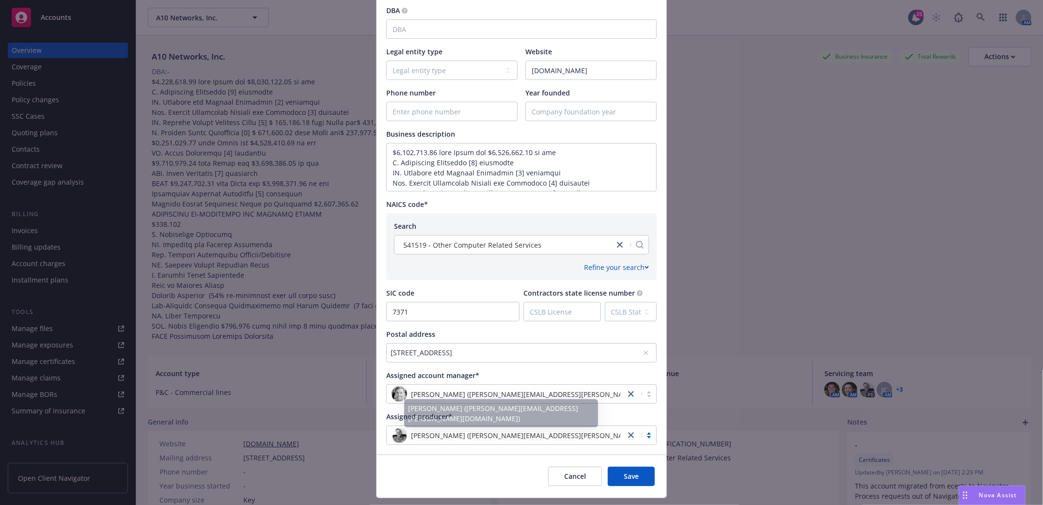
click at [628, 435] on icon "close" at bounding box center [631, 435] width 6 height 6
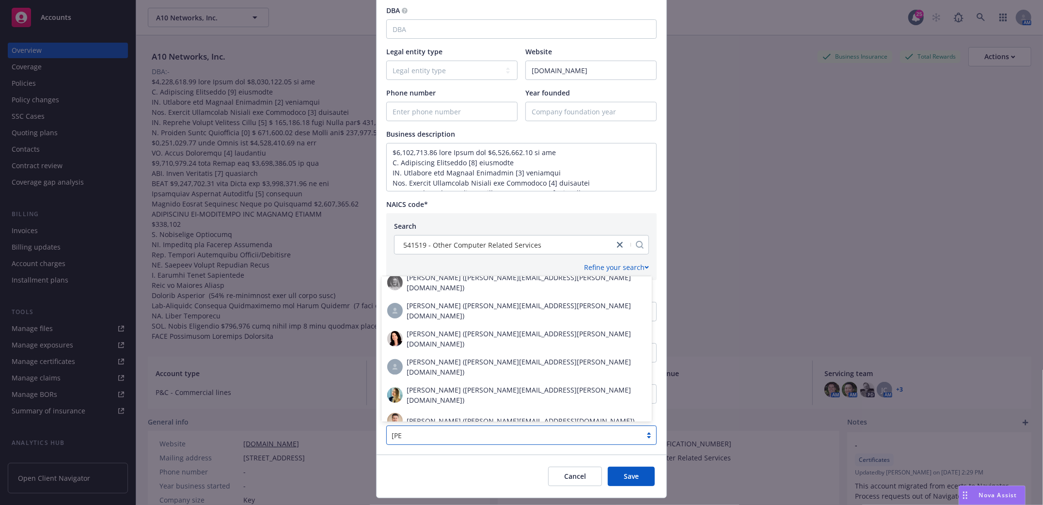
scroll to position [0, 0]
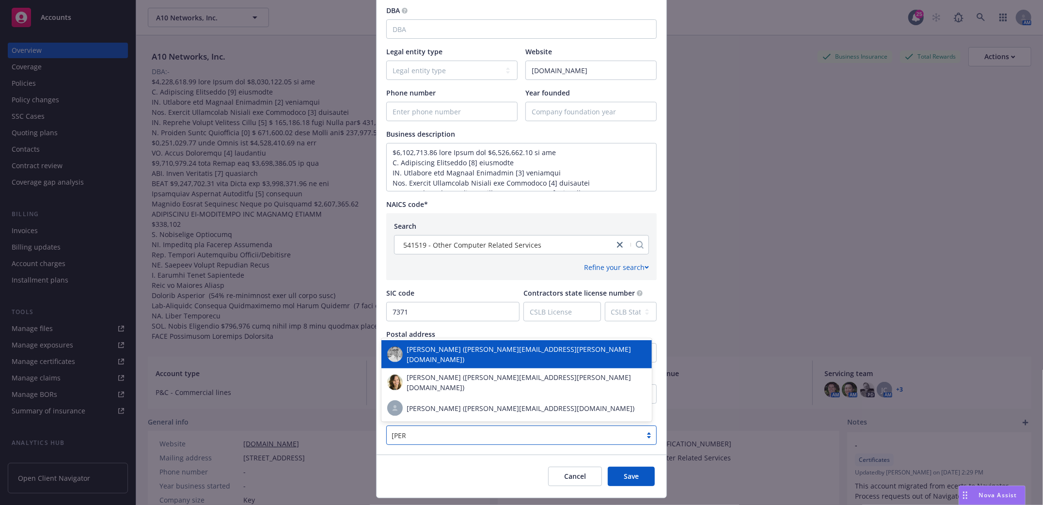
click at [450, 364] on span "Erik Stenson (erik.stenson@newfront.com)" at bounding box center [525, 354] width 239 height 20
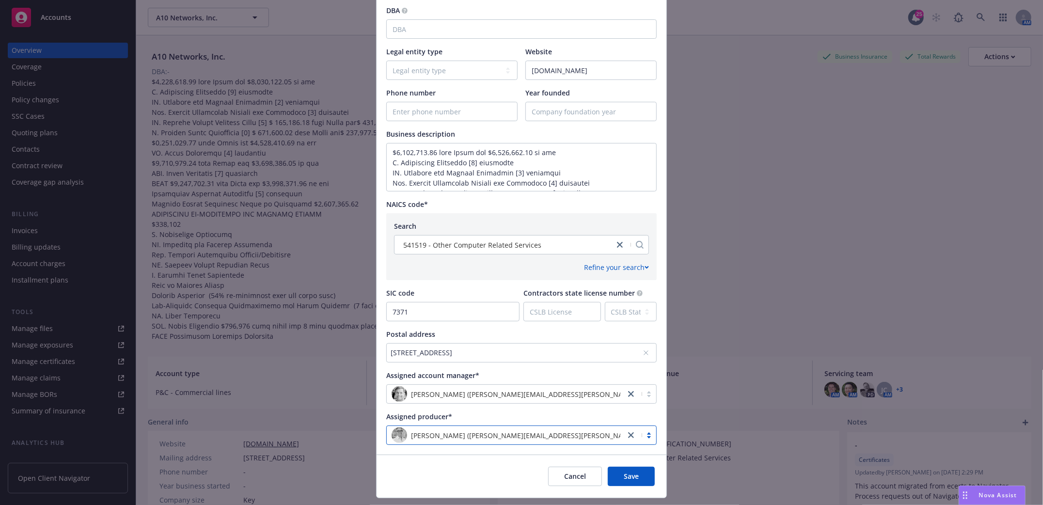
scroll to position [282, 0]
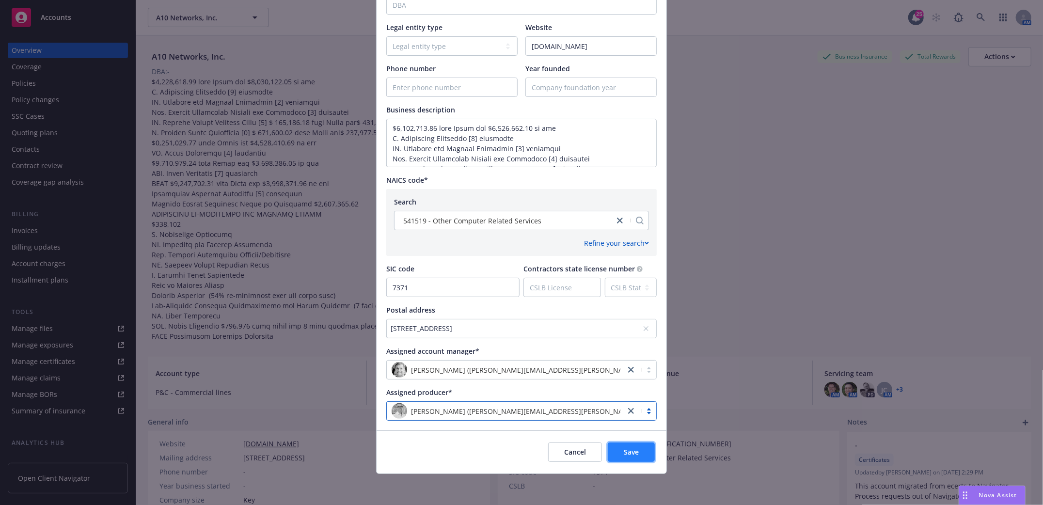
click at [630, 456] on span "Save" at bounding box center [631, 451] width 15 height 9
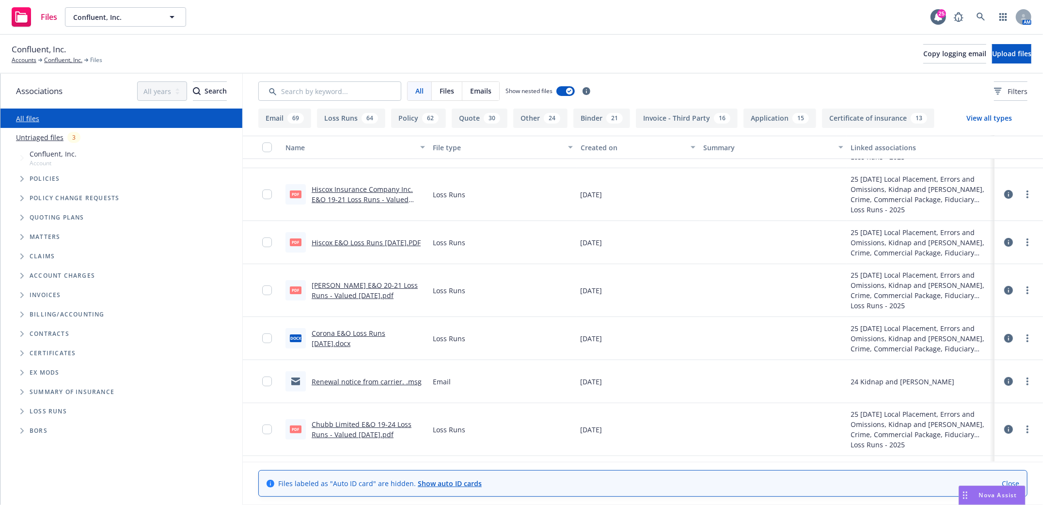
scroll to position [193, 0]
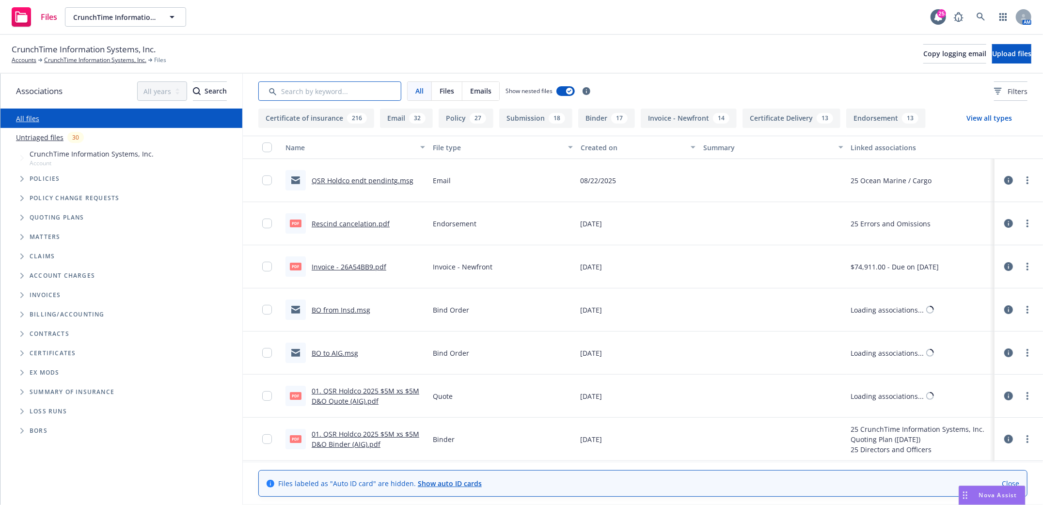
click at [331, 84] on input "Search by keyword..." at bounding box center [329, 90] width 143 height 19
type input "SOI"
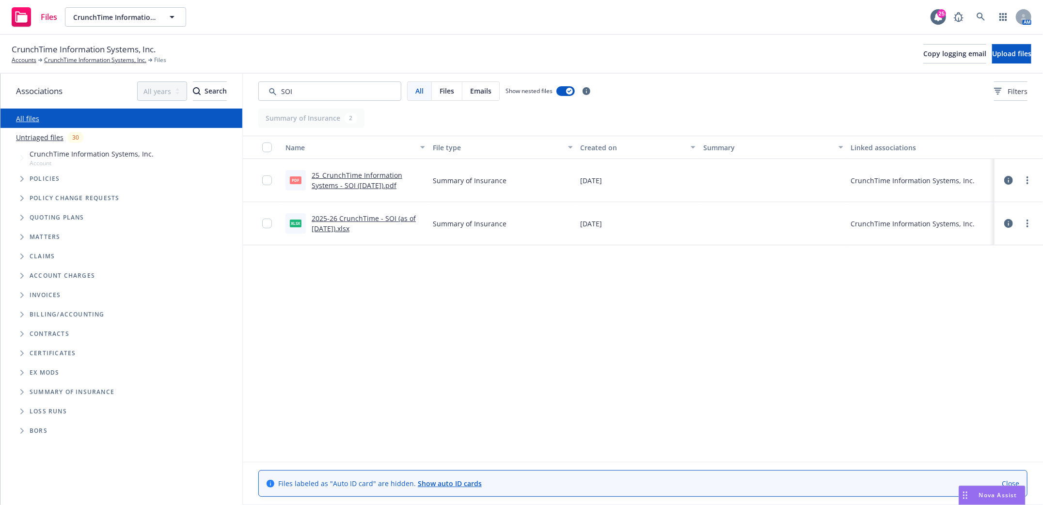
click at [358, 180] on link "25_CrunchTime Information Systems - SOI (5.23.2025).pdf" at bounding box center [357, 180] width 91 height 19
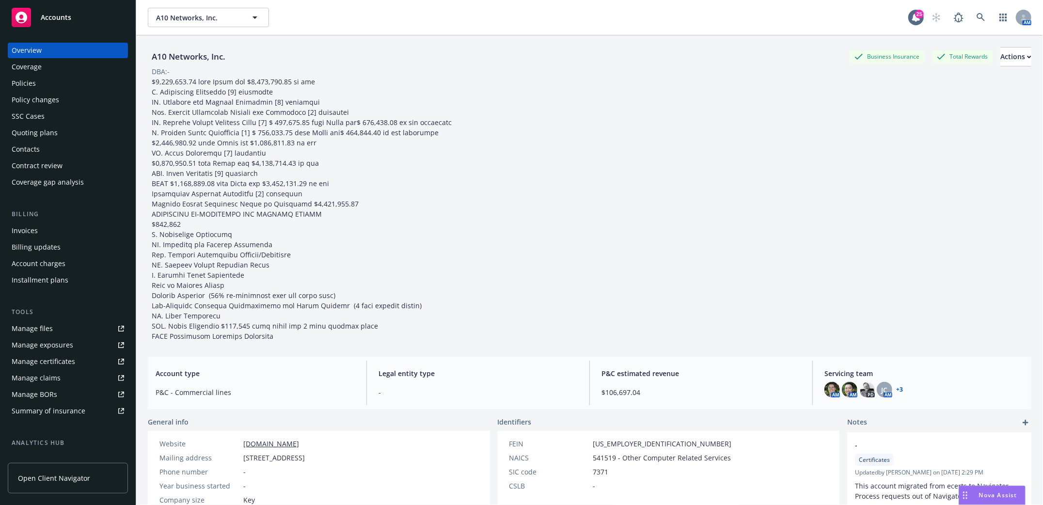
click at [25, 146] on div "Contacts" at bounding box center [26, 149] width 28 height 16
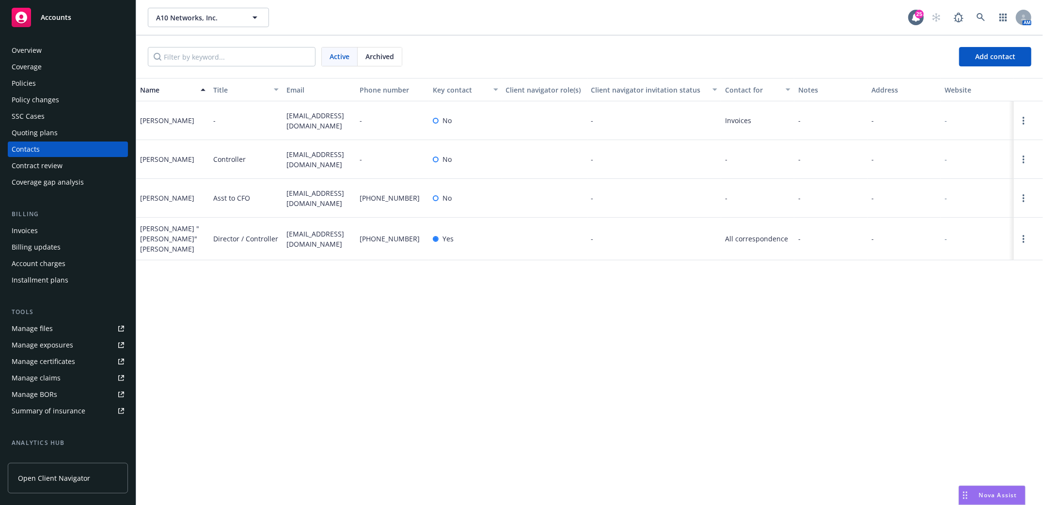
click at [26, 148] on div "Contacts" at bounding box center [26, 149] width 28 height 16
click at [21, 49] on div "Overview" at bounding box center [27, 51] width 30 height 16
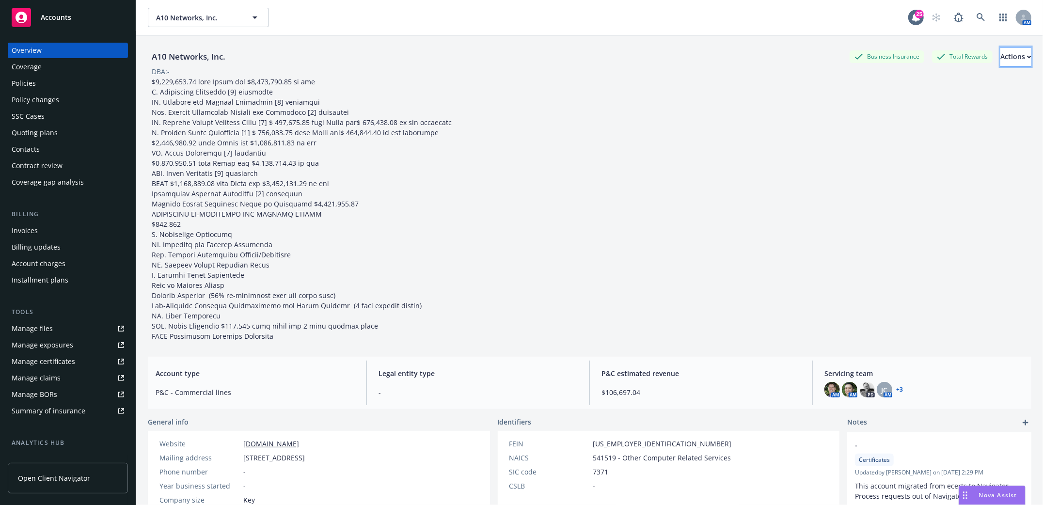
click at [1027, 57] on icon "button" at bounding box center [1028, 57] width 3 height 2
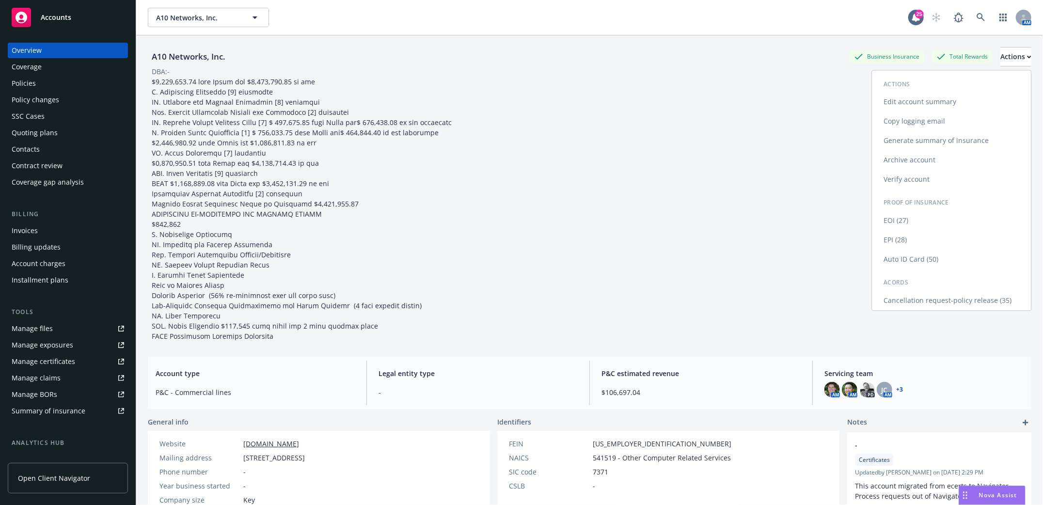
click at [895, 102] on link "Edit account summary" at bounding box center [951, 102] width 159 height 19
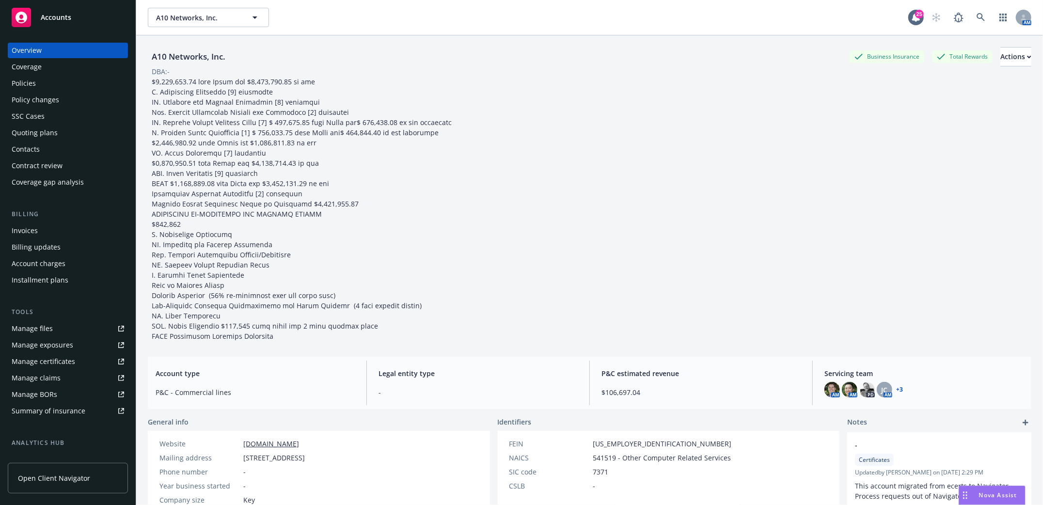
select select "US"
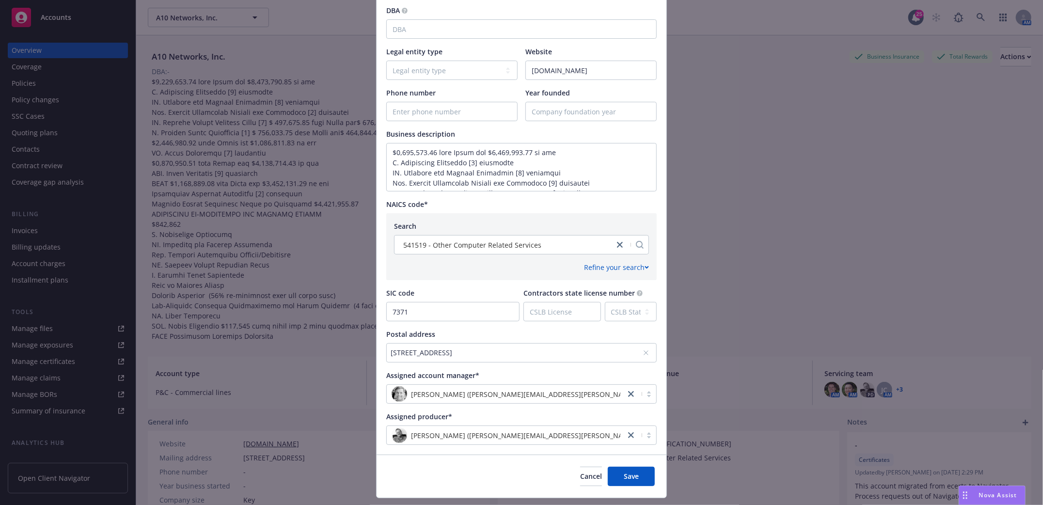
scroll to position [282, 0]
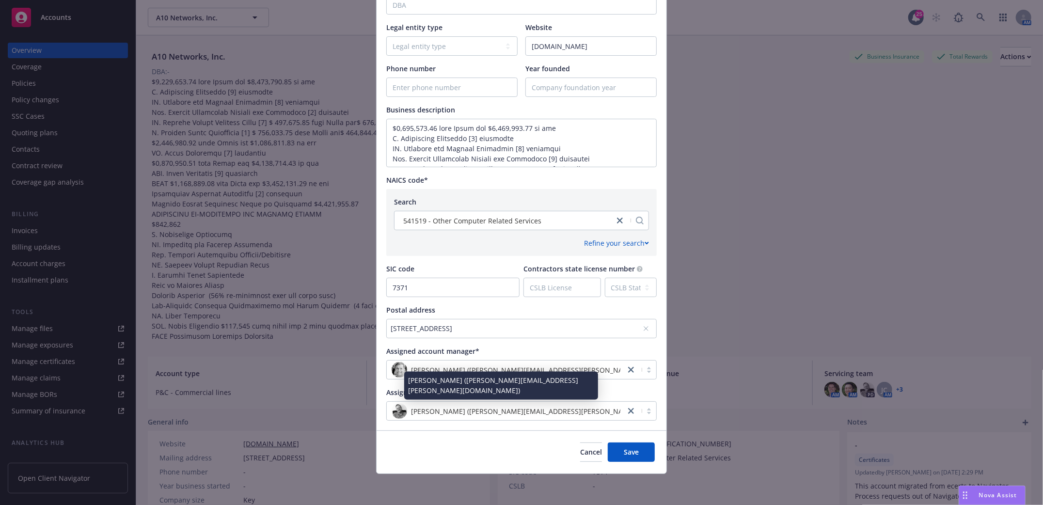
type textarea "$2,000,000.00 each Claim and $2,000,000.00 in the I. Multimedia Liability [8] a…"
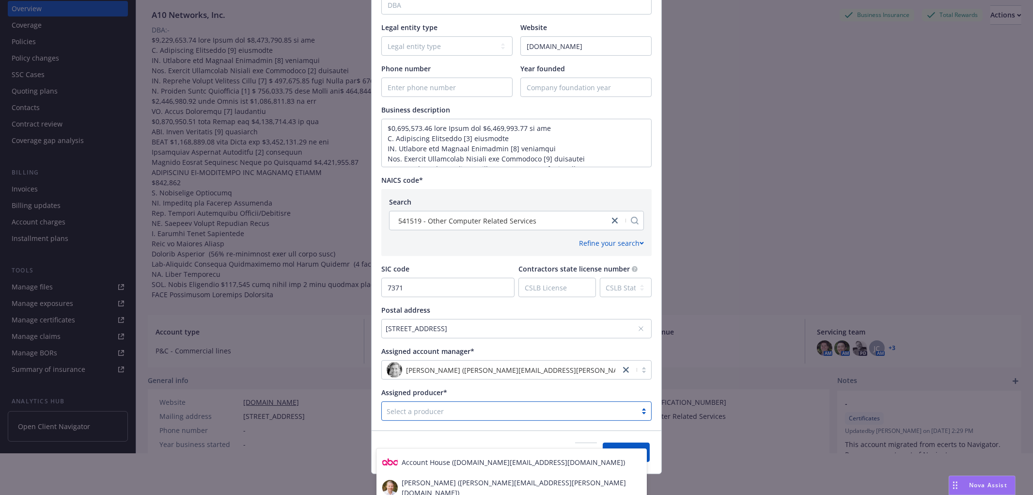
scroll to position [68, 0]
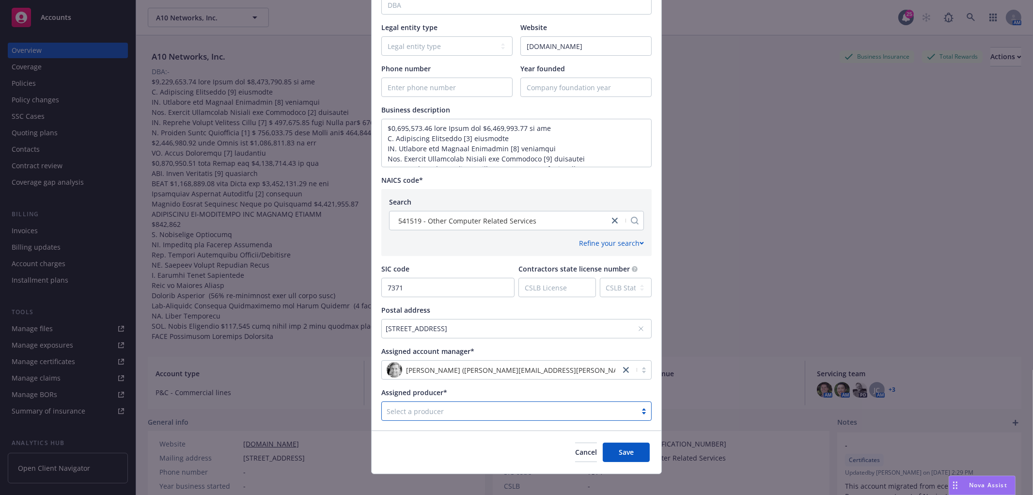
click at [409, 409] on div at bounding box center [509, 411] width 245 height 12
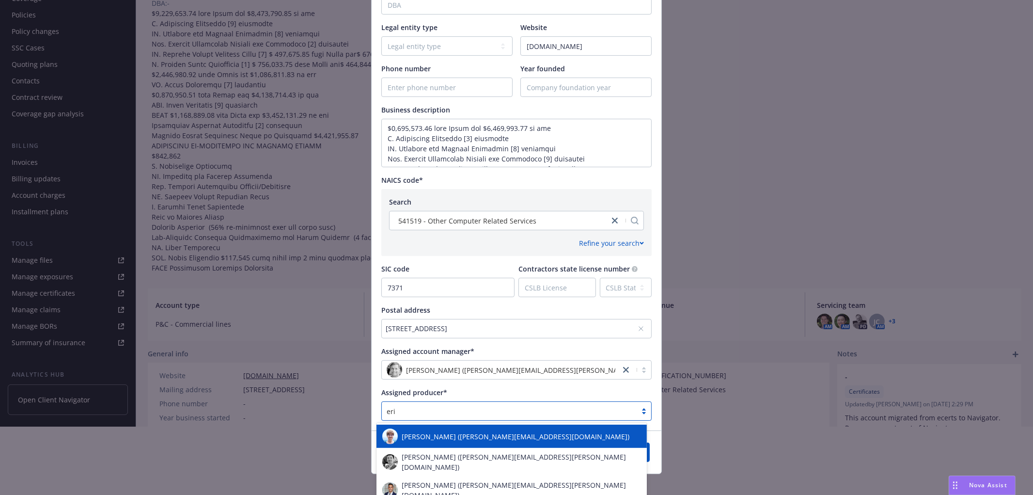
type input "erik"
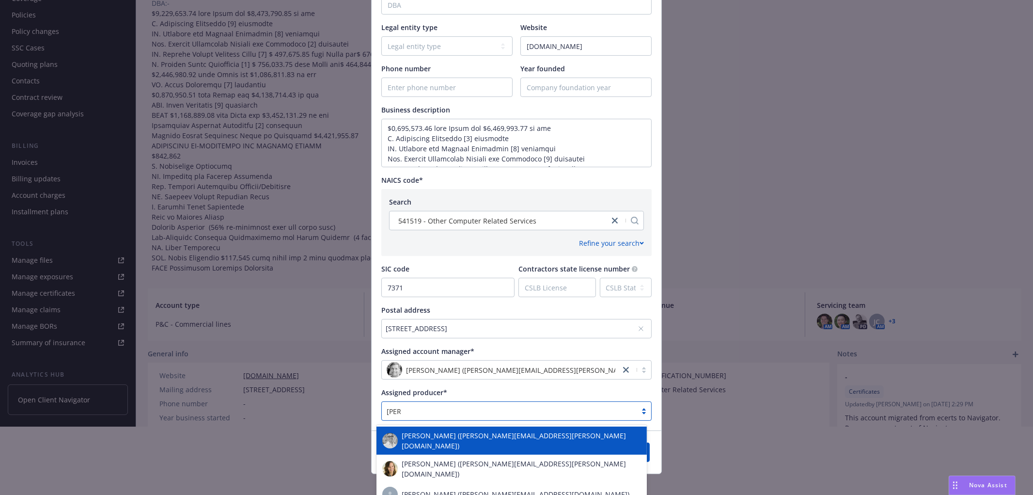
click at [490, 441] on span "Erik Stenson (erik.stenson@newfront.com)" at bounding box center [521, 440] width 239 height 20
type textarea "$2,000,000.00 each Claim and $2,000,000.00 in the I. Multimedia Liability [8] a…"
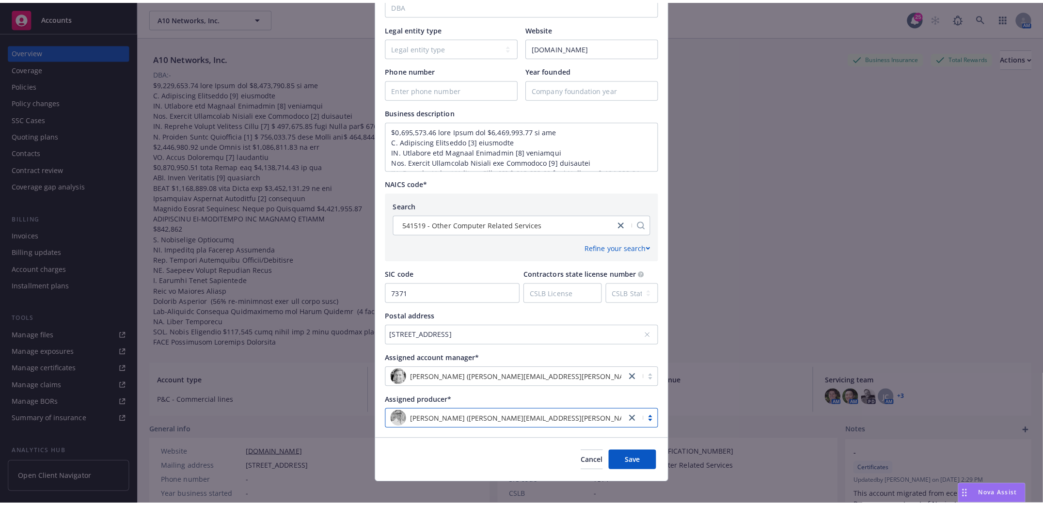
scroll to position [0, 0]
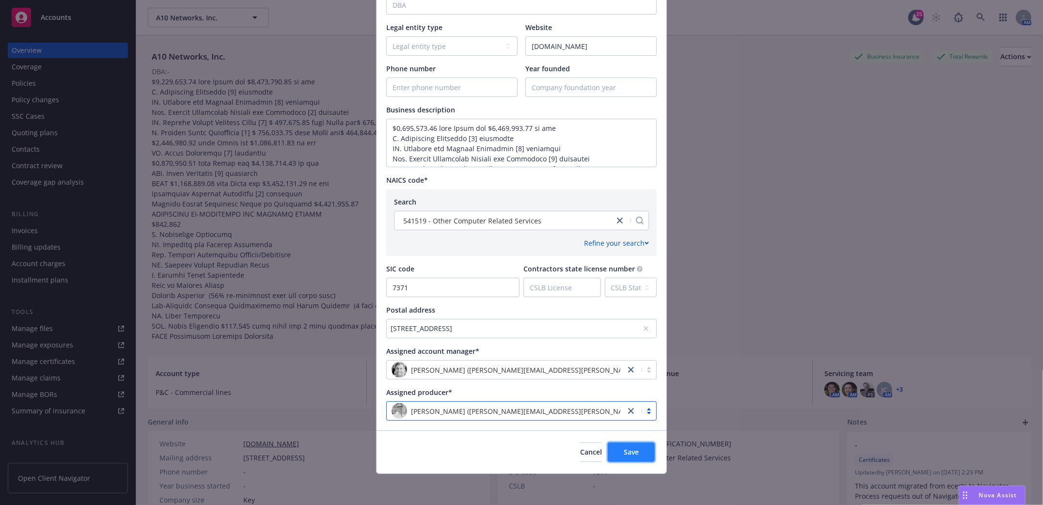
click at [624, 447] on span "Save" at bounding box center [631, 451] width 15 height 9
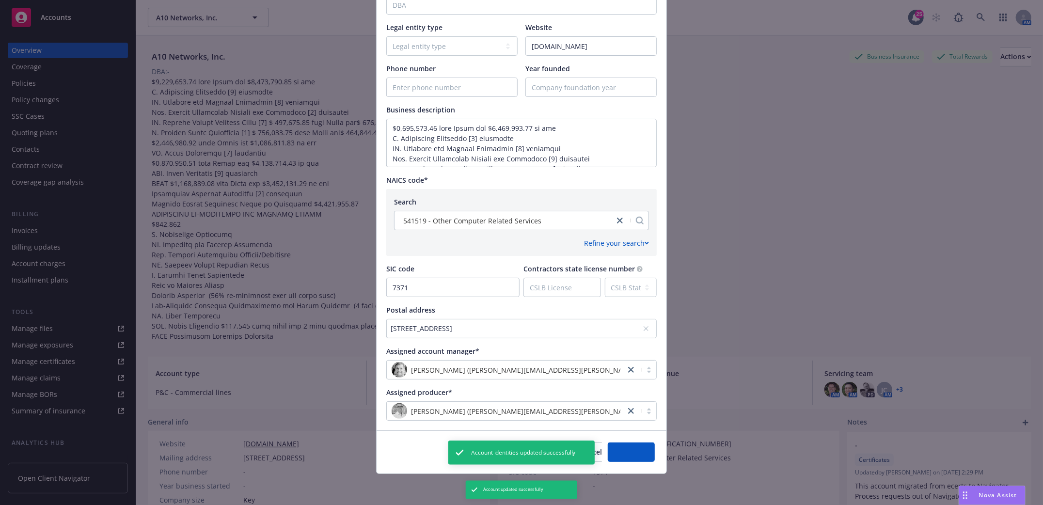
type textarea "$2,000,000.00 each Claim and $2,000,000.00 in the I. Multimedia Liability [8] a…"
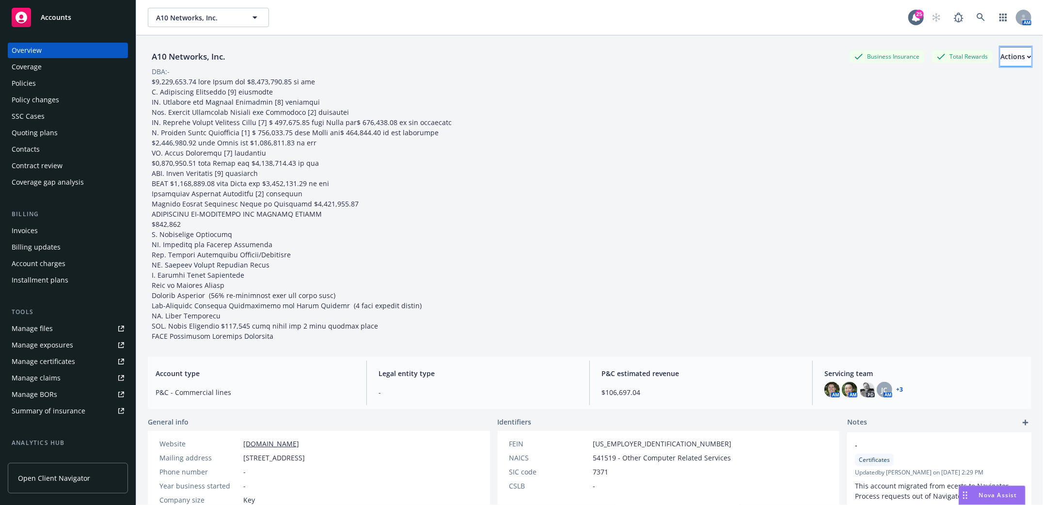
click at [1000, 58] on div "Actions" at bounding box center [1015, 56] width 31 height 18
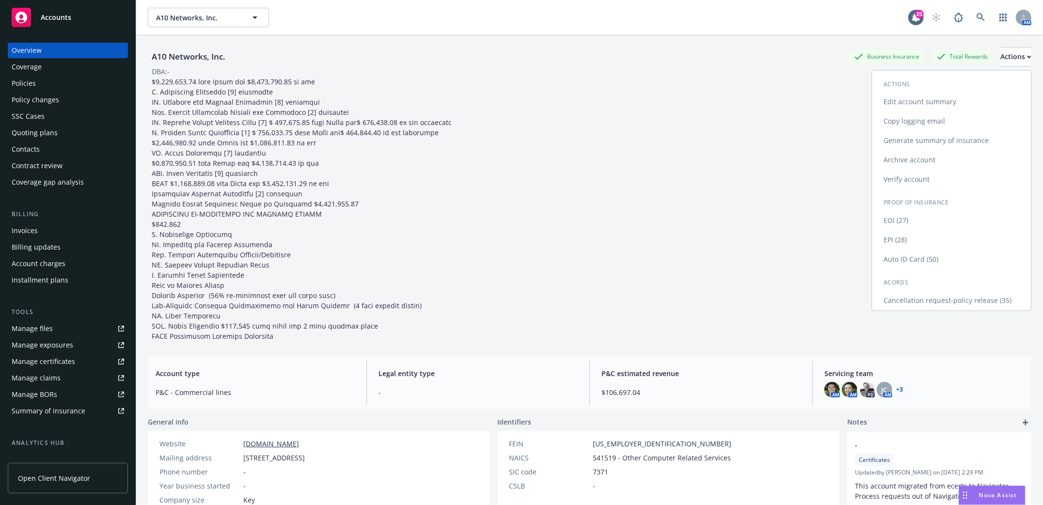
click at [913, 103] on link "Edit account summary" at bounding box center [951, 102] width 159 height 19
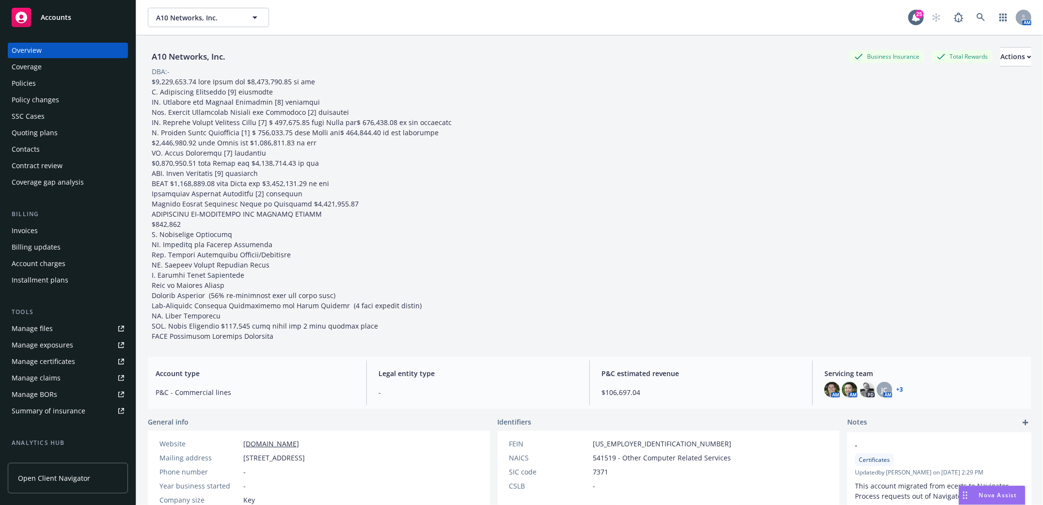
select select "US"
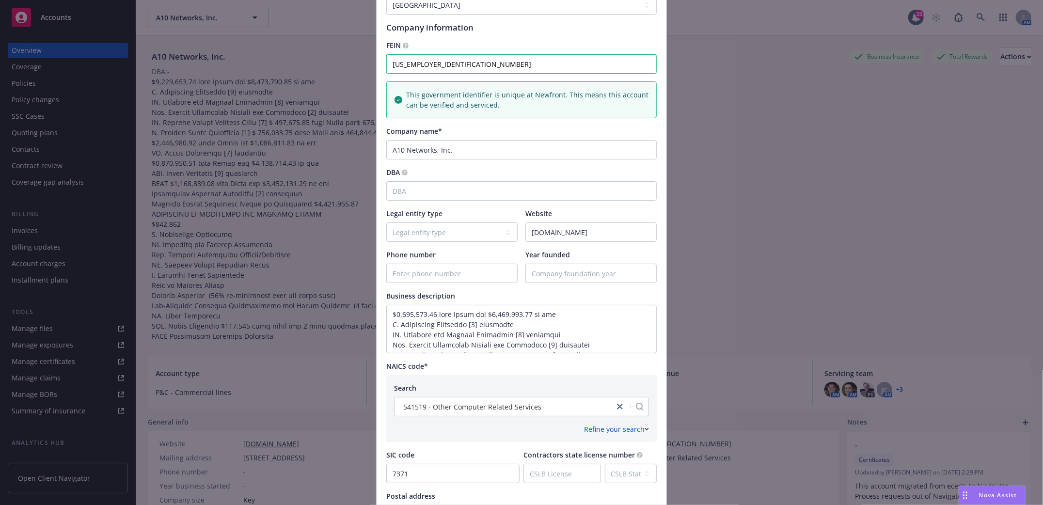
scroll to position [258, 0]
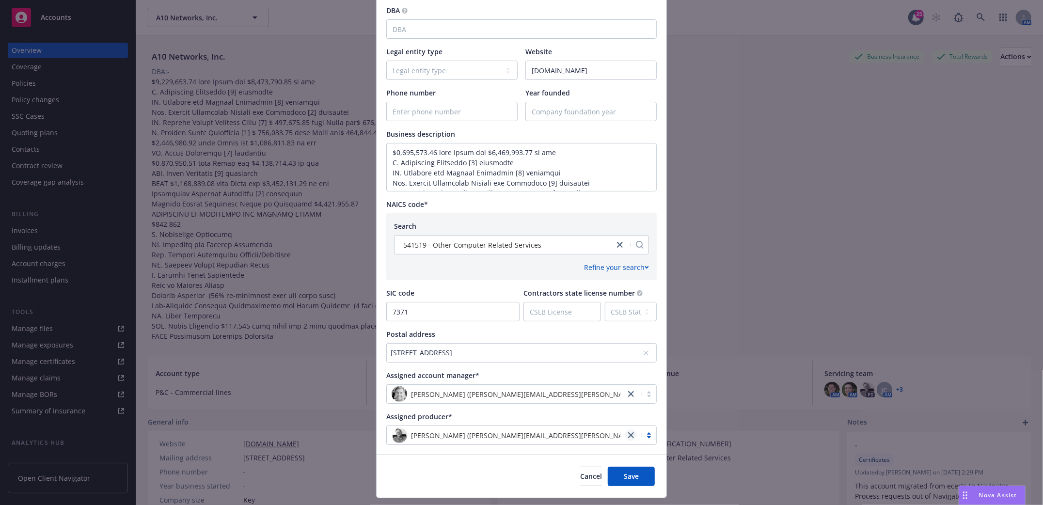
click at [628, 435] on icon "close" at bounding box center [631, 435] width 6 height 6
type textarea "$2,000,000.00 each Claim and $2,000,000.00 in the I. Multimedia Liability [8] a…"
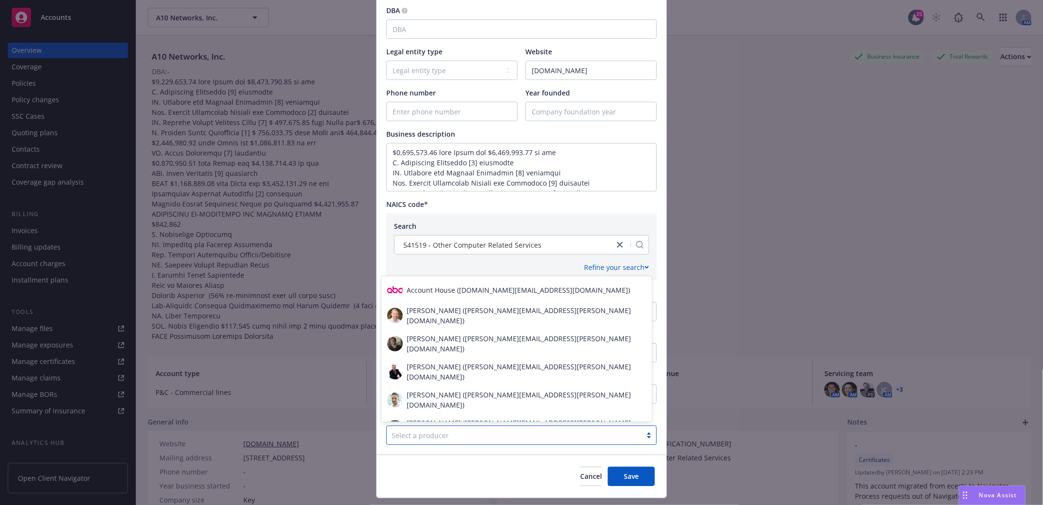
scroll to position [3651, 0]
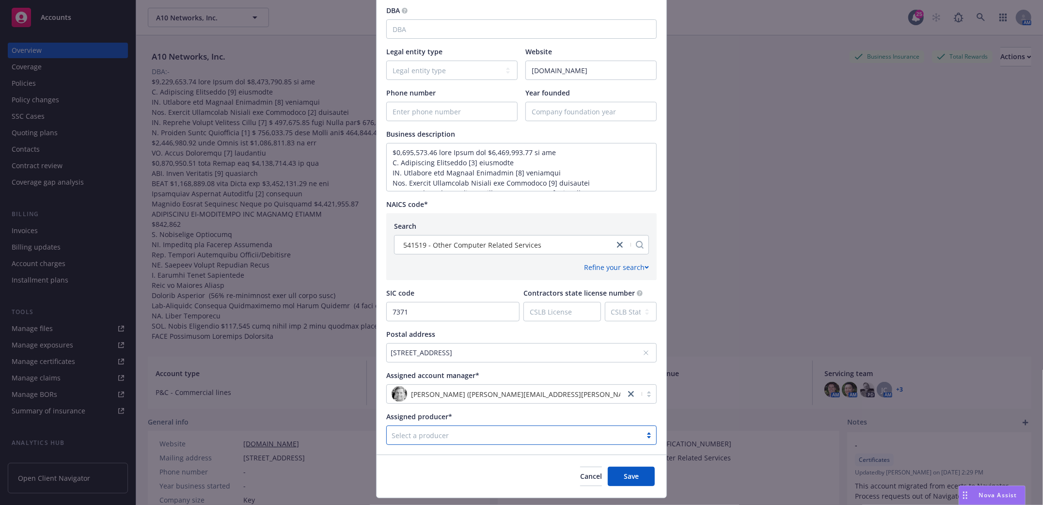
click at [469, 437] on div at bounding box center [513, 435] width 245 height 12
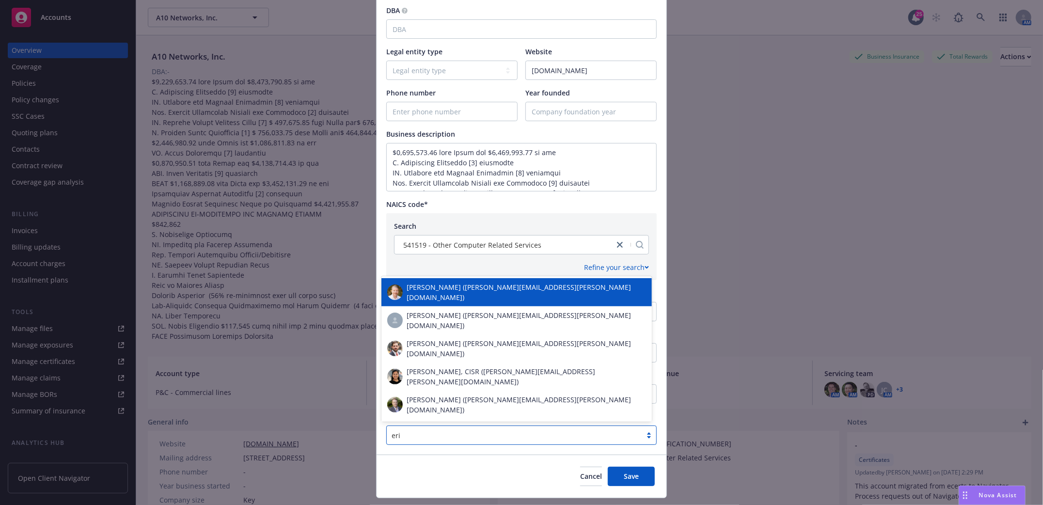
type input "erik"
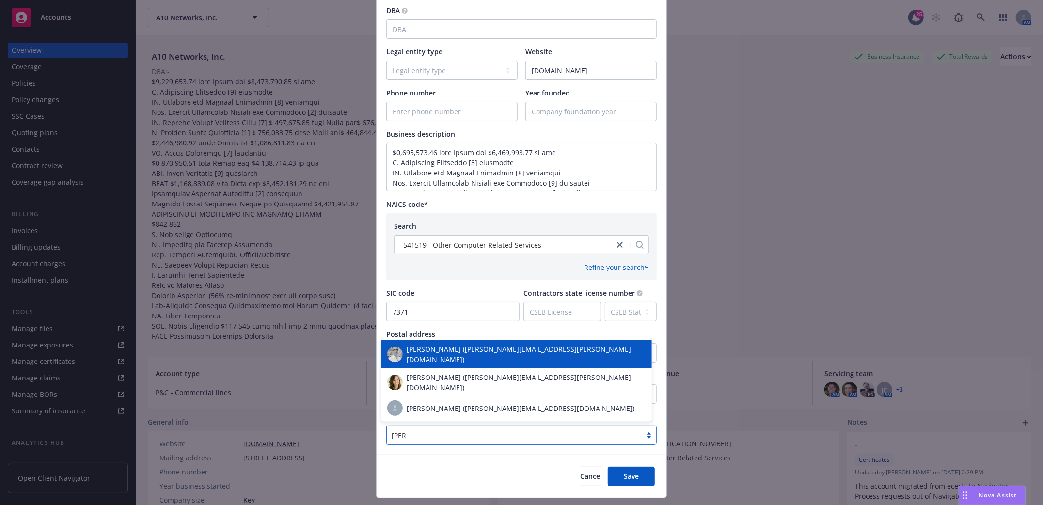
click at [430, 364] on div "Erik Stenson (erik.stenson@newfront.com)" at bounding box center [516, 354] width 259 height 20
type textarea "$2,000,000.00 each Claim and $2,000,000.00 in the I. Multimedia Liability [8] a…"
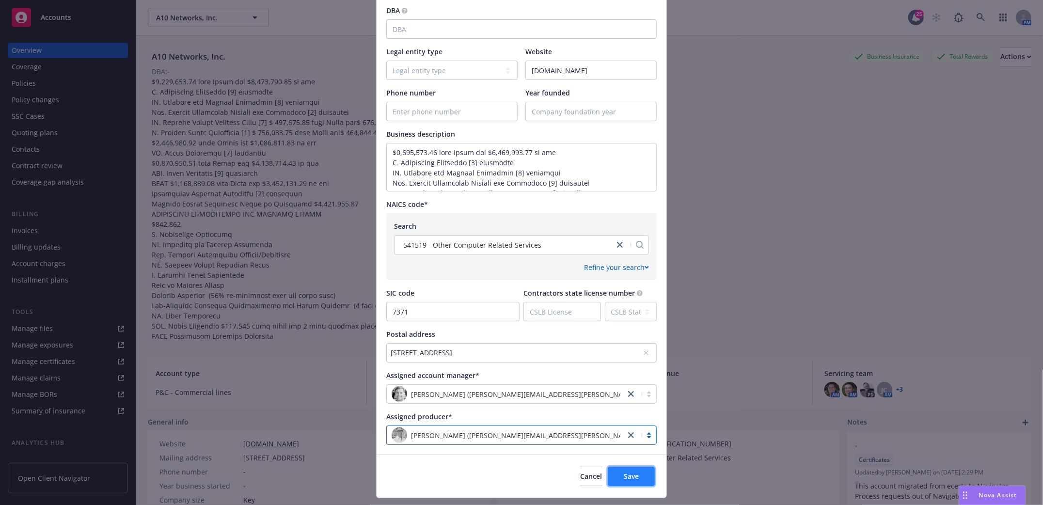
click at [624, 480] on span "Save" at bounding box center [631, 475] width 15 height 9
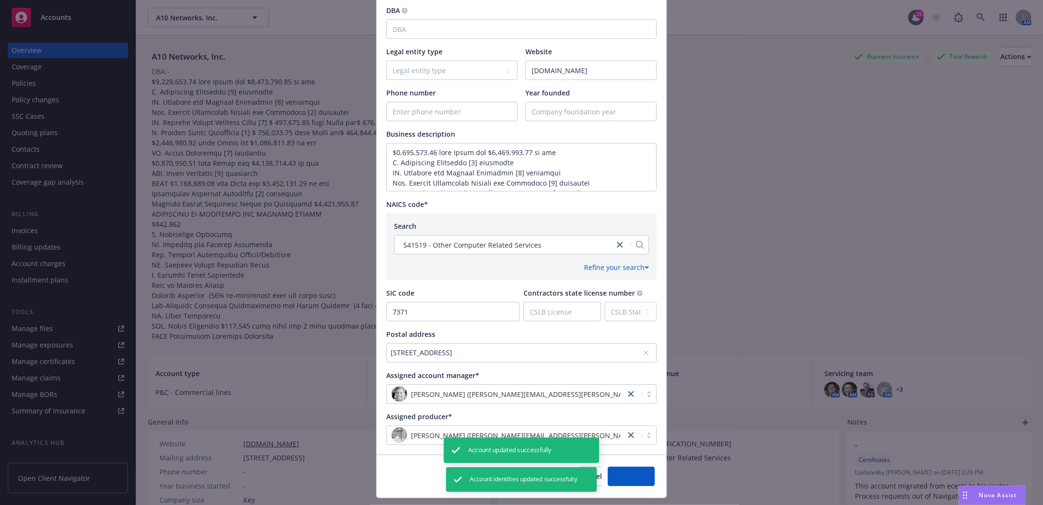
type textarea "$2,000,000.00 each Claim and $2,000,000.00 in the I. Multimedia Liability [8] a…"
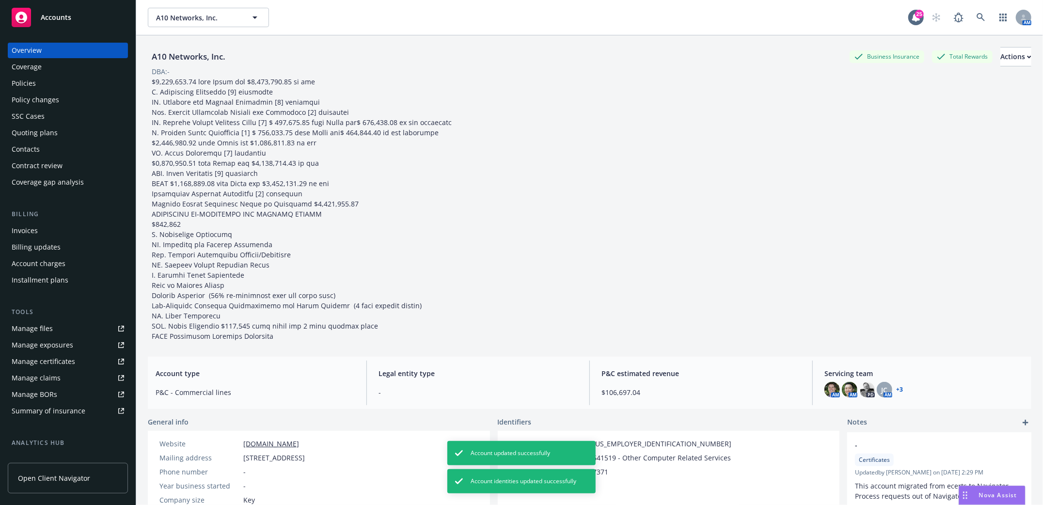
click at [21, 82] on div "Policies" at bounding box center [24, 84] width 24 height 16
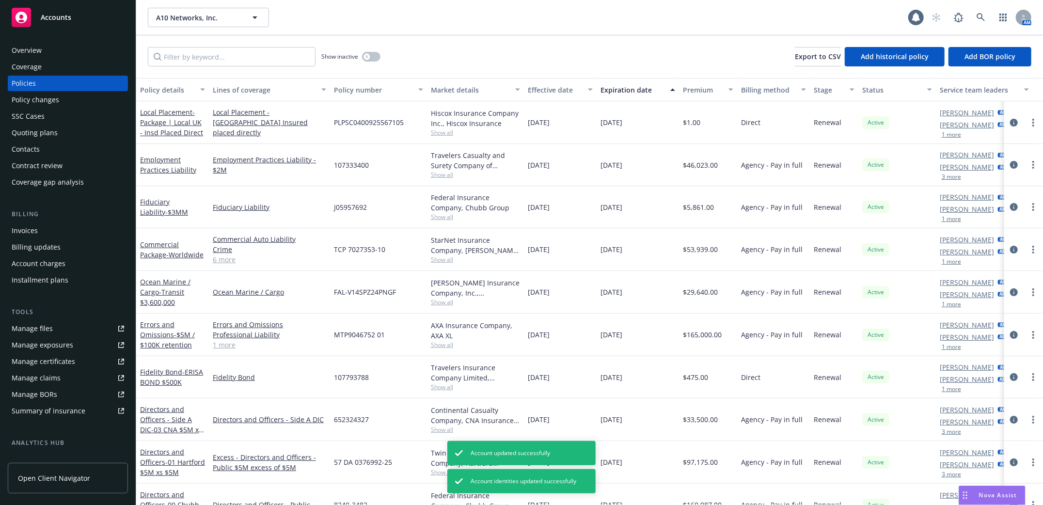
click at [34, 47] on div "Overview" at bounding box center [27, 51] width 30 height 16
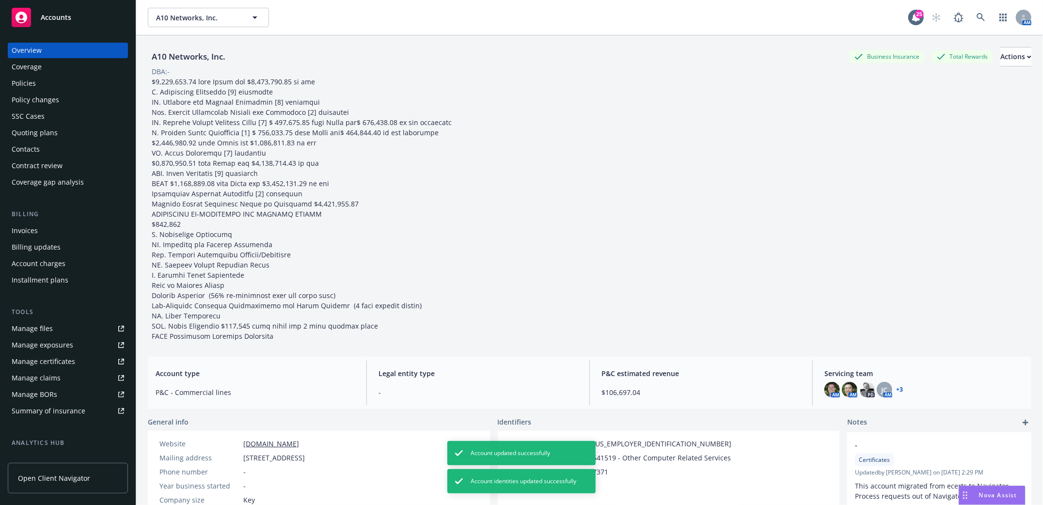
click at [896, 389] on link "+ 3" at bounding box center [899, 390] width 7 height 6
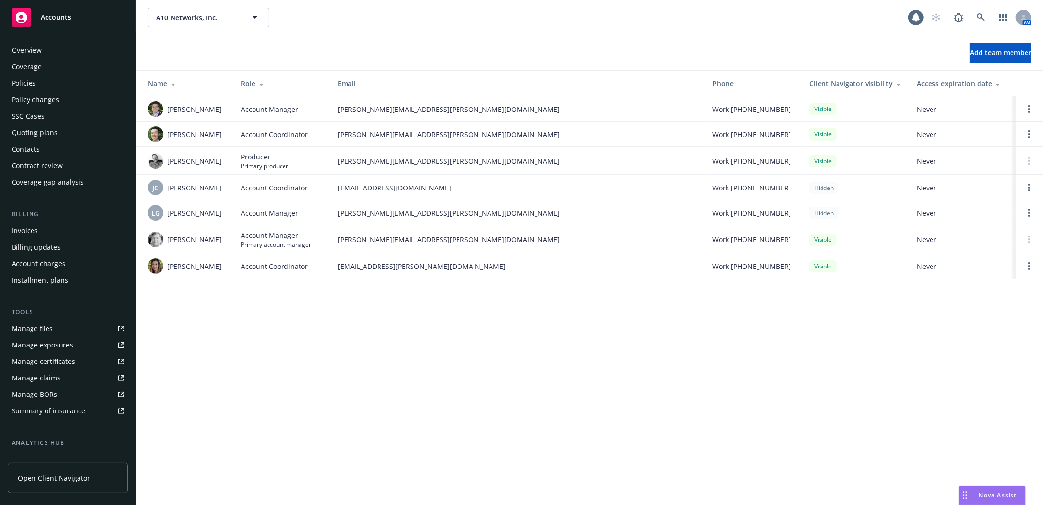
scroll to position [126, 0]
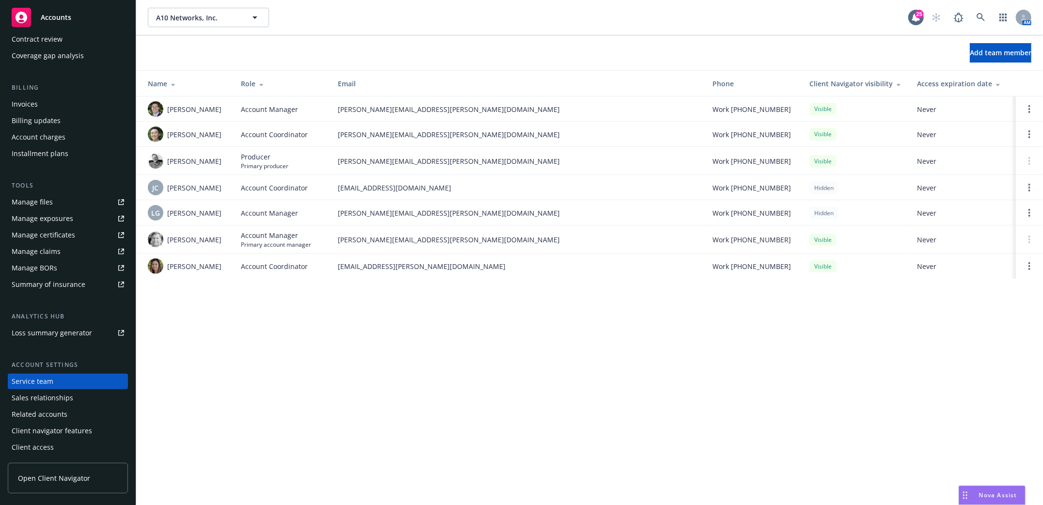
click at [35, 32] on div "Contract review" at bounding box center [37, 39] width 51 height 16
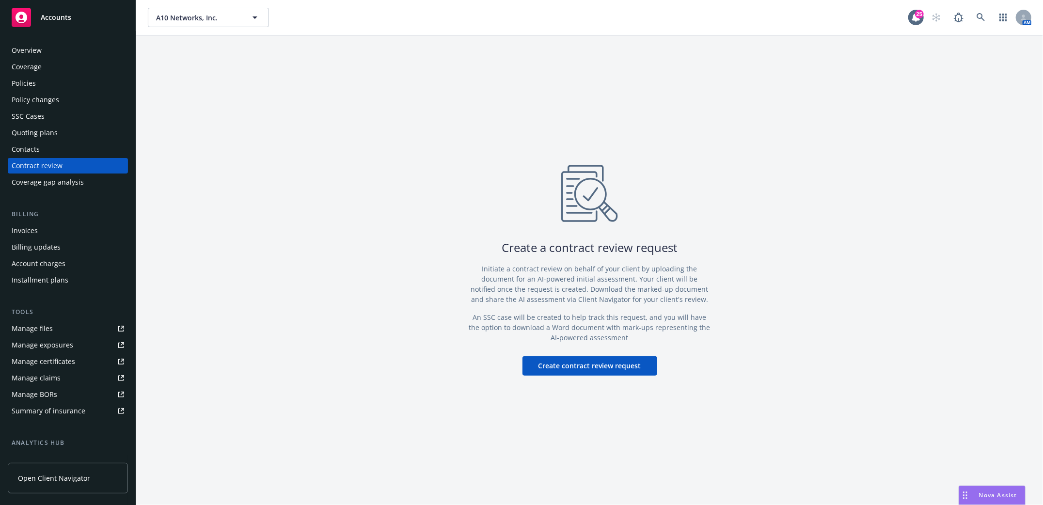
click at [18, 80] on div "Policies" at bounding box center [24, 84] width 24 height 16
